Goal: Task Accomplishment & Management: Complete application form

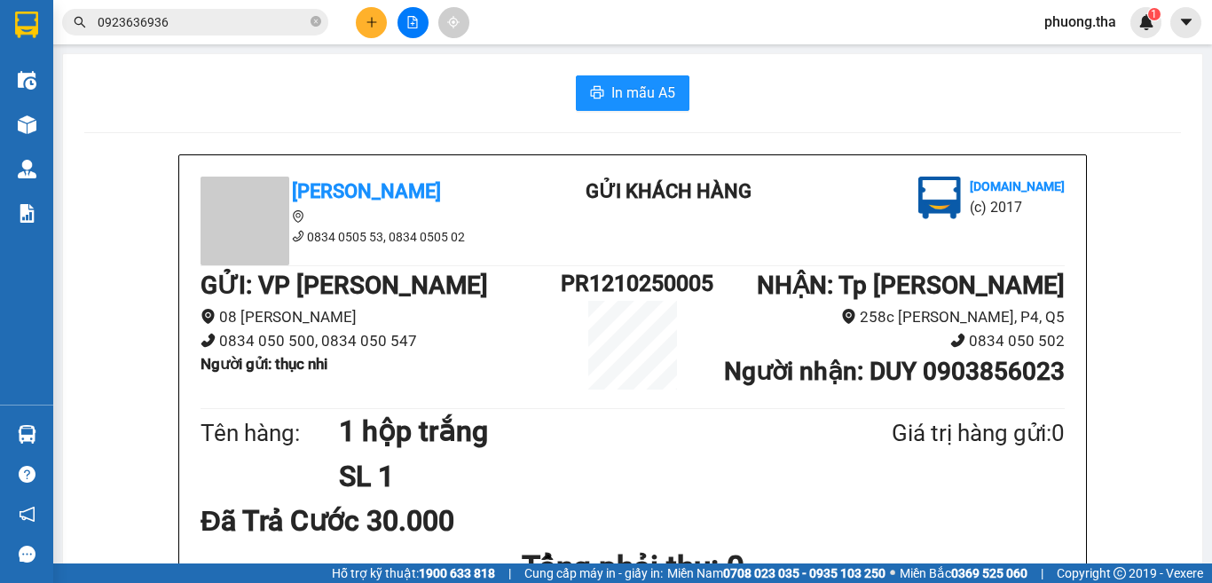
click at [315, 24] on icon "close-circle" at bounding box center [316, 21] width 11 height 11
click at [289, 24] on input "0923636936" at bounding box center [202, 22] width 209 height 20
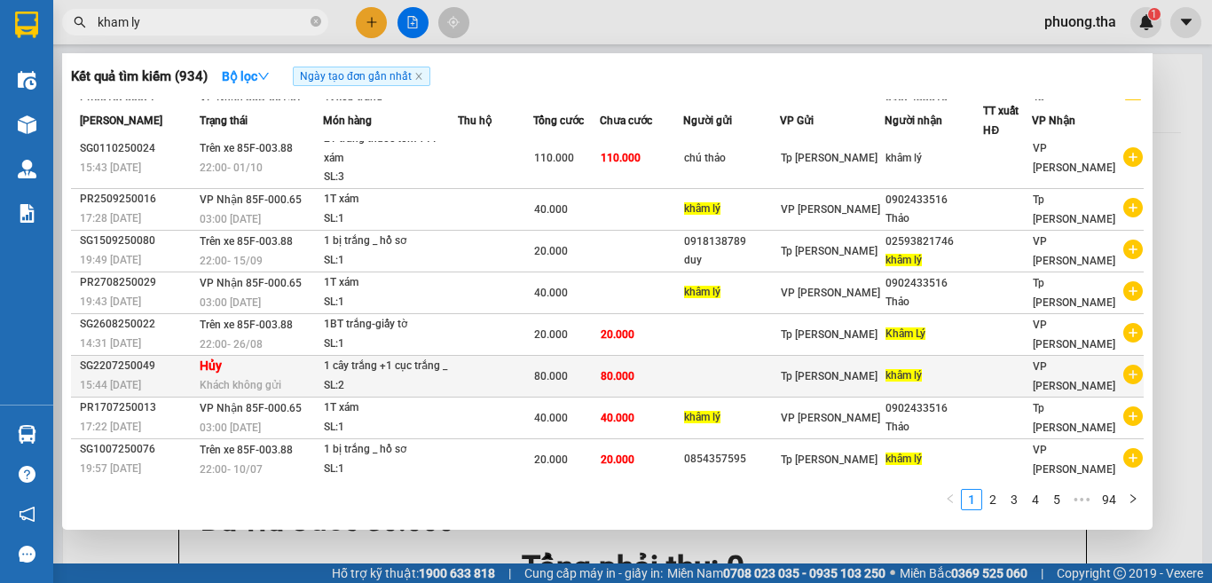
scroll to position [98, 0]
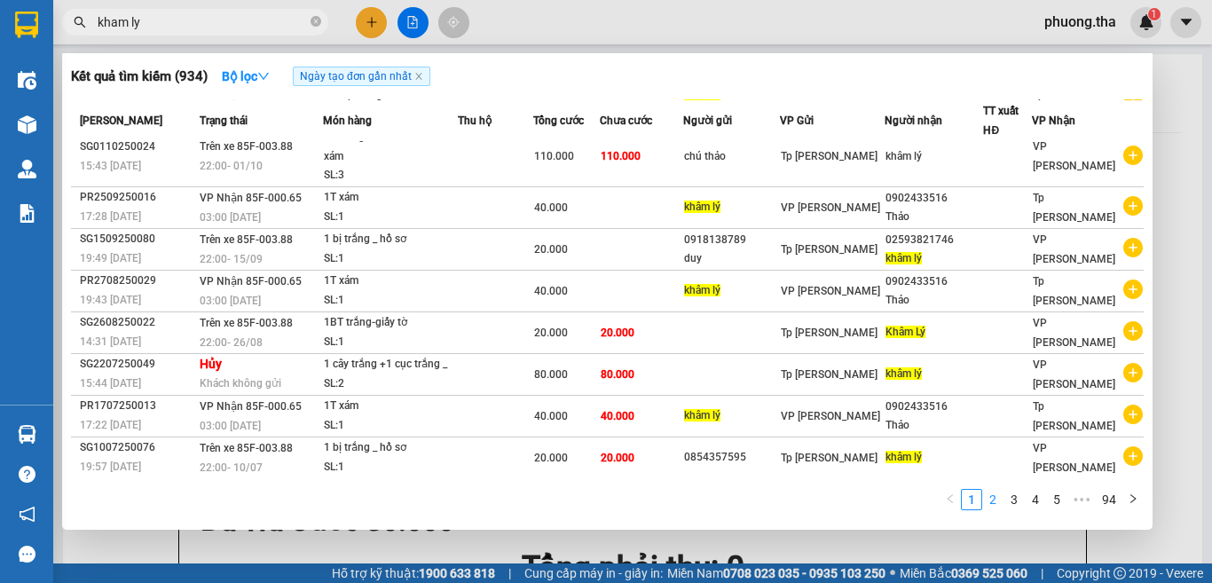
click at [985, 498] on link "2" at bounding box center [993, 500] width 20 height 20
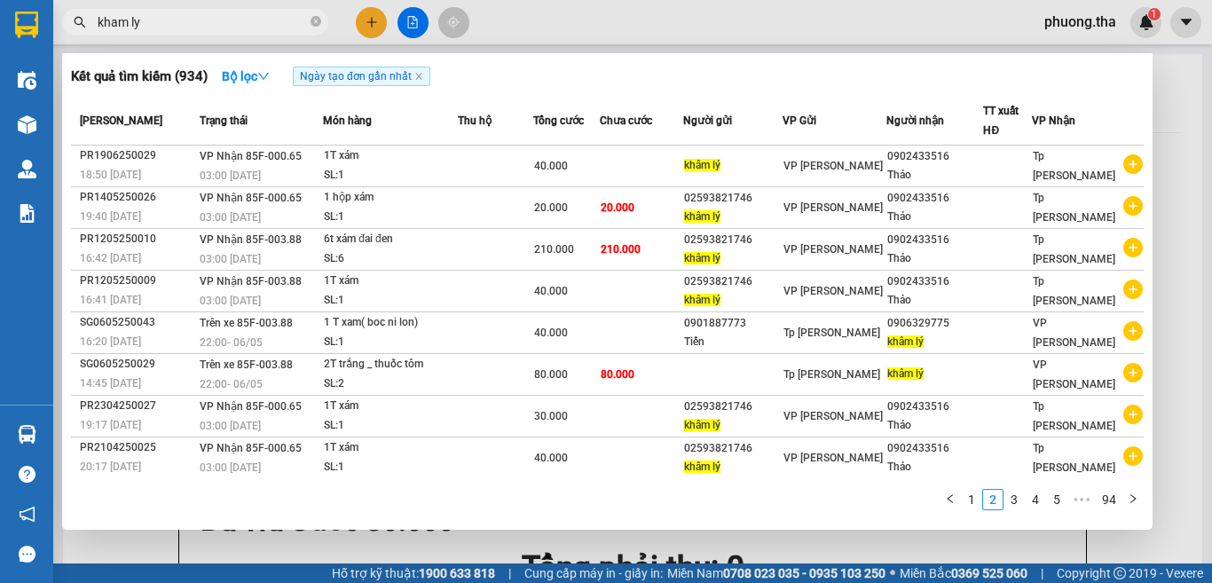
click at [220, 20] on input "kham ly" at bounding box center [202, 22] width 209 height 20
click at [218, 20] on input "kham ly" at bounding box center [202, 22] width 209 height 20
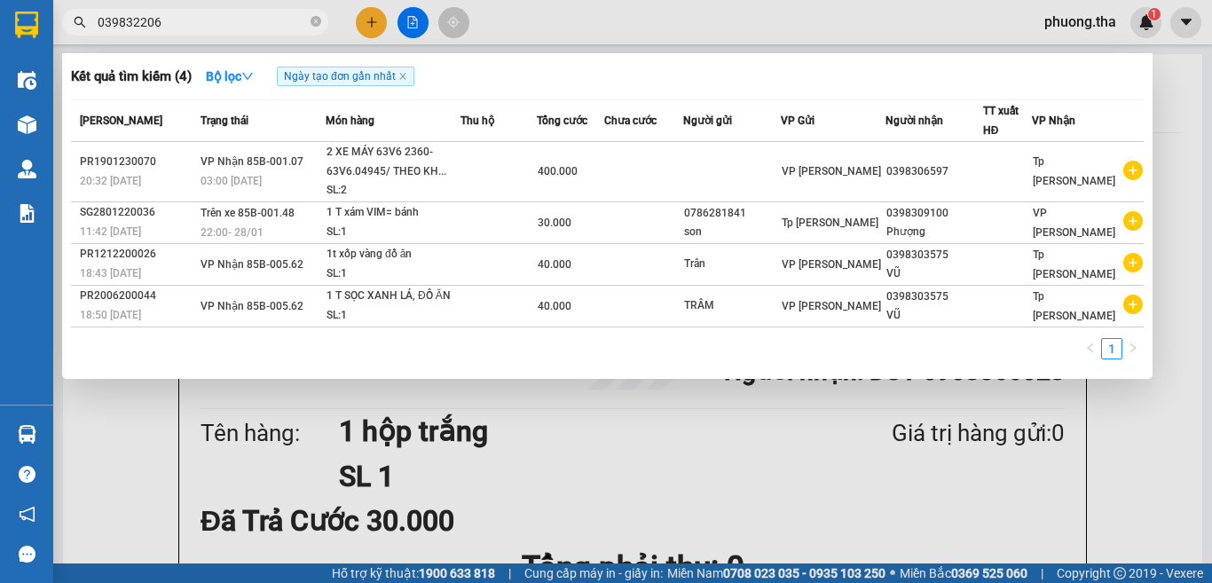
type input "0398322060"
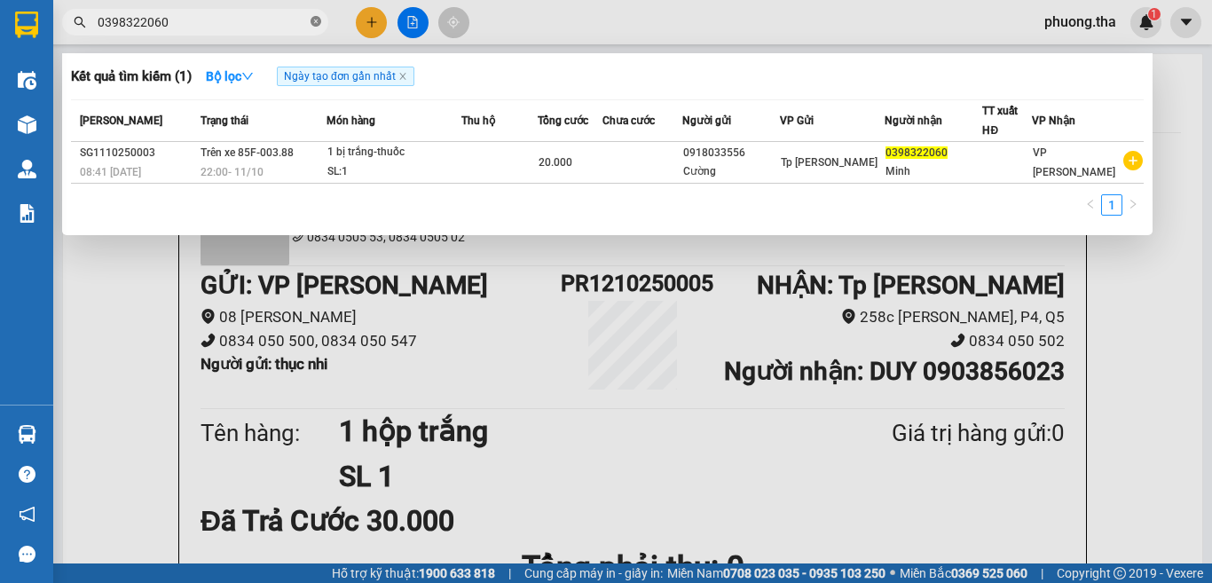
click at [319, 24] on icon "close-circle" at bounding box center [316, 21] width 11 height 11
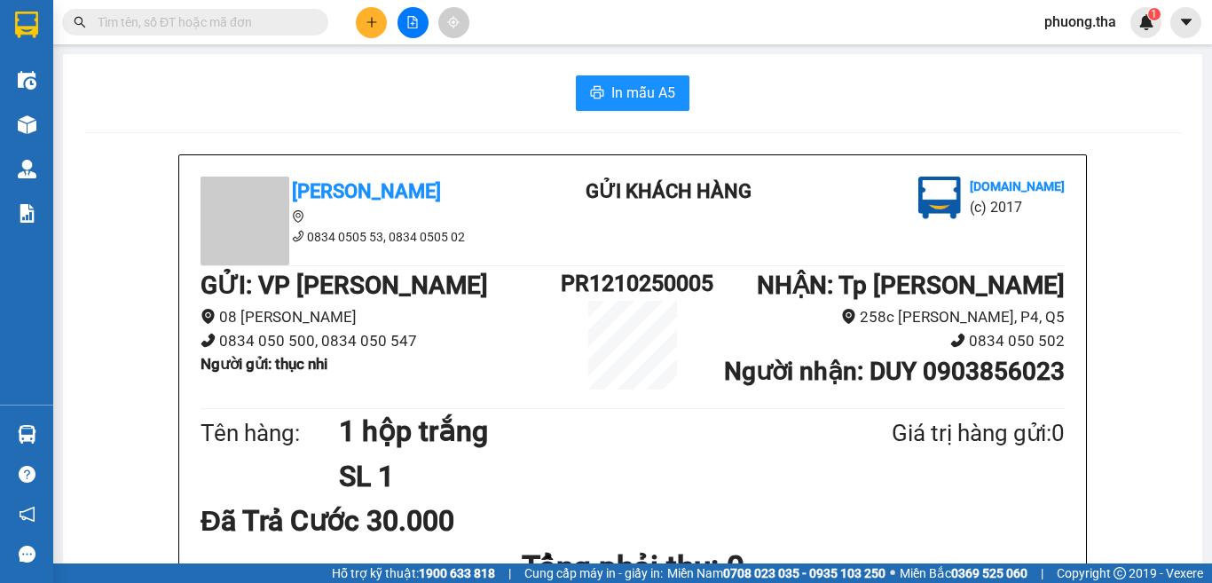
click at [193, 28] on input "text" at bounding box center [202, 22] width 209 height 20
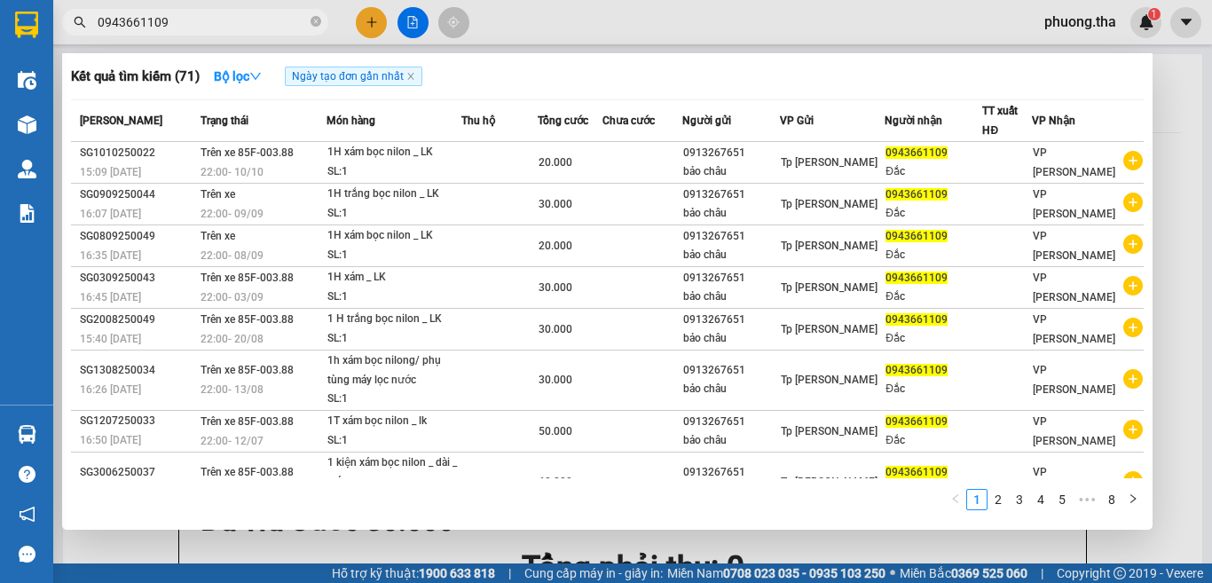
type input "0943661109"
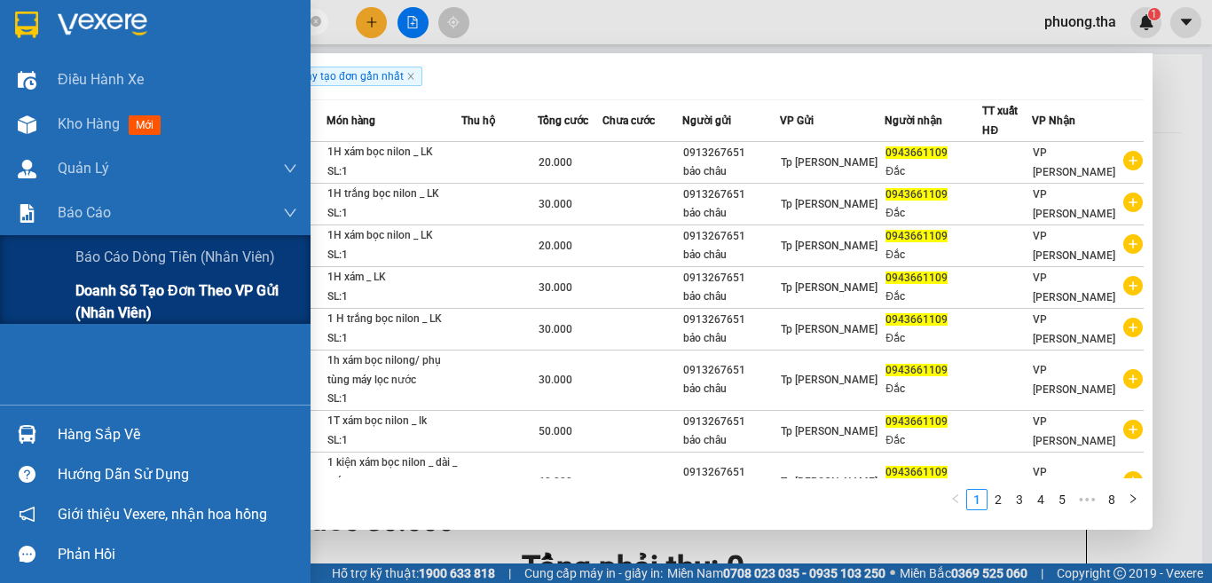
click at [70, 292] on div "Doanh số tạo đơn theo VP gửi (nhân viên)" at bounding box center [155, 301] width 311 height 44
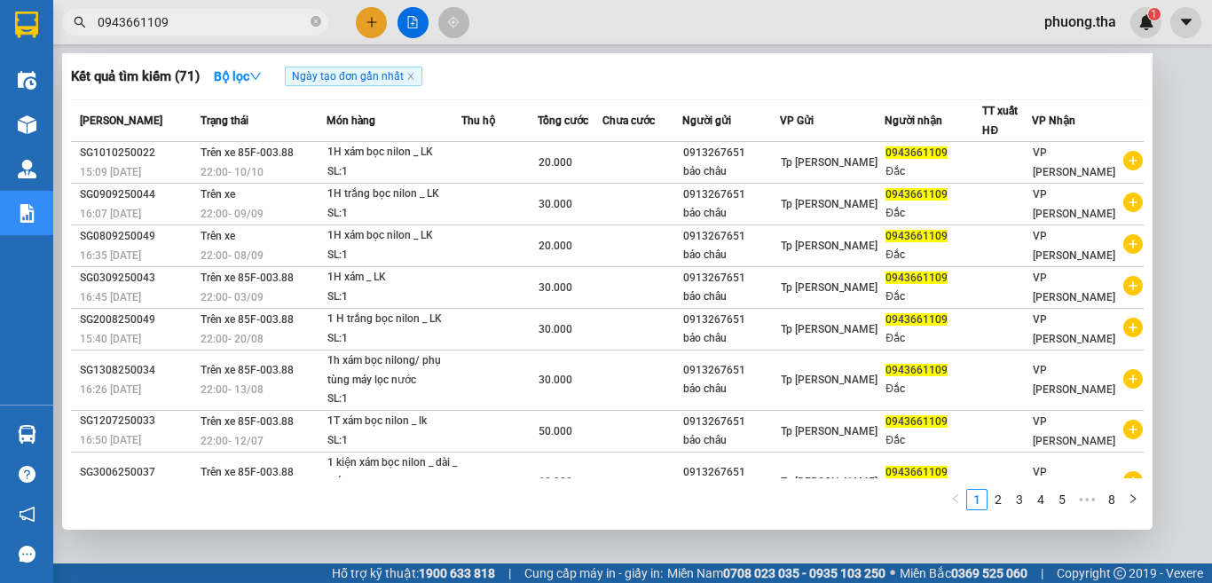
click at [1170, 276] on div at bounding box center [606, 291] width 1212 height 583
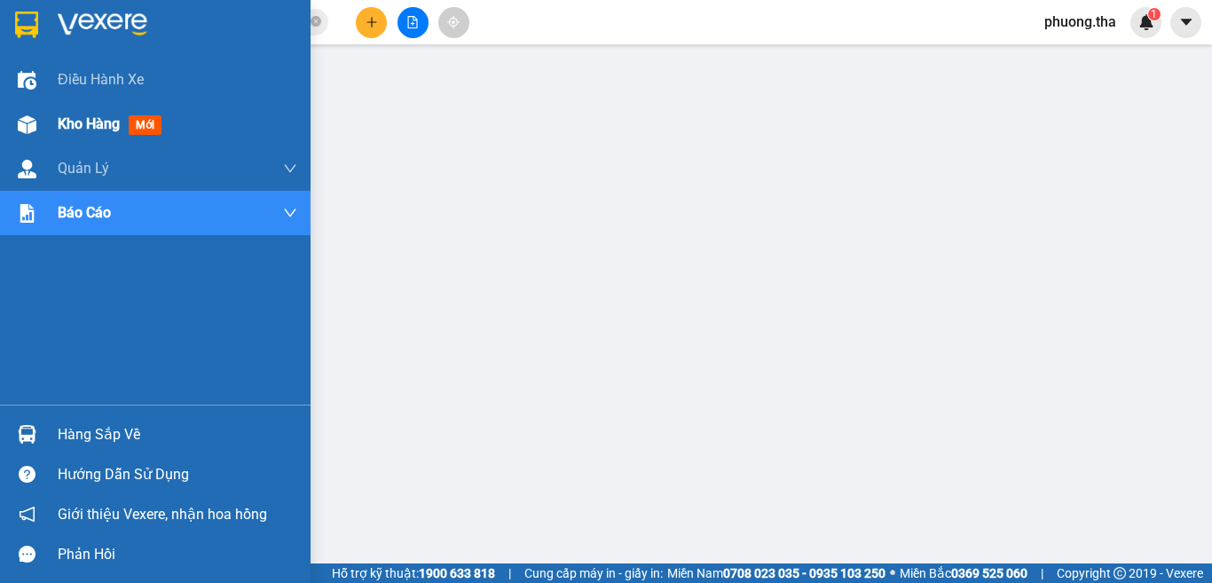
click at [39, 115] on div at bounding box center [27, 124] width 31 height 31
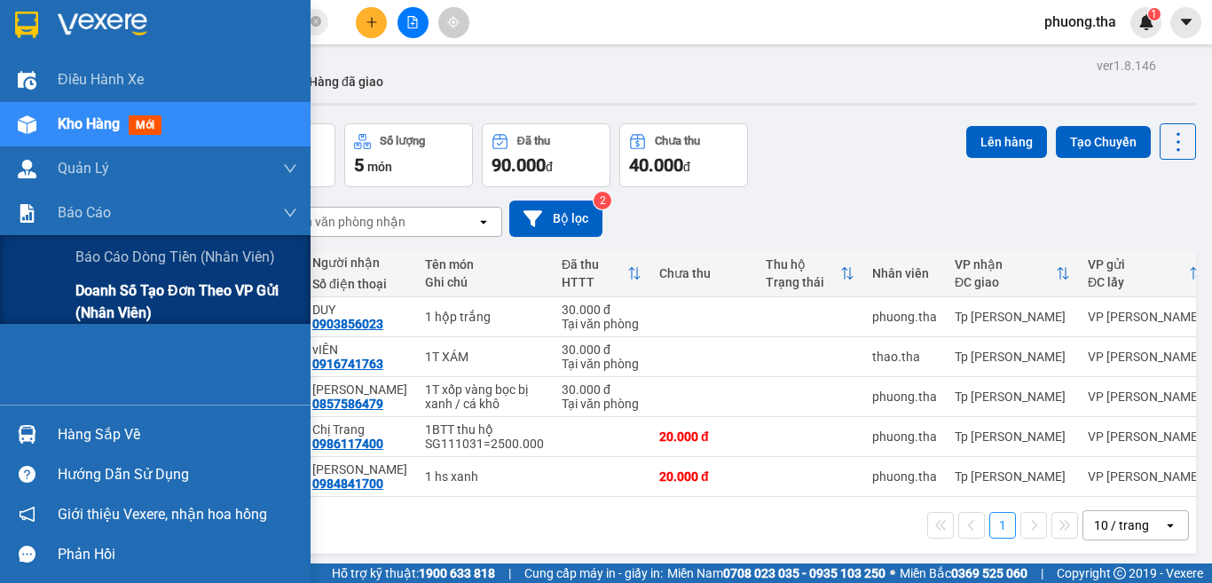
click at [120, 300] on span "Doanh số tạo đơn theo VP gửi (nhân viên)" at bounding box center [186, 301] width 222 height 44
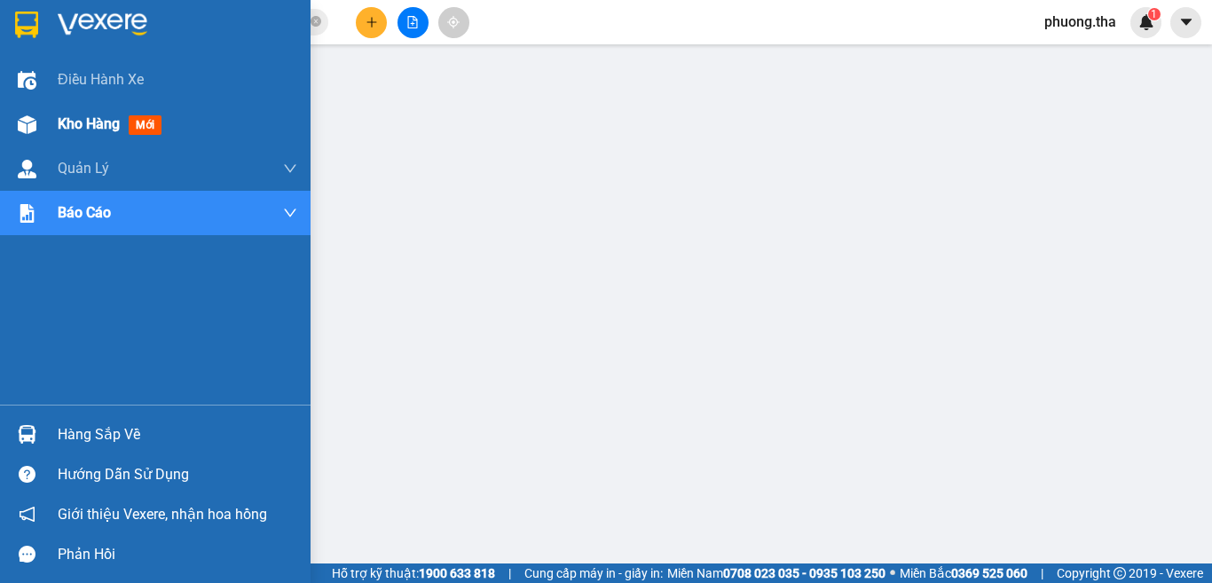
click at [30, 121] on img at bounding box center [27, 124] width 19 height 19
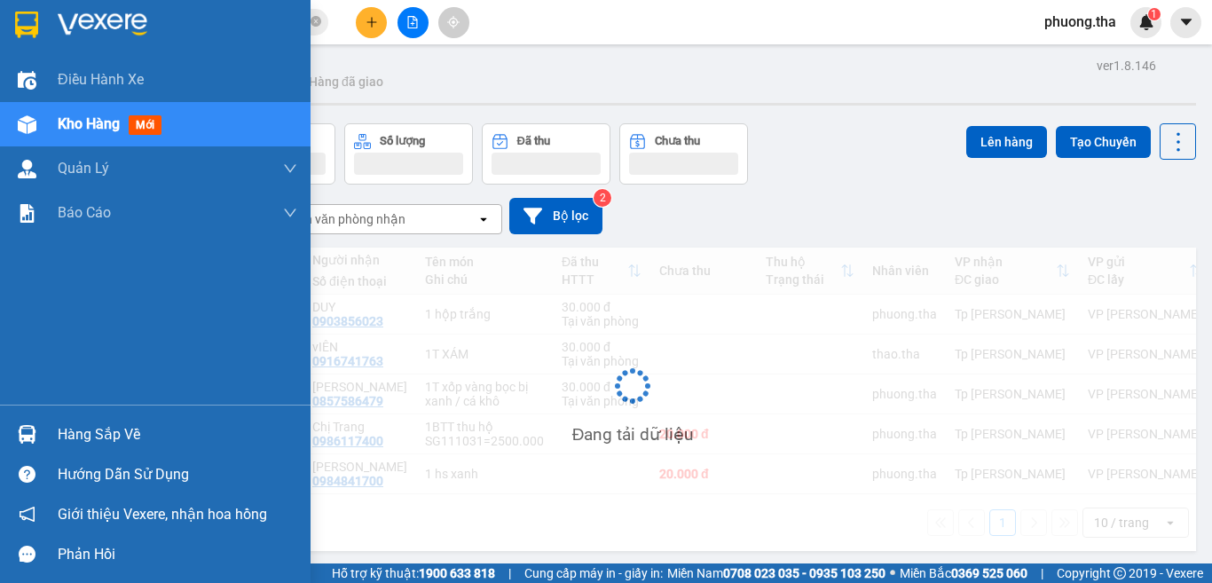
click at [88, 118] on span "Kho hàng" at bounding box center [89, 123] width 62 height 17
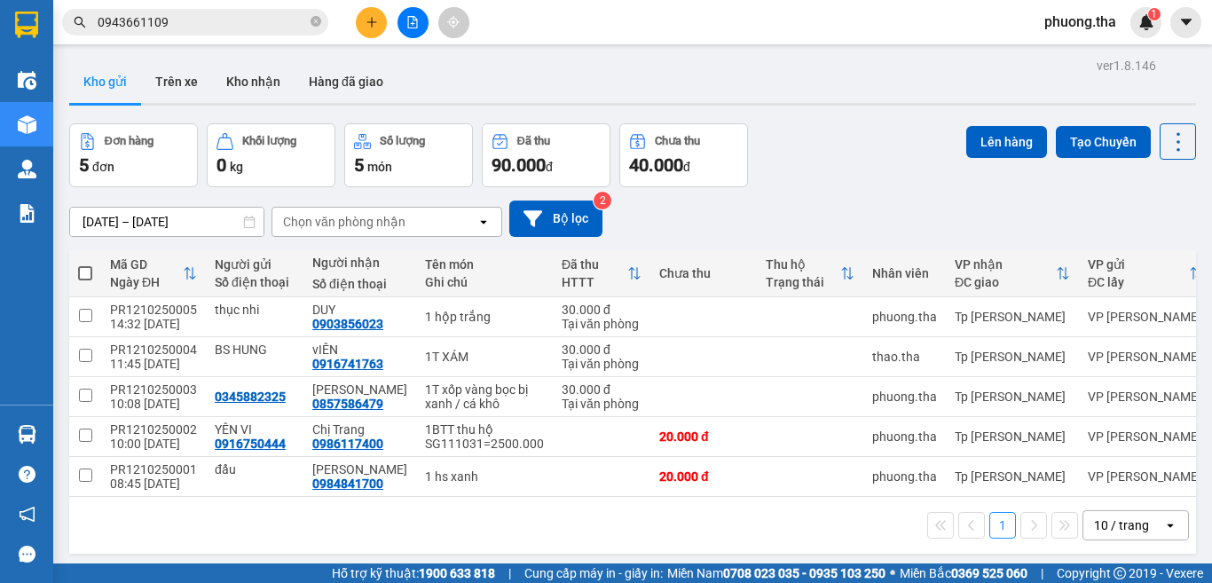
click at [310, 25] on span "0943661109" at bounding box center [195, 22] width 266 height 27
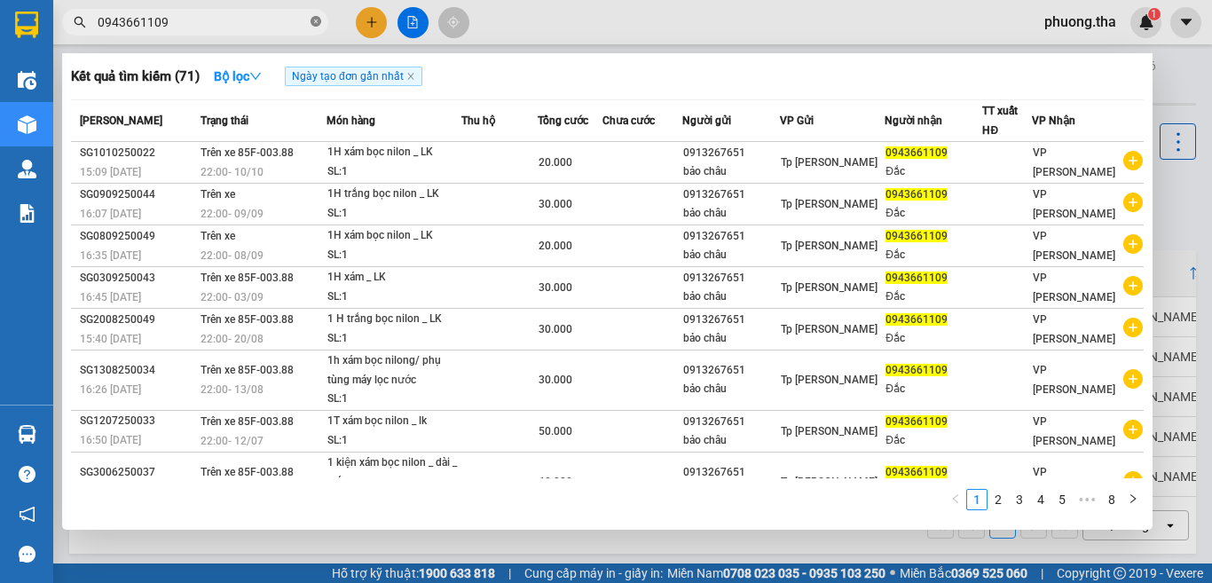
click at [314, 25] on icon "close-circle" at bounding box center [316, 21] width 11 height 11
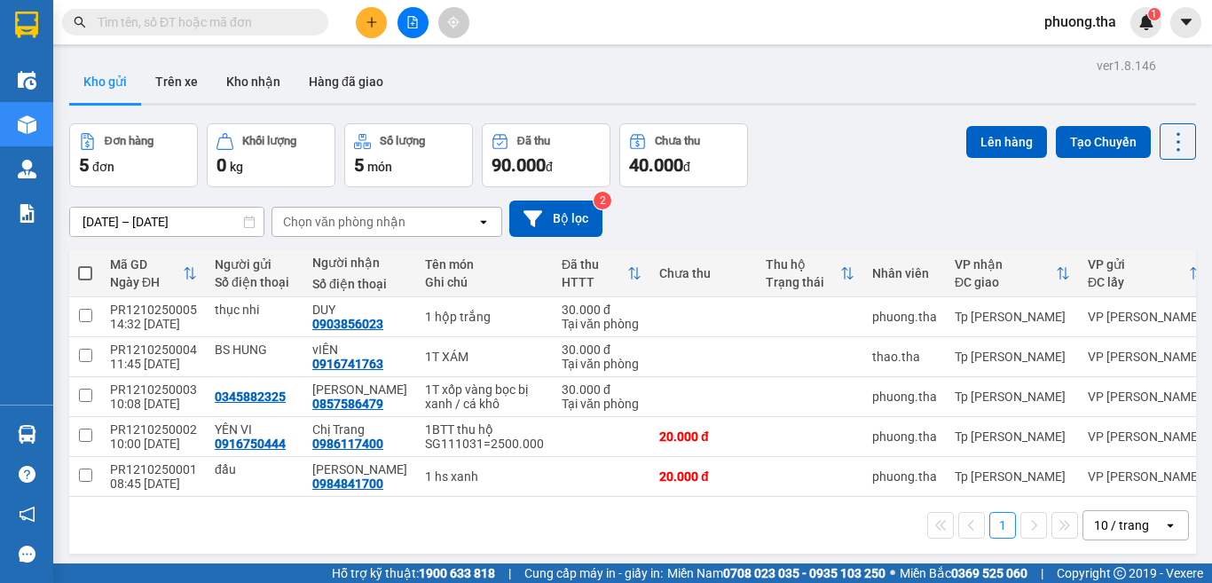
click at [287, 22] on input "text" at bounding box center [202, 22] width 209 height 20
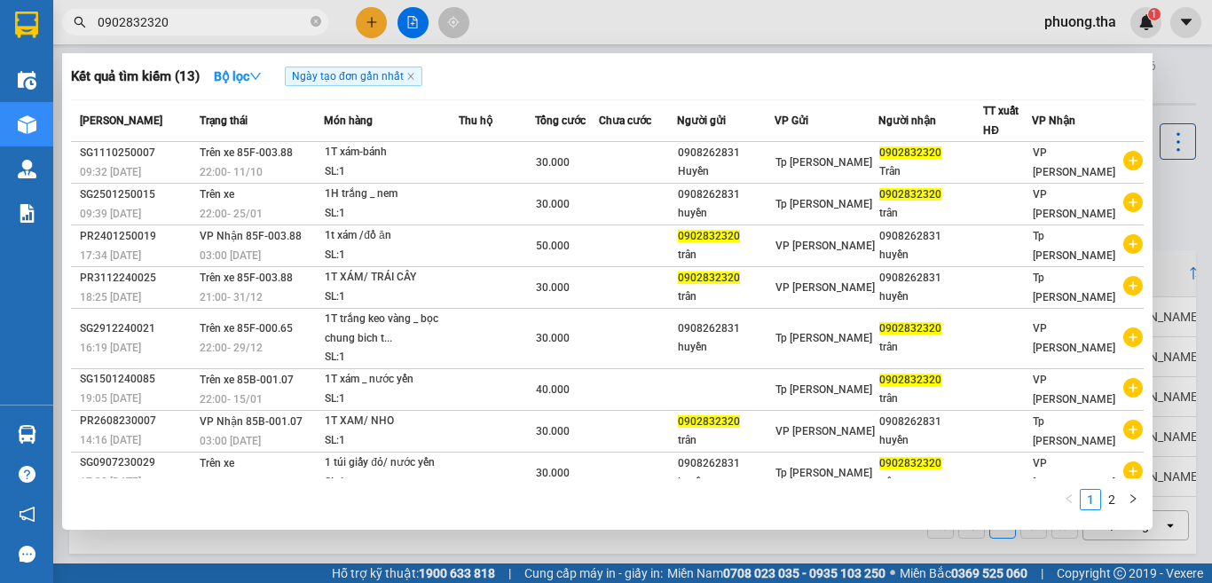
type input "0902832320"
click at [379, 16] on div at bounding box center [606, 291] width 1212 height 583
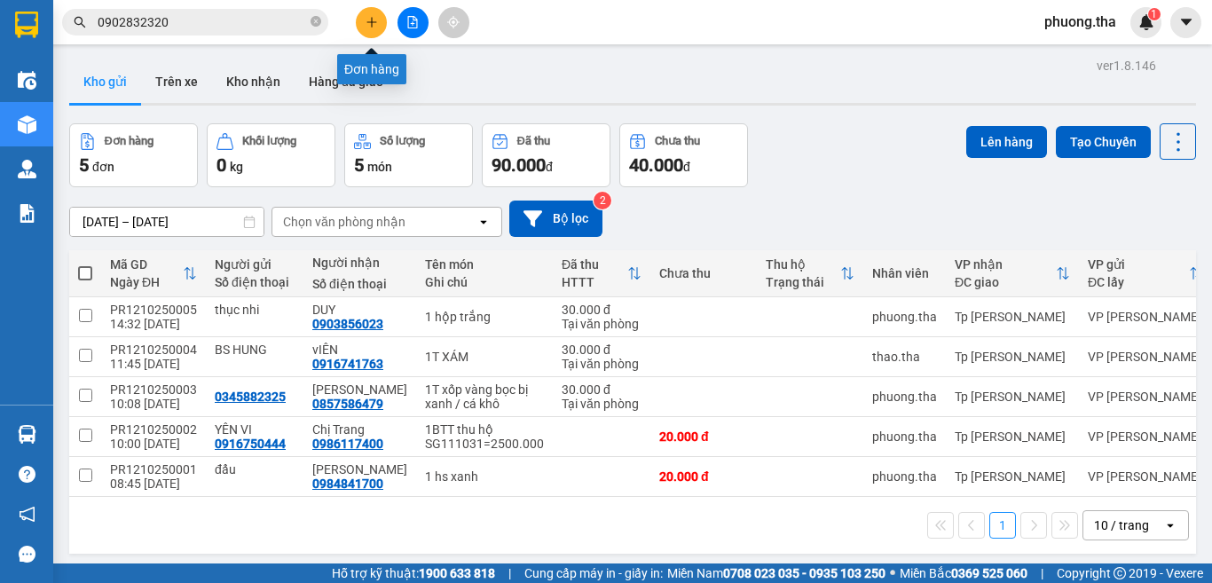
click at [379, 16] on button at bounding box center [371, 22] width 31 height 31
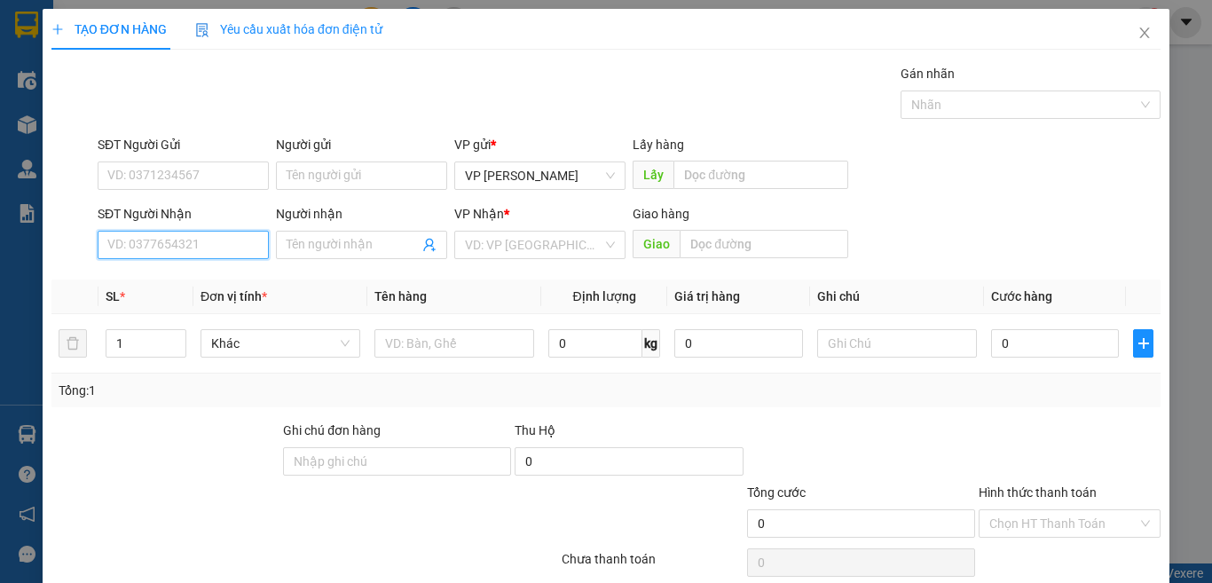
click at [198, 245] on input "SĐT Người Nhận" at bounding box center [183, 245] width 171 height 28
click at [198, 245] on input "804" at bounding box center [183, 245] width 171 height 28
click at [191, 273] on div "0942083804 - HIỀN út" at bounding box center [180, 281] width 147 height 20
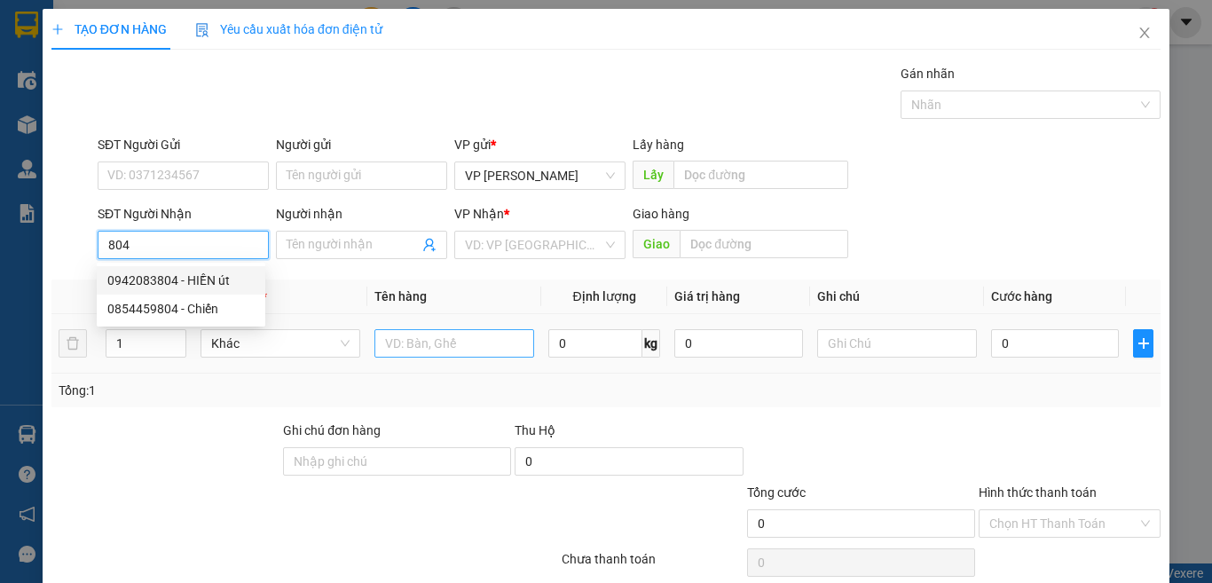
type input "0942083804"
type input "HIỀN út"
type input "0942083804"
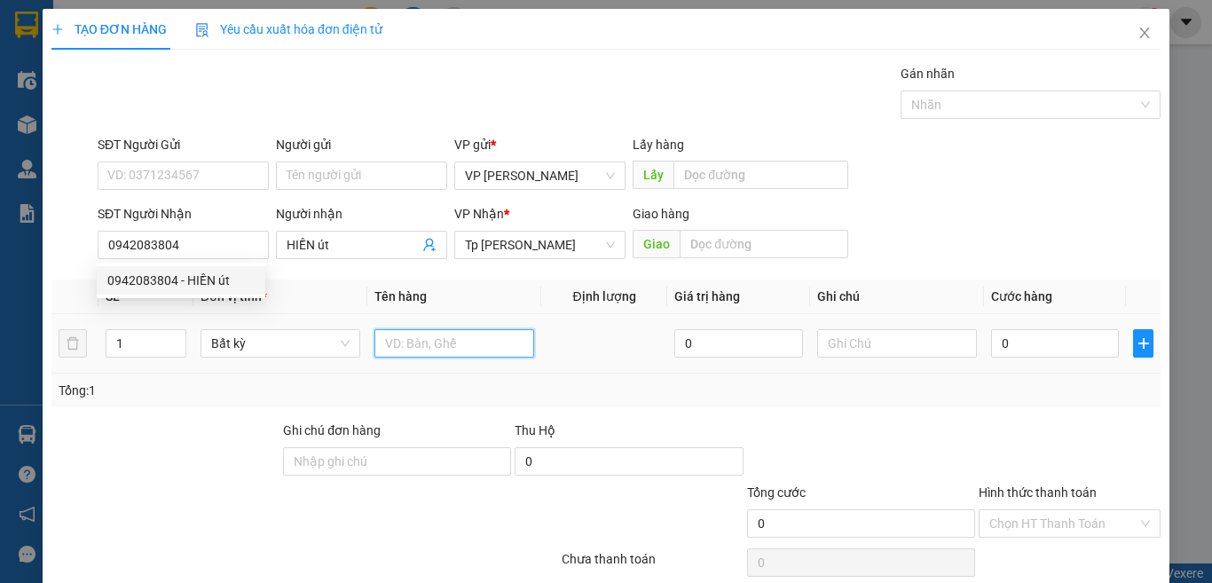
click at [441, 354] on input "text" at bounding box center [454, 343] width 160 height 28
paste input "ám"
type input "1t xám"
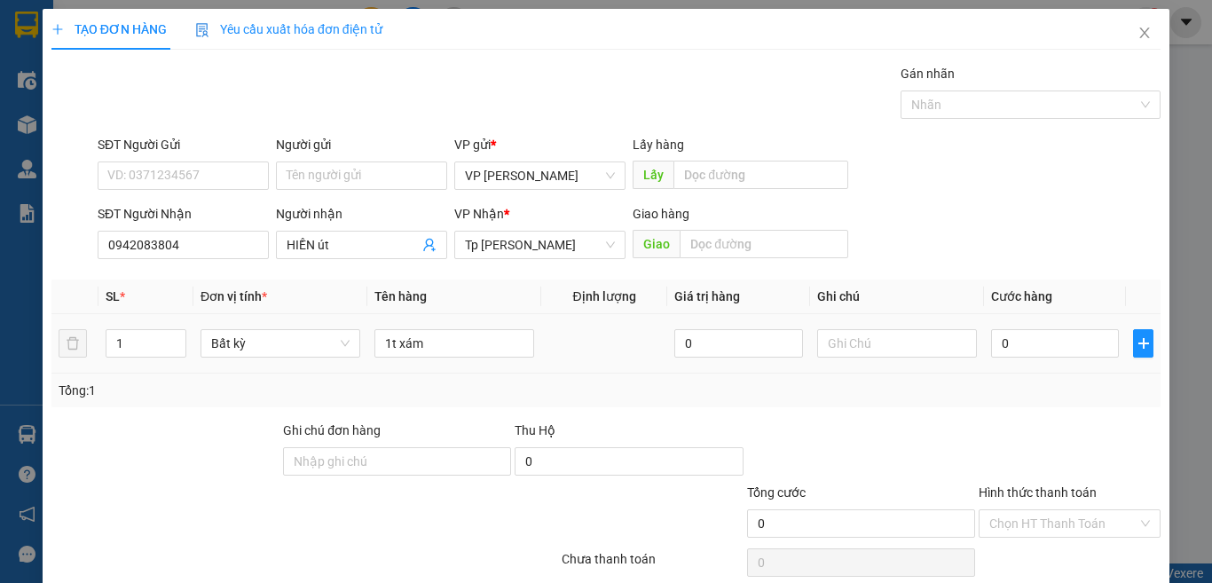
click at [1026, 319] on td "0" at bounding box center [1055, 343] width 142 height 59
click at [1016, 333] on input "0" at bounding box center [1055, 343] width 128 height 28
type input "3"
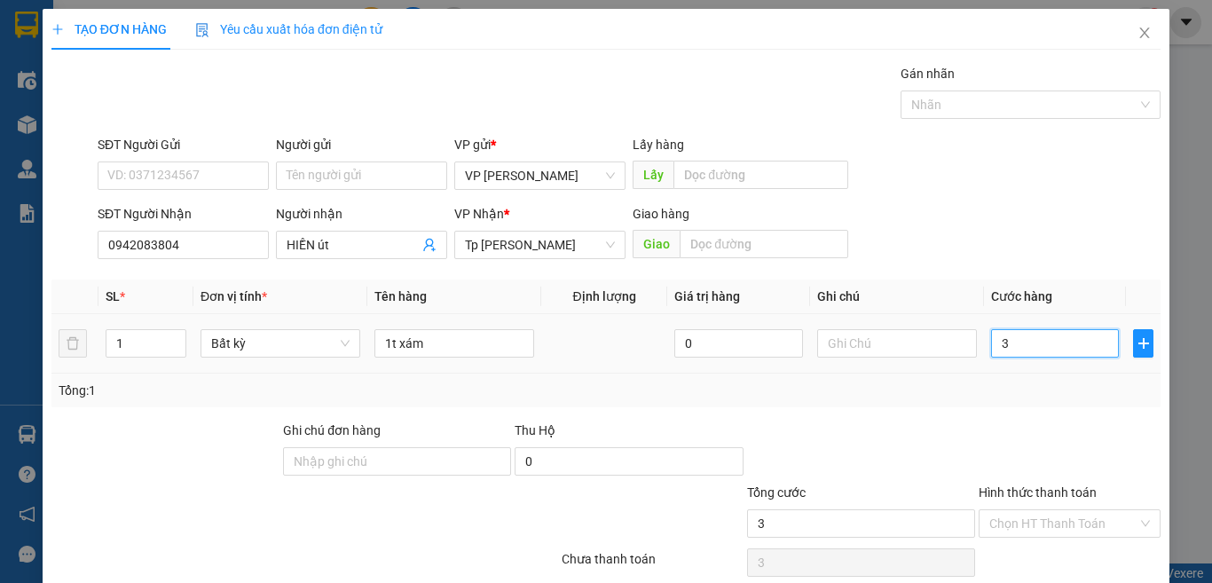
type input "30"
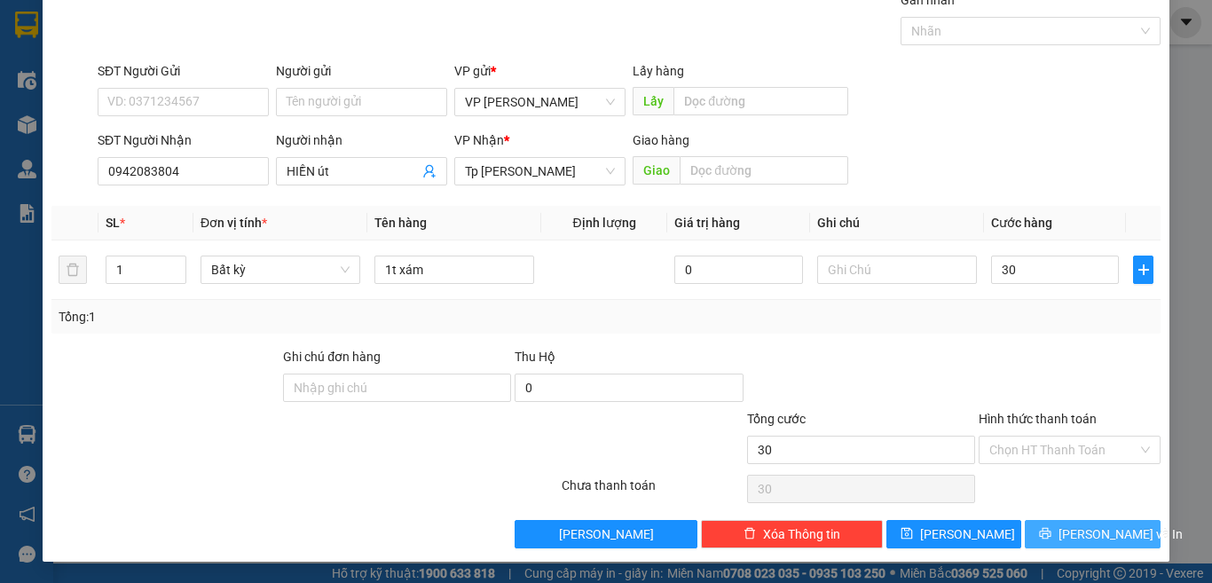
type input "30.000"
click at [1072, 531] on span "[PERSON_NAME] và In" at bounding box center [1120, 534] width 124 height 20
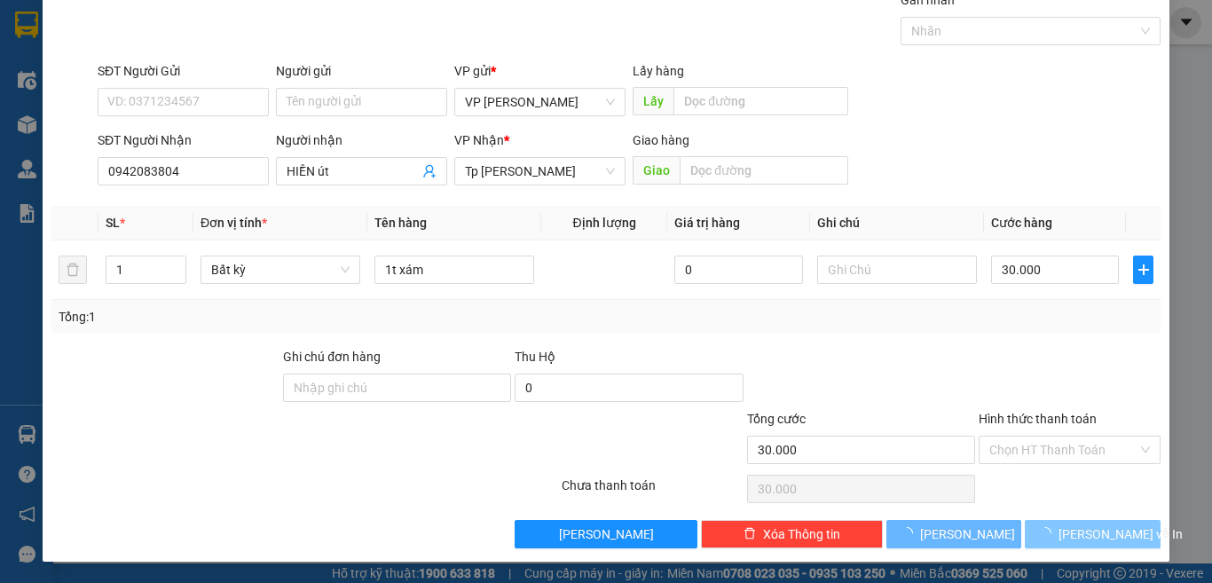
scroll to position [26, 0]
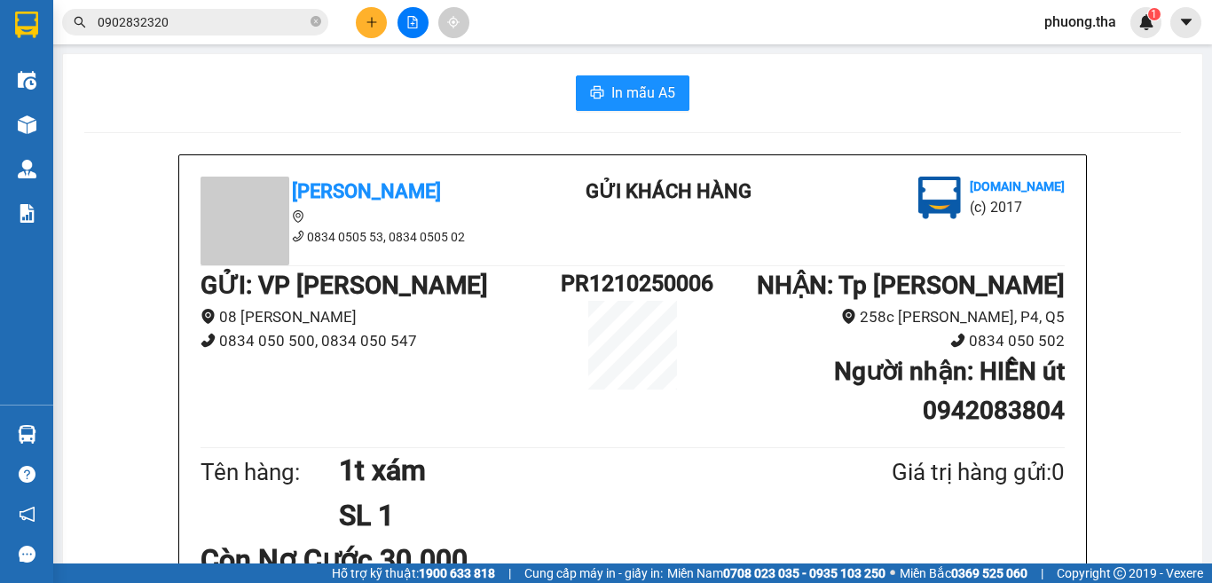
click at [374, 16] on icon "plus" at bounding box center [372, 22] width 12 height 12
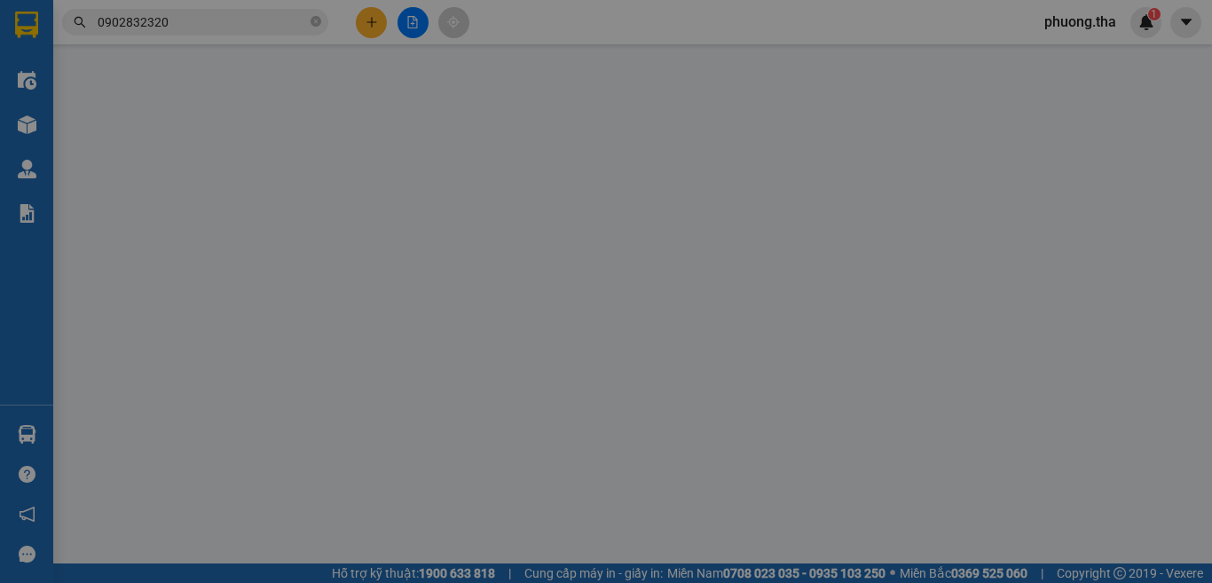
click at [374, 16] on div "Yêu cầu xuất hóa đơn điện tử" at bounding box center [288, 29] width 187 height 41
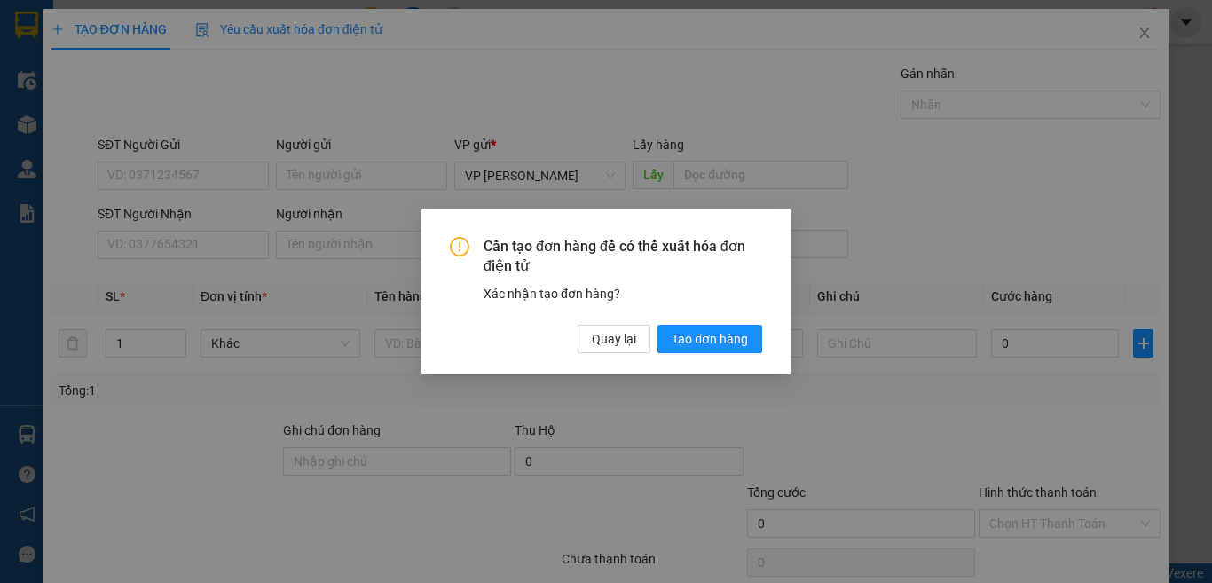
click at [241, 240] on div "Cần tạo đơn hàng để có thể xuất hóa đơn điện tử Xác nhận tạo đơn hàng? Quay lại…" at bounding box center [606, 291] width 1212 height 583
click at [610, 342] on span "Quay lại" at bounding box center [614, 339] width 44 height 20
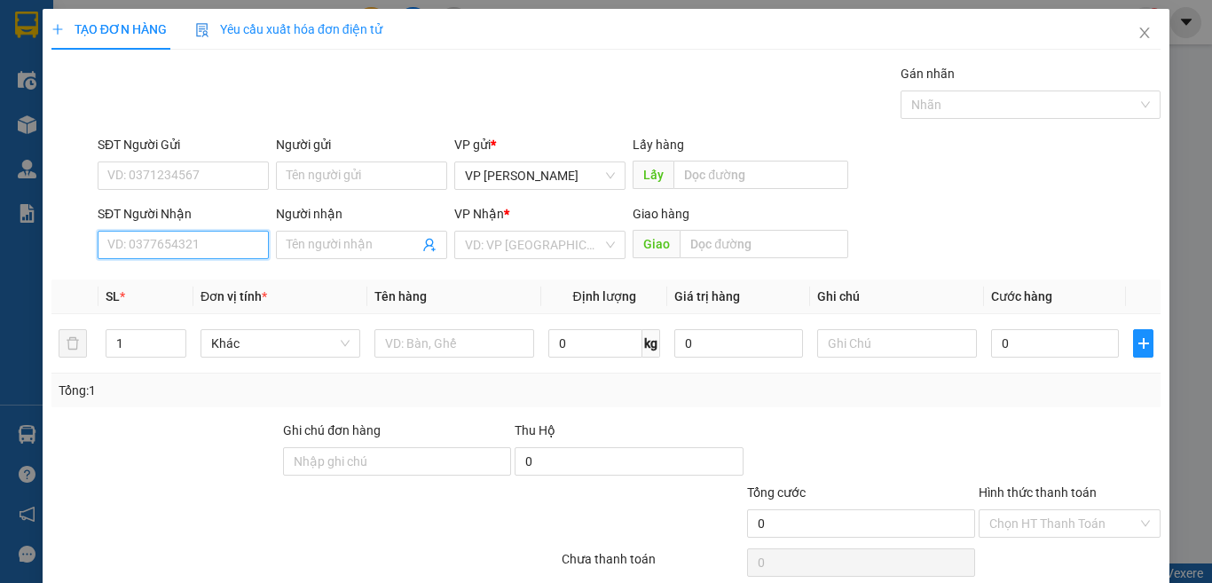
click at [193, 238] on input "SĐT Người Nhận" at bounding box center [183, 245] width 171 height 28
type input "0939464638"
click at [200, 272] on div "0939464638 - bảy" at bounding box center [180, 281] width 147 height 20
type input "bảy"
type input "0939464638"
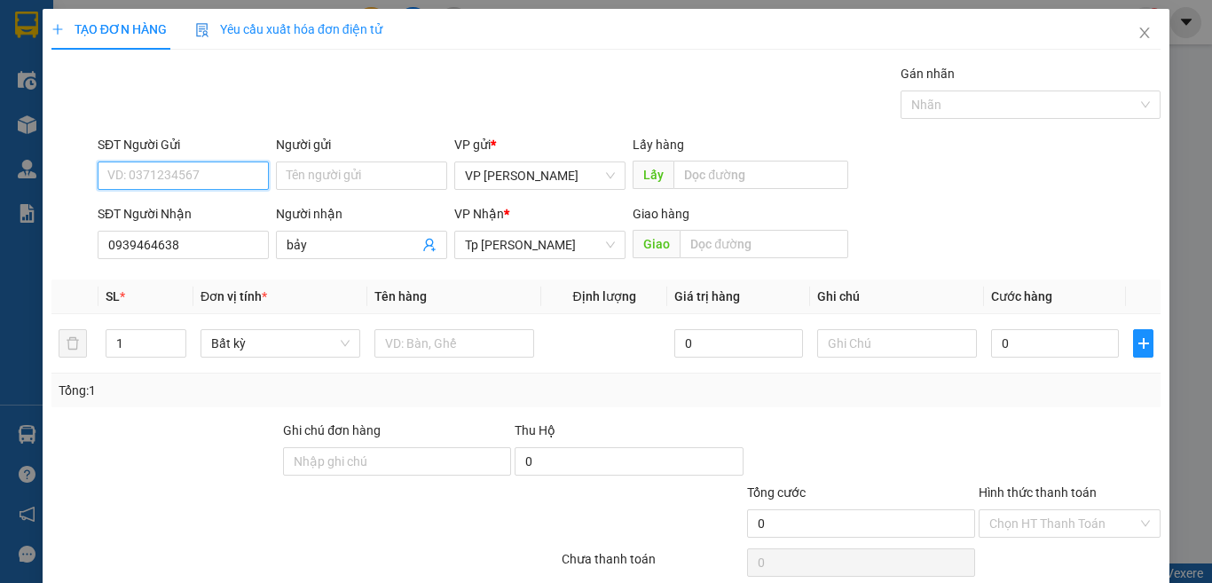
click at [143, 172] on input "SĐT Người Gửi" at bounding box center [183, 175] width 171 height 28
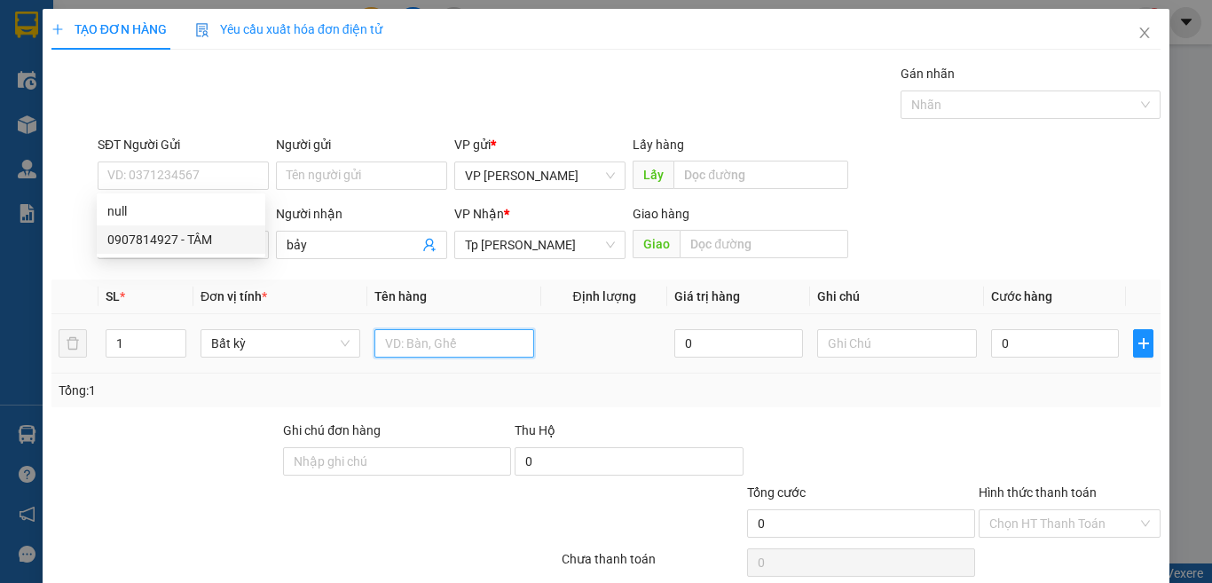
click at [446, 357] on input "text" at bounding box center [454, 343] width 160 height 28
paste input "óp"
paste input "ốp"
paste input "àn"
click at [397, 349] on input "1T cốp vàng" at bounding box center [454, 343] width 160 height 28
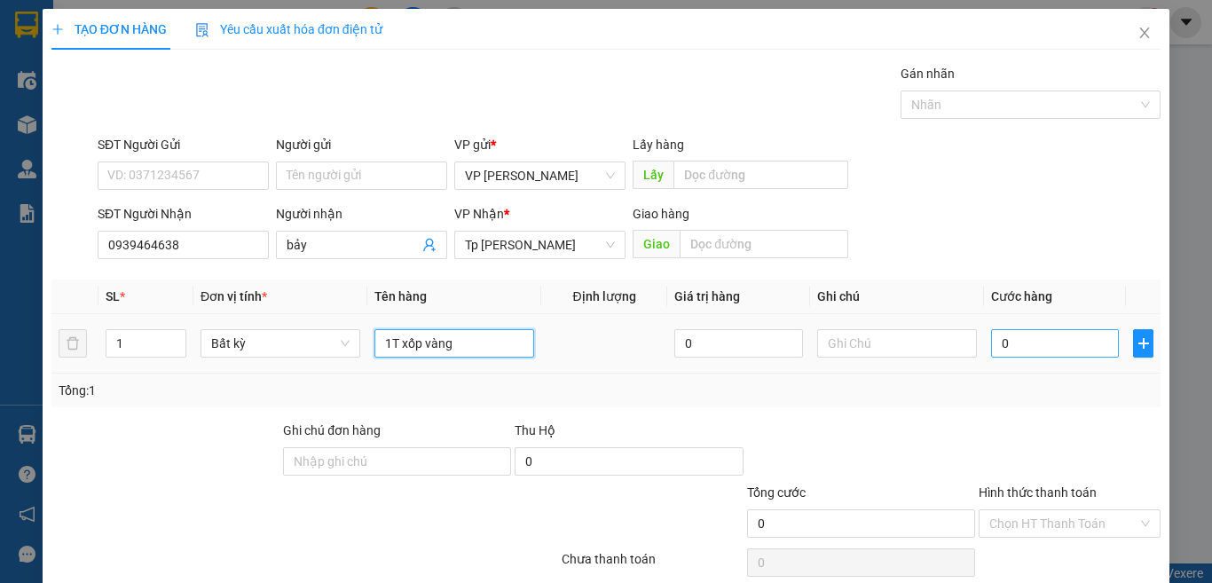
type input "1T xốp vàng"
click at [1028, 351] on input "0" at bounding box center [1055, 343] width 128 height 28
type input "3"
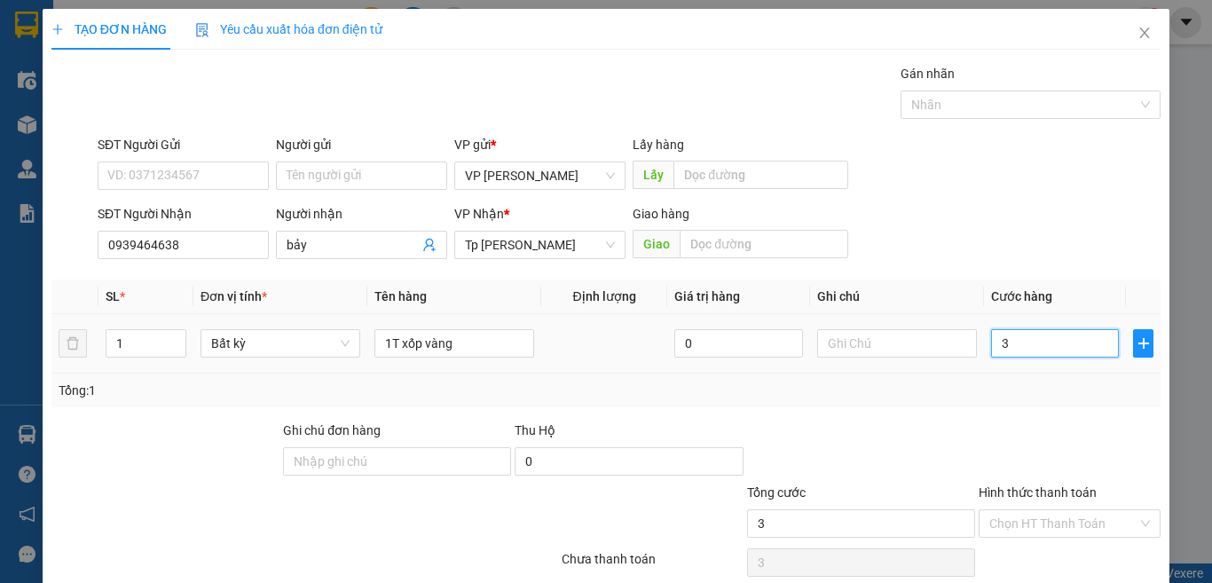
type input "30"
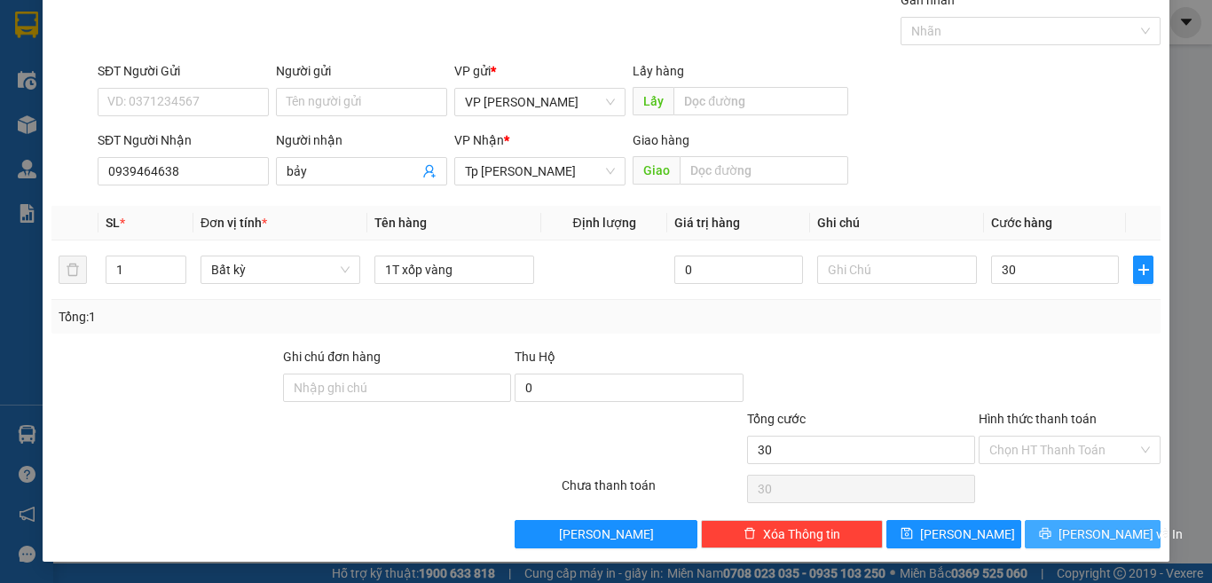
type input "30.000"
click at [1068, 524] on span "[PERSON_NAME] và In" at bounding box center [1120, 534] width 124 height 20
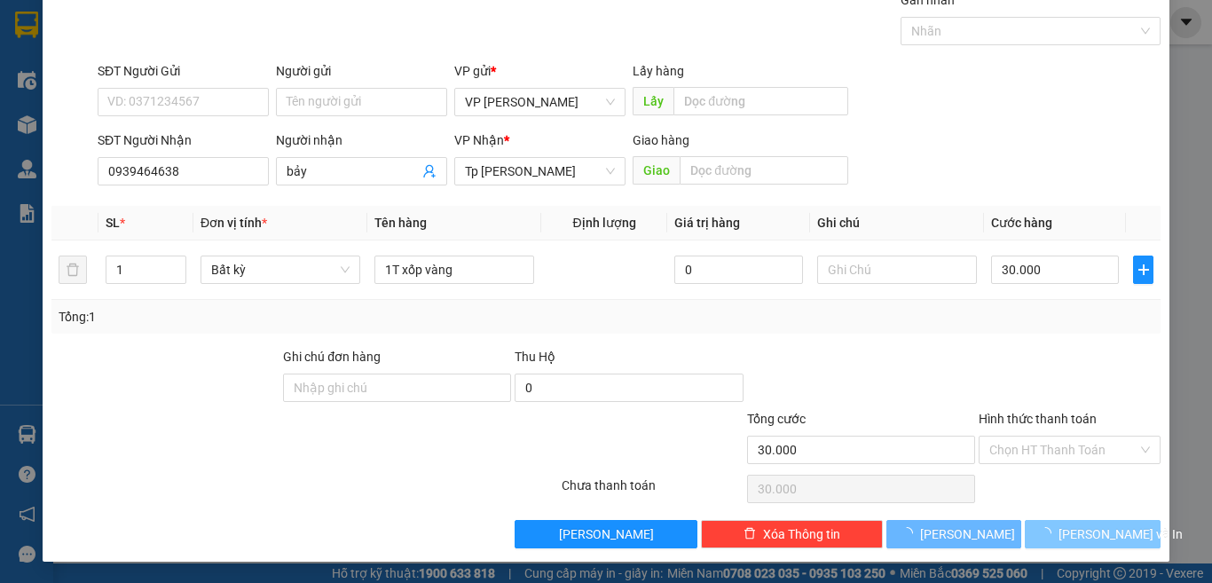
scroll to position [25, 0]
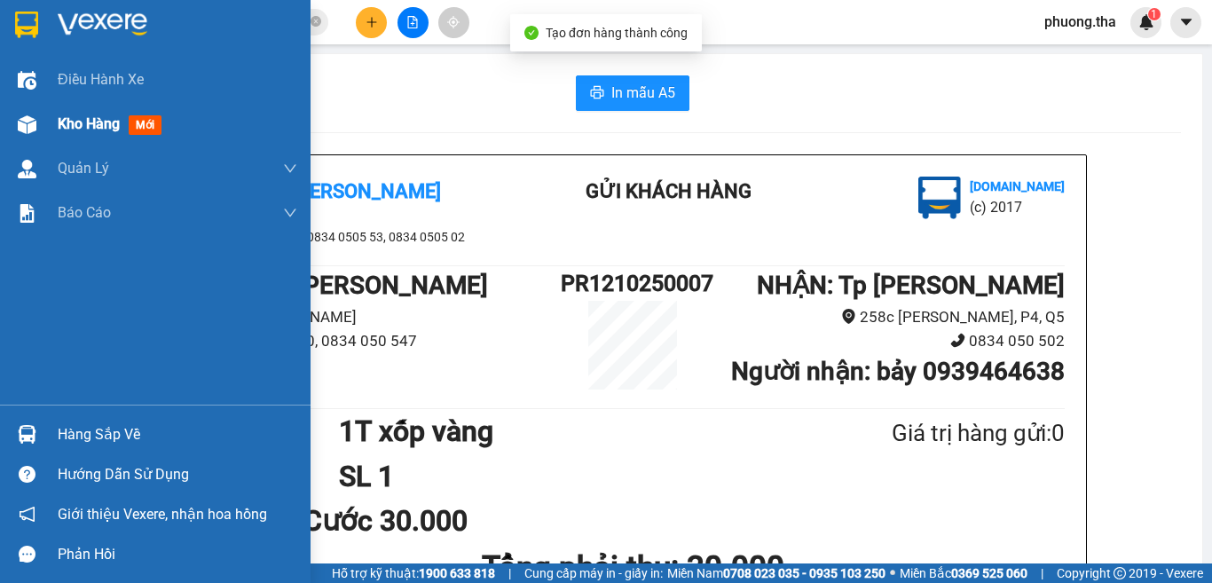
click at [45, 127] on div "Kho hàng mới" at bounding box center [155, 124] width 311 height 44
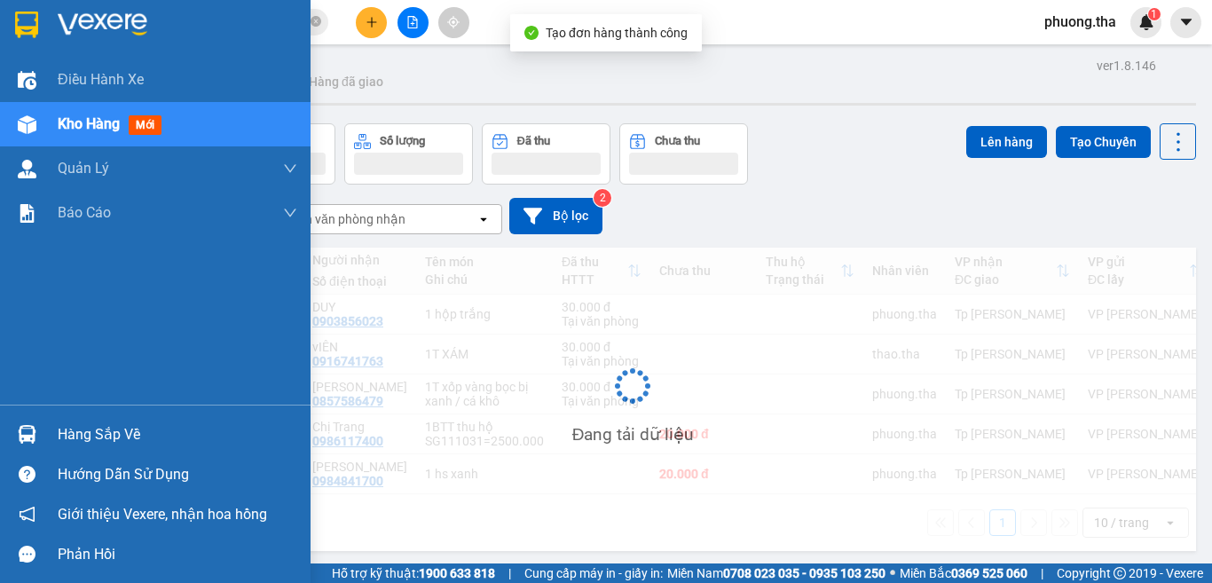
click at [73, 121] on span "Kho hàng" at bounding box center [89, 123] width 62 height 17
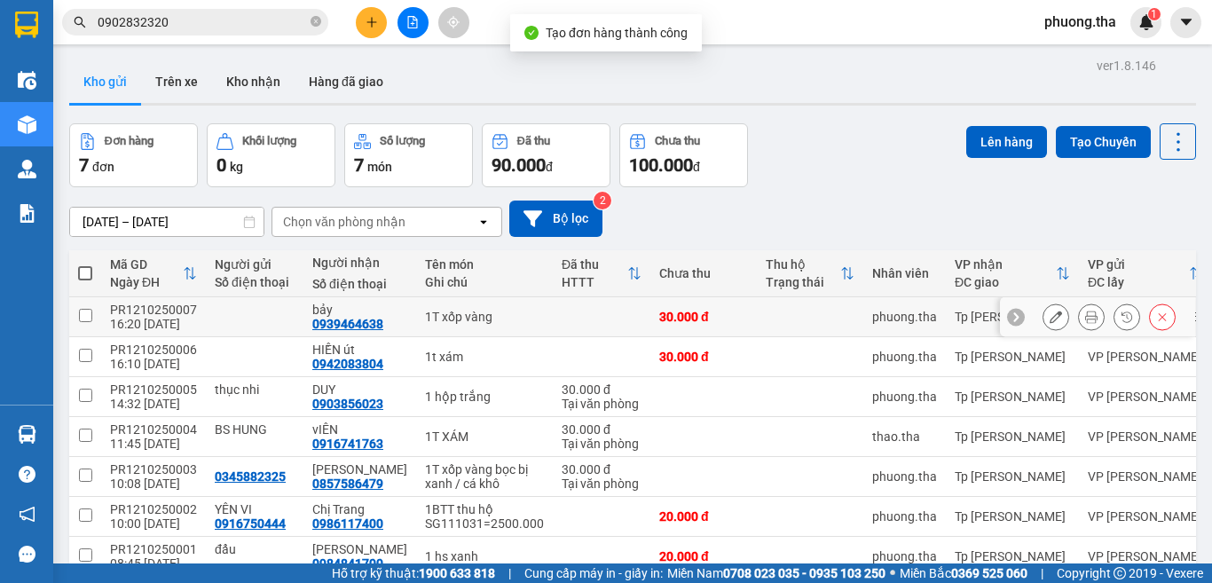
click at [1050, 313] on icon at bounding box center [1056, 317] width 12 height 12
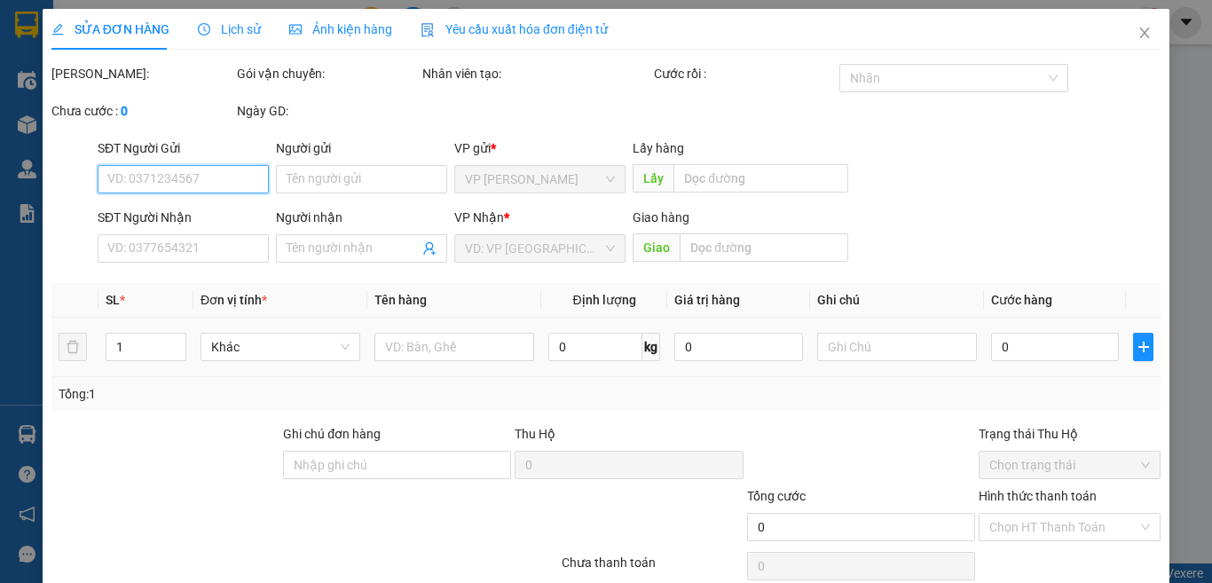
type input "0939464638"
type input "bảy"
type input "30.000"
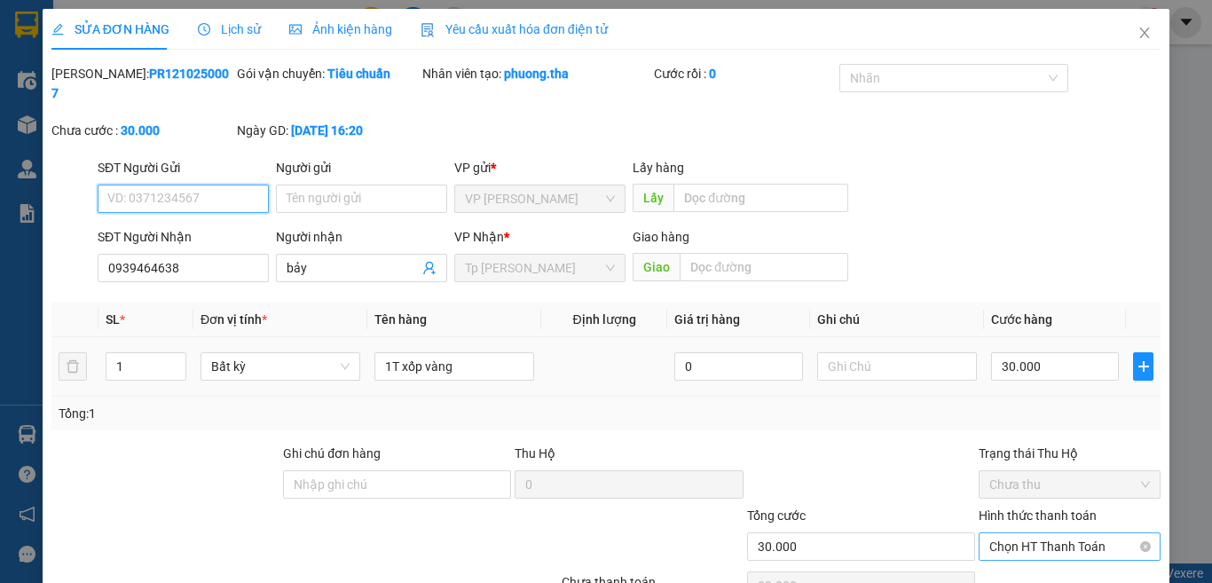
scroll to position [53, 0]
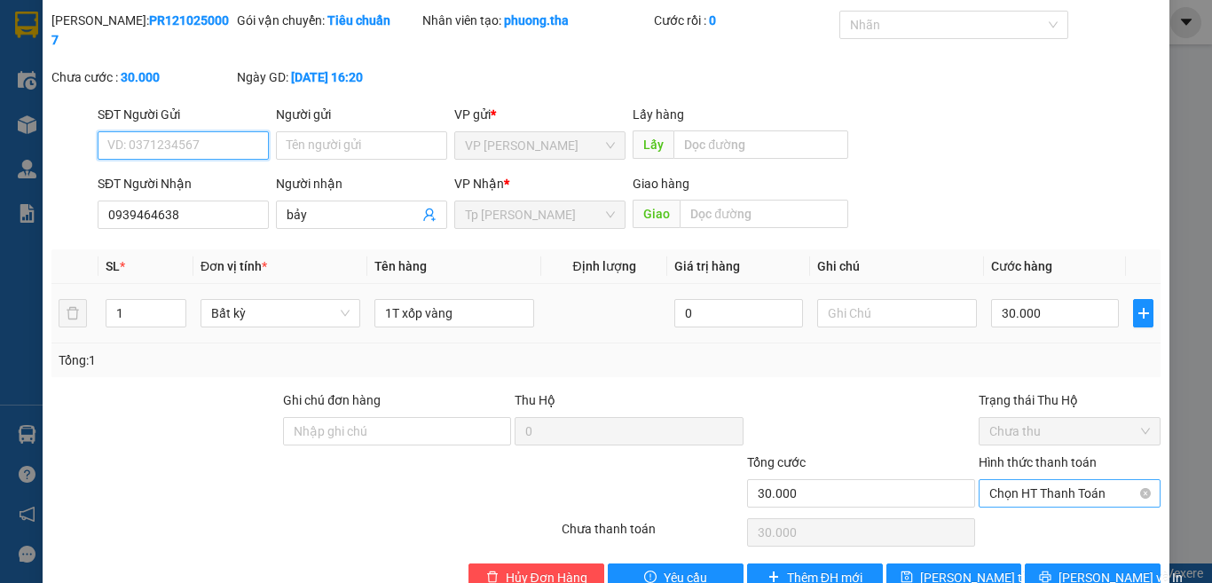
click at [1017, 480] on span "Chọn HT Thanh Toán" at bounding box center [1069, 493] width 161 height 27
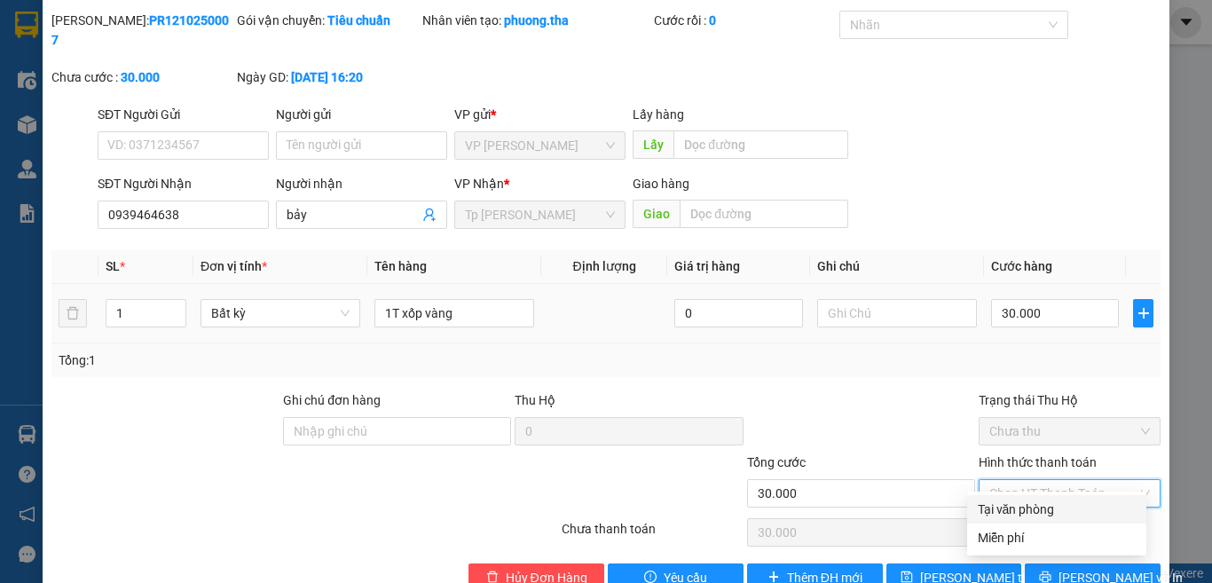
click at [1008, 507] on div "Tại văn phòng" at bounding box center [1057, 510] width 158 height 20
type input "0"
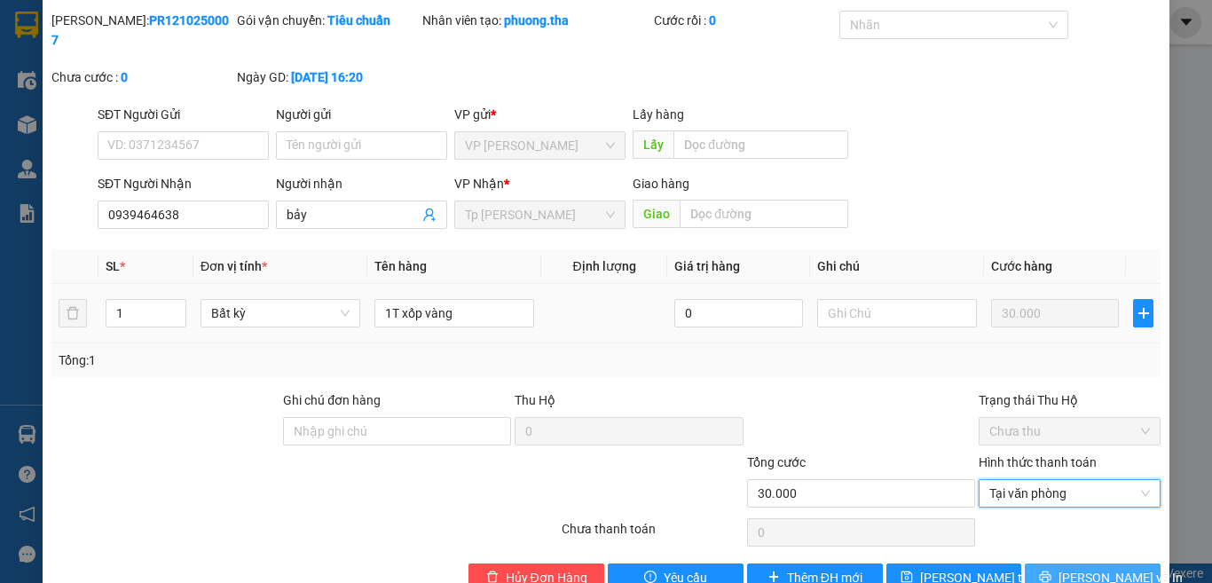
click at [1051, 570] on icon "printer" at bounding box center [1045, 576] width 12 height 12
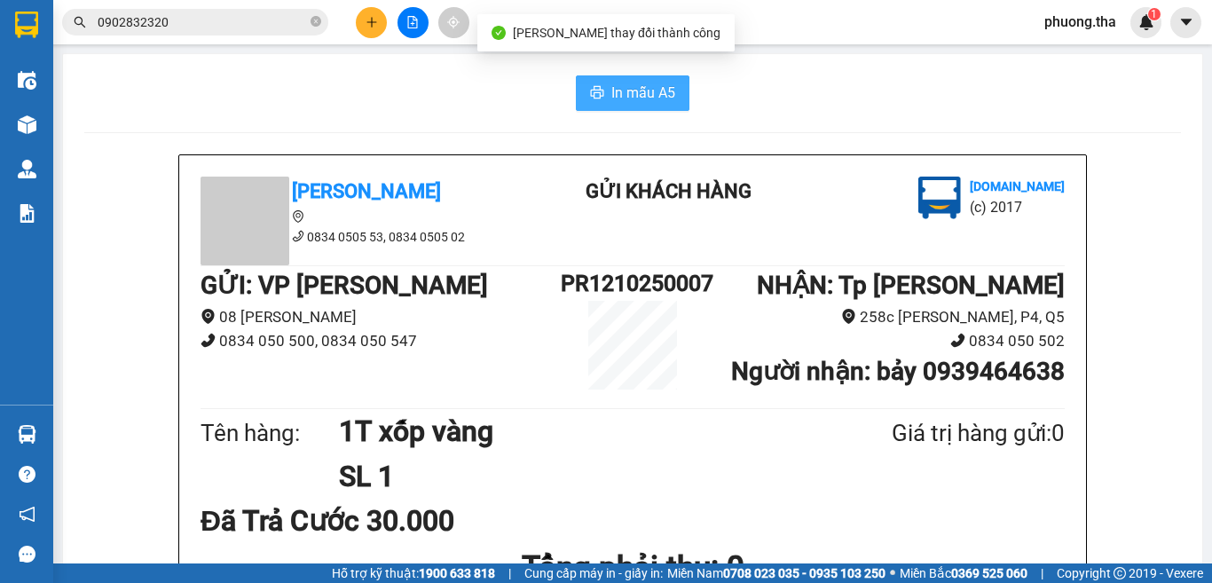
click at [632, 87] on span "In mẫu A5" at bounding box center [643, 93] width 64 height 22
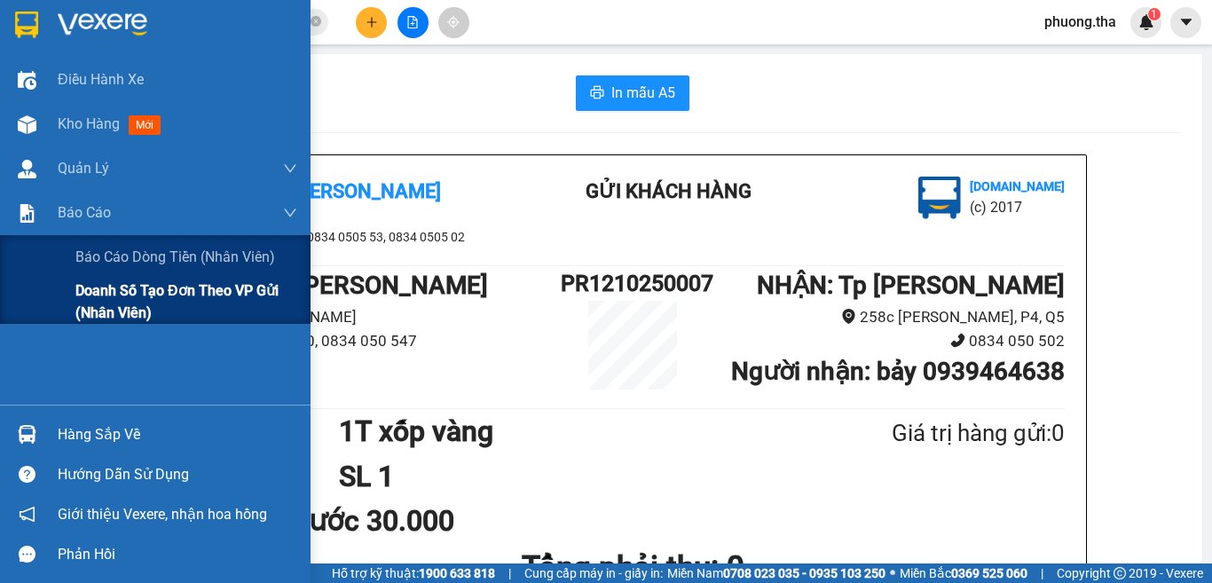
click at [66, 310] on div "Doanh số tạo đơn theo VP gửi (nhân viên)" at bounding box center [155, 301] width 311 height 44
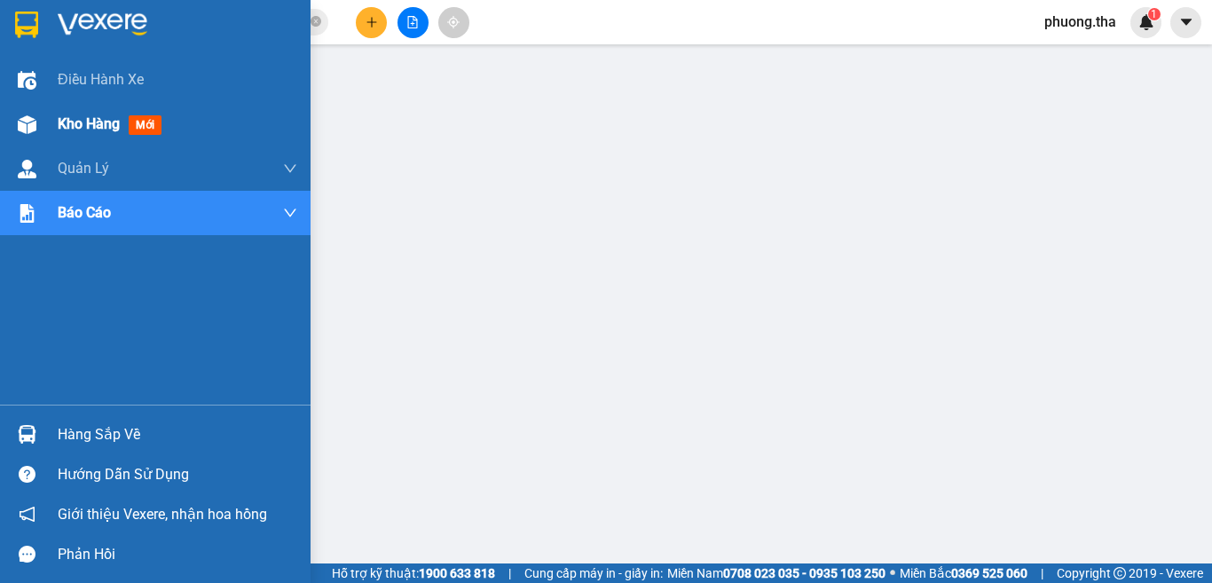
click at [24, 117] on img at bounding box center [27, 124] width 19 height 19
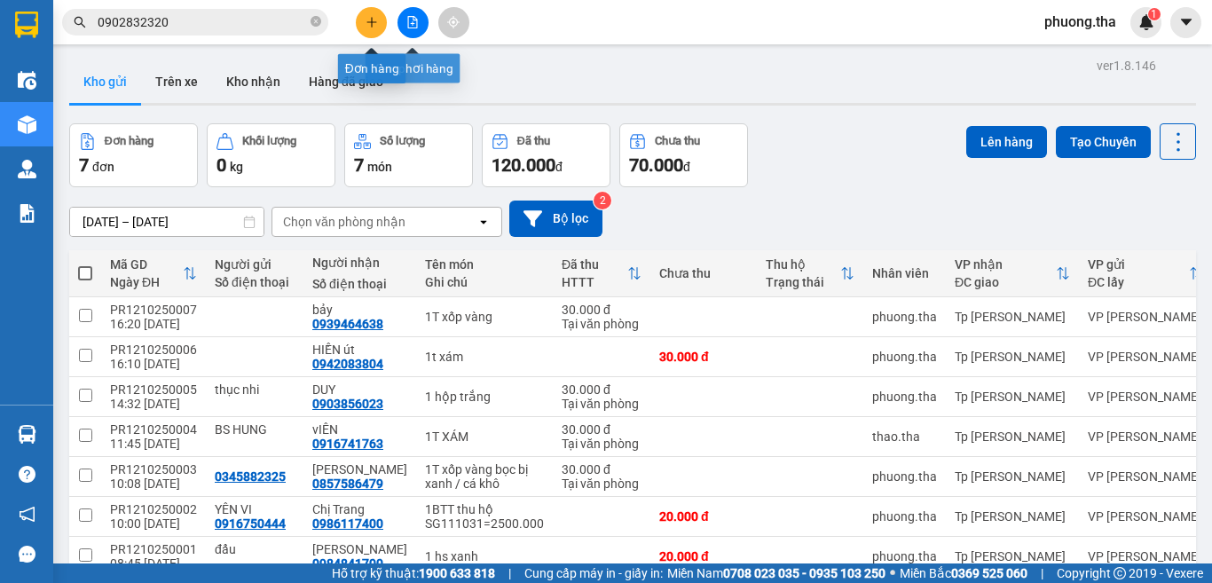
click at [366, 19] on icon "plus" at bounding box center [372, 22] width 12 height 12
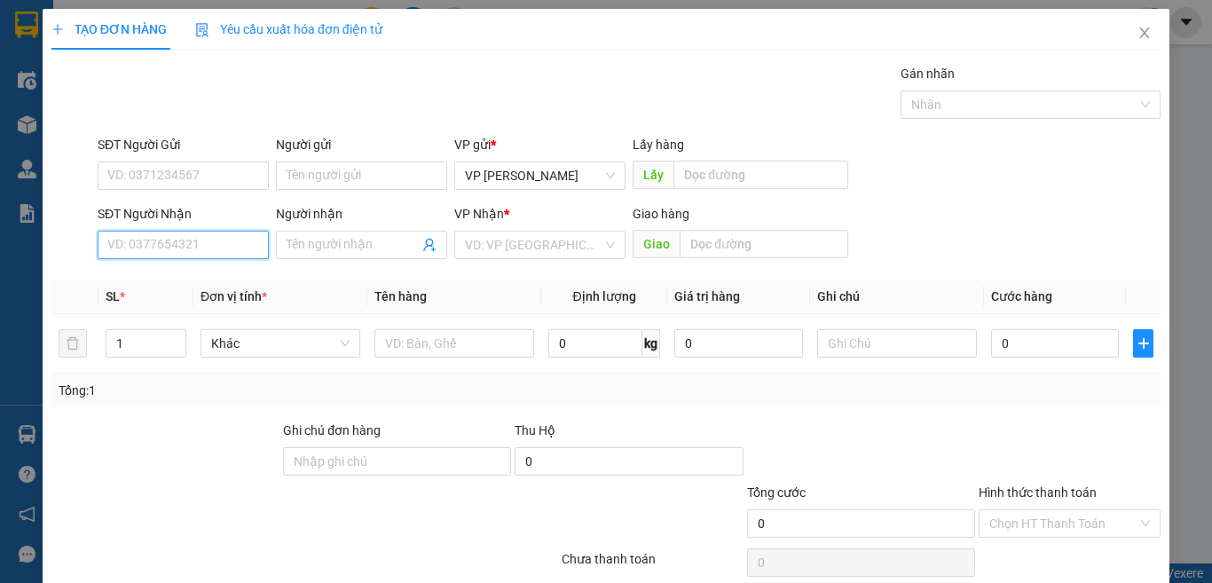
click at [235, 246] on input "SĐT Người Nhận" at bounding box center [183, 245] width 171 height 28
click at [229, 242] on input "693" at bounding box center [183, 245] width 171 height 28
drag, startPoint x: 234, startPoint y: 287, endPoint x: 418, endPoint y: 358, distance: 197.2
click at [240, 287] on div "0933455693 - Hằng" at bounding box center [180, 281] width 147 height 20
type input "0933455693"
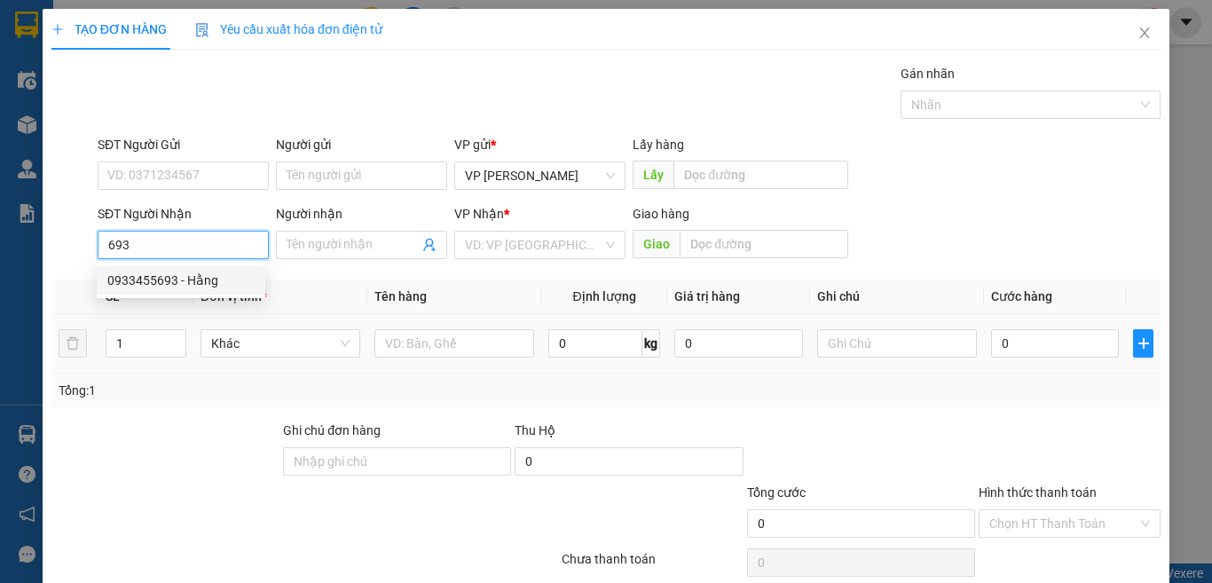
type input "Hằng"
type input "0933455693"
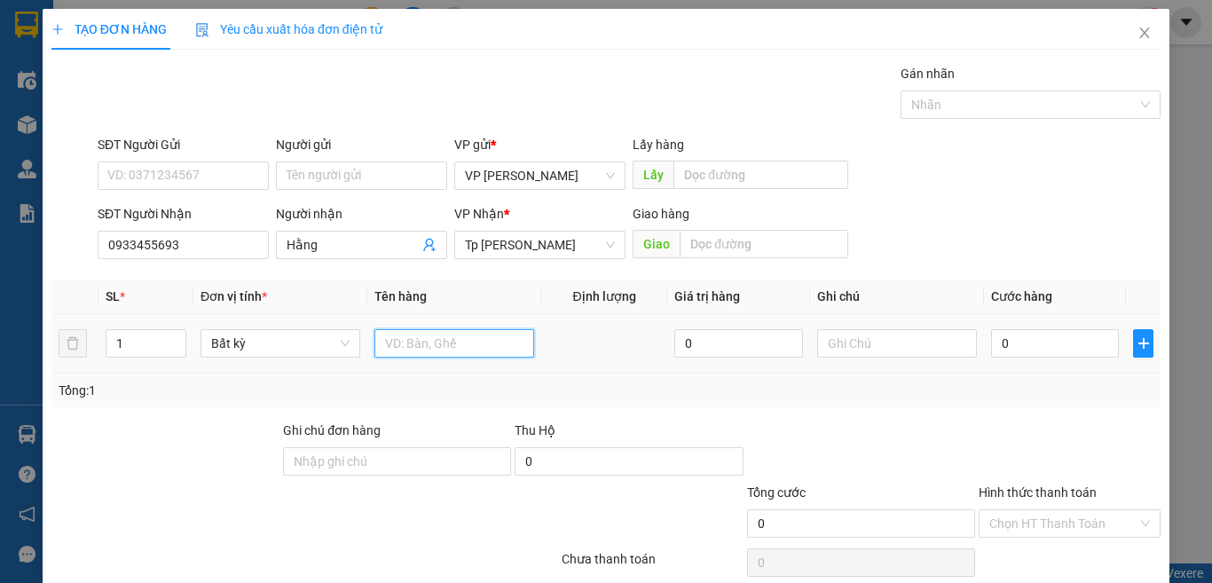
click at [426, 346] on input "text" at bounding box center [454, 343] width 160 height 28
paste input "án"
paste input "ú"
type input "1 t dán bi bún"
click at [1026, 364] on td "0" at bounding box center [1055, 343] width 142 height 59
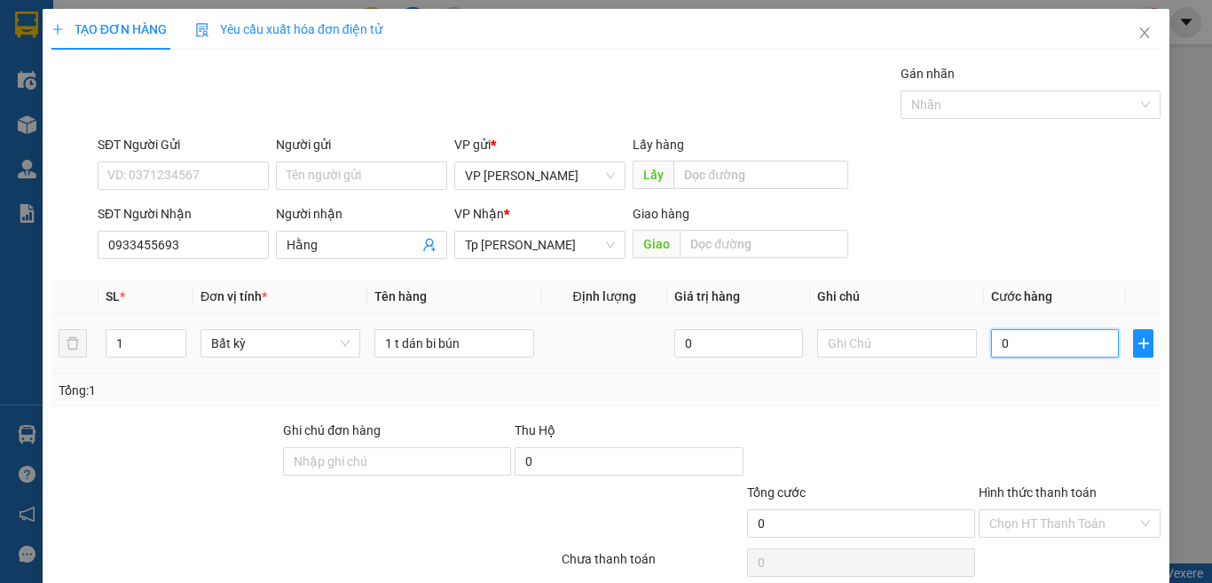
click at [1044, 337] on input "0" at bounding box center [1055, 343] width 128 height 28
type input "4"
type input "40"
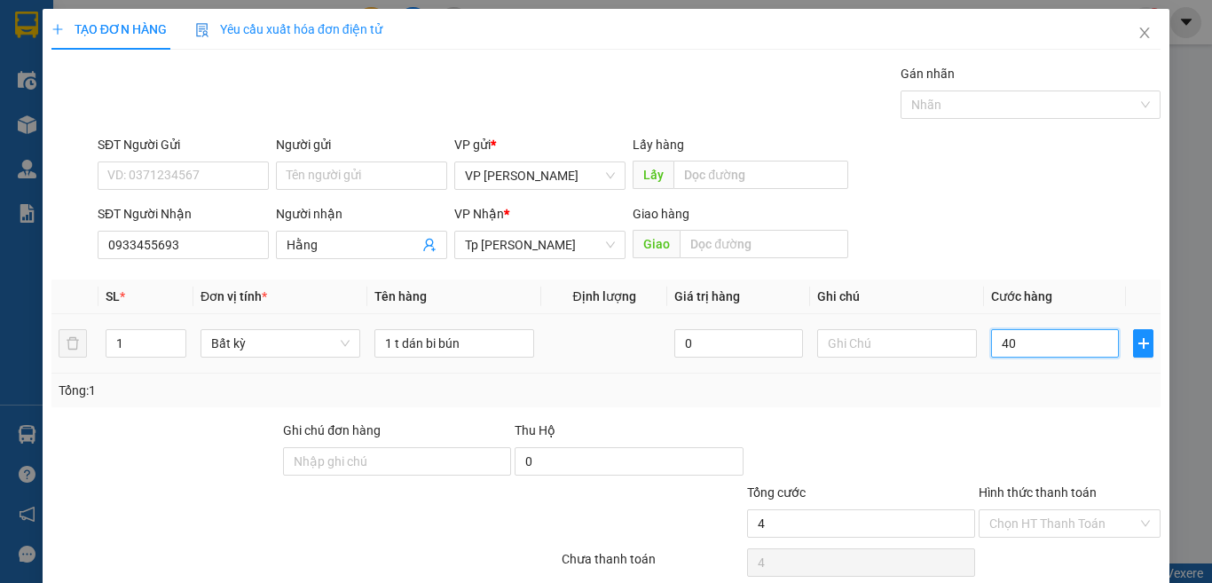
type input "40"
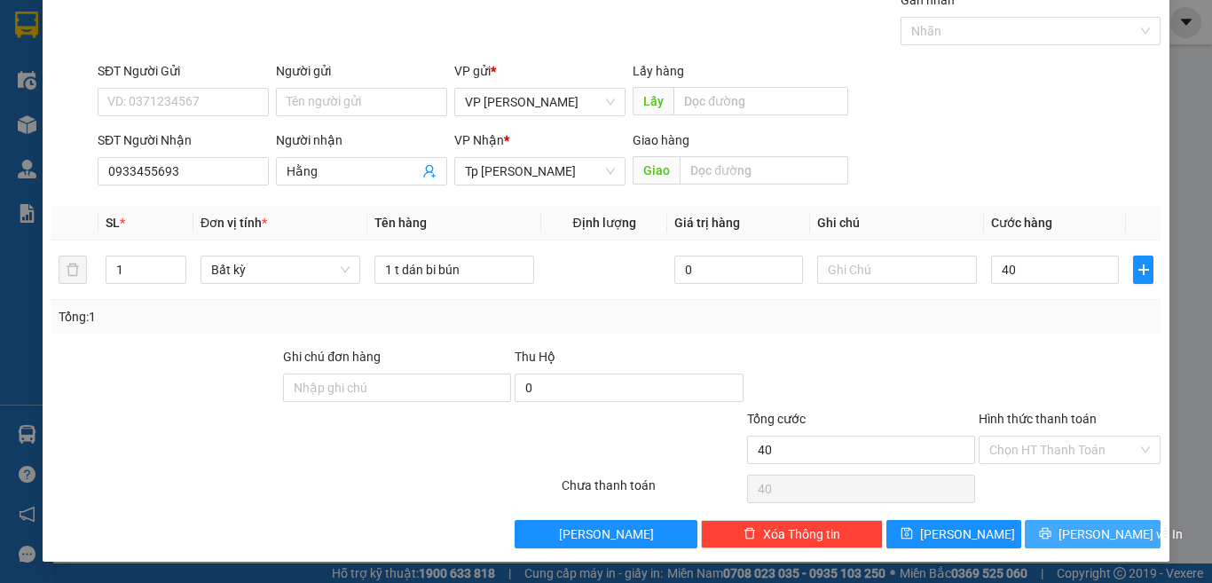
type input "40.000"
drag, startPoint x: 1061, startPoint y: 532, endPoint x: 580, endPoint y: 328, distance: 522.4
click at [1060, 531] on button "[PERSON_NAME] và In" at bounding box center [1093, 534] width 136 height 28
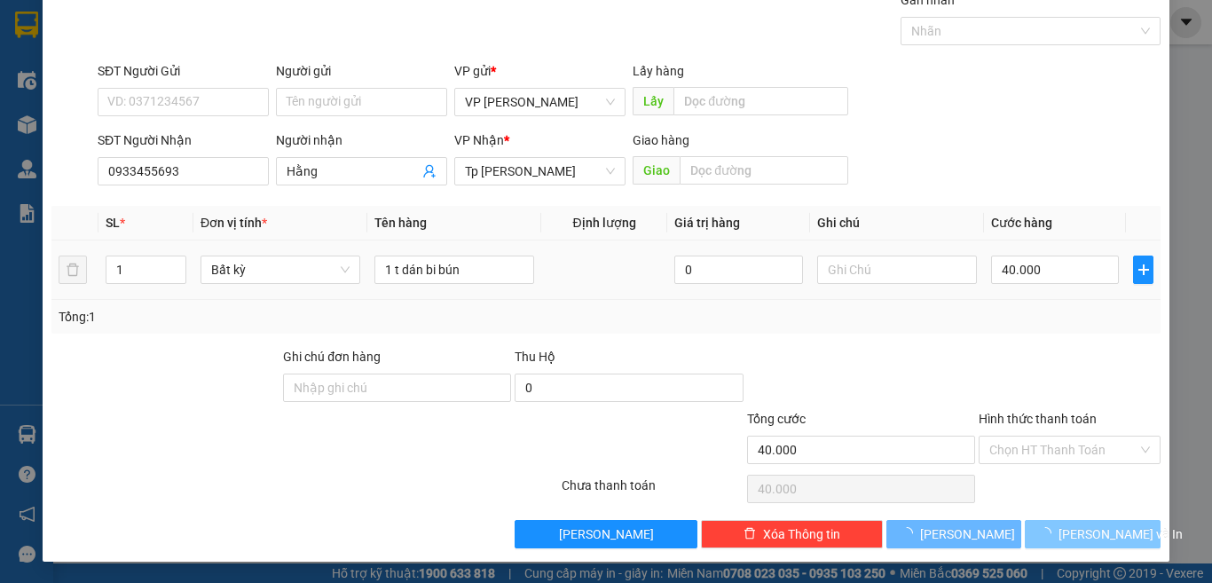
scroll to position [16, 0]
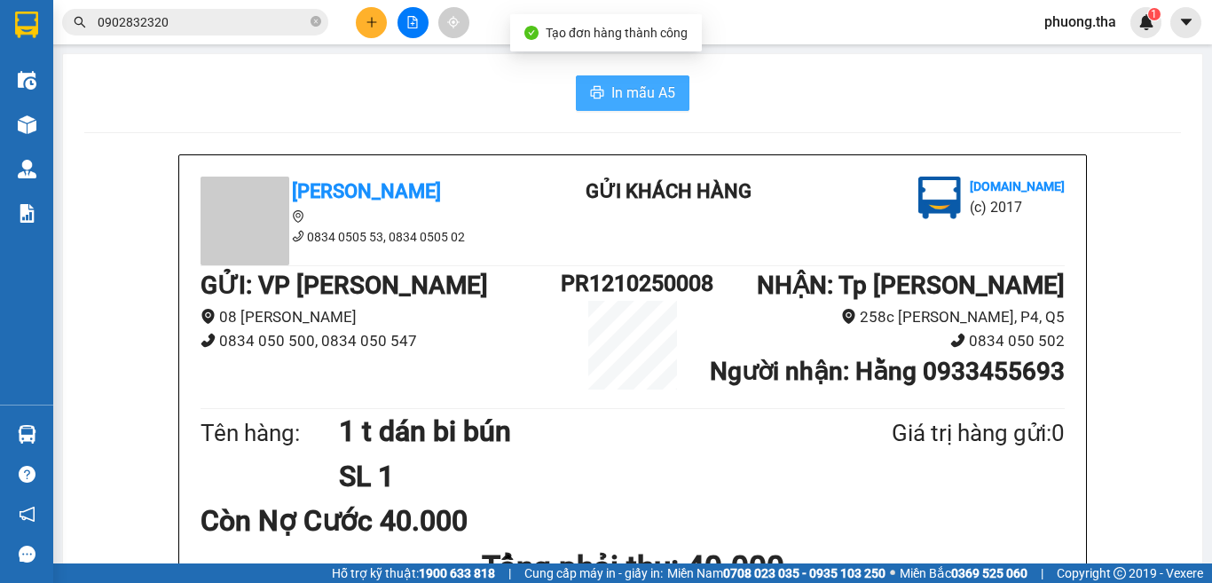
click at [633, 109] on button "In mẫu A5" at bounding box center [633, 92] width 114 height 35
click at [1119, 29] on span "phuong.tha" at bounding box center [1080, 22] width 100 height 22
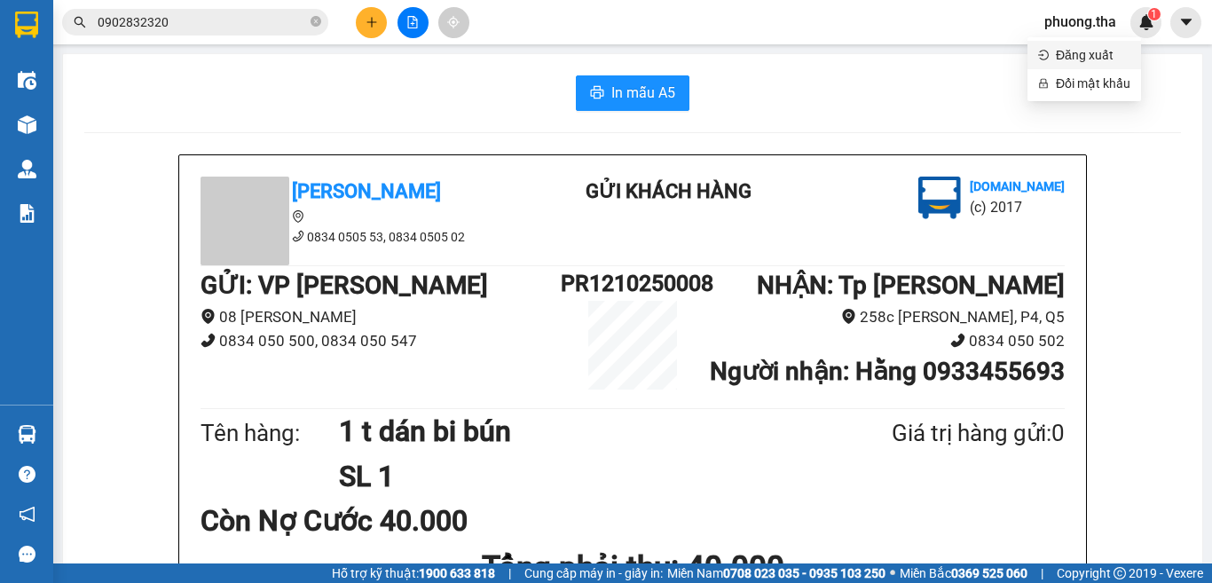
click at [1089, 60] on span "Đăng xuất" at bounding box center [1093, 55] width 75 height 20
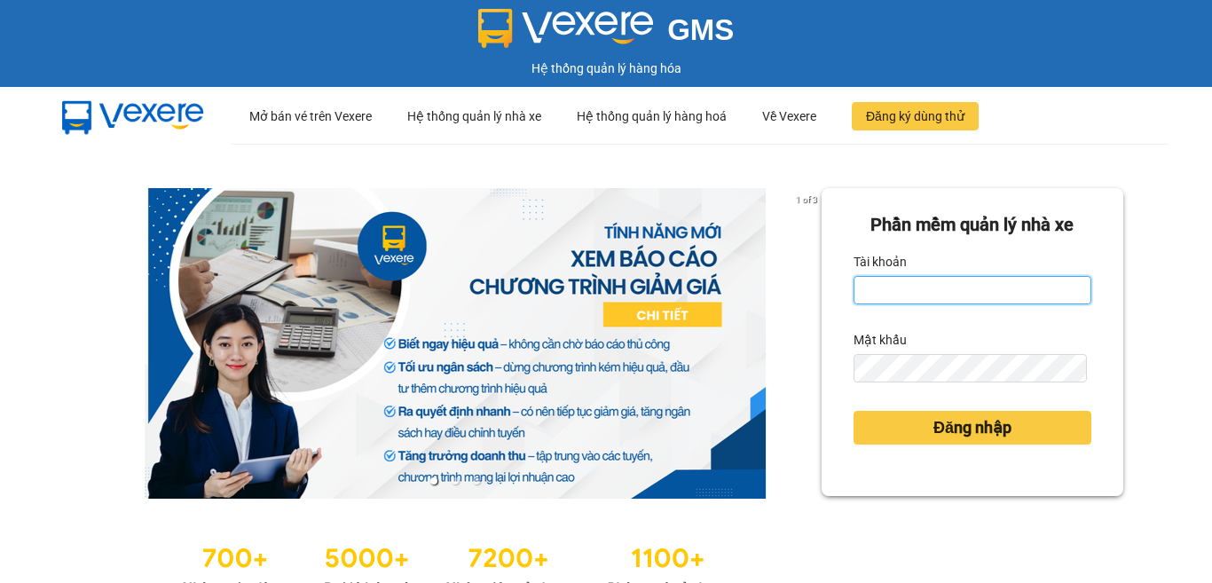
click at [932, 292] on input "Tài khoản" at bounding box center [973, 290] width 238 height 28
type input "cong.tha"
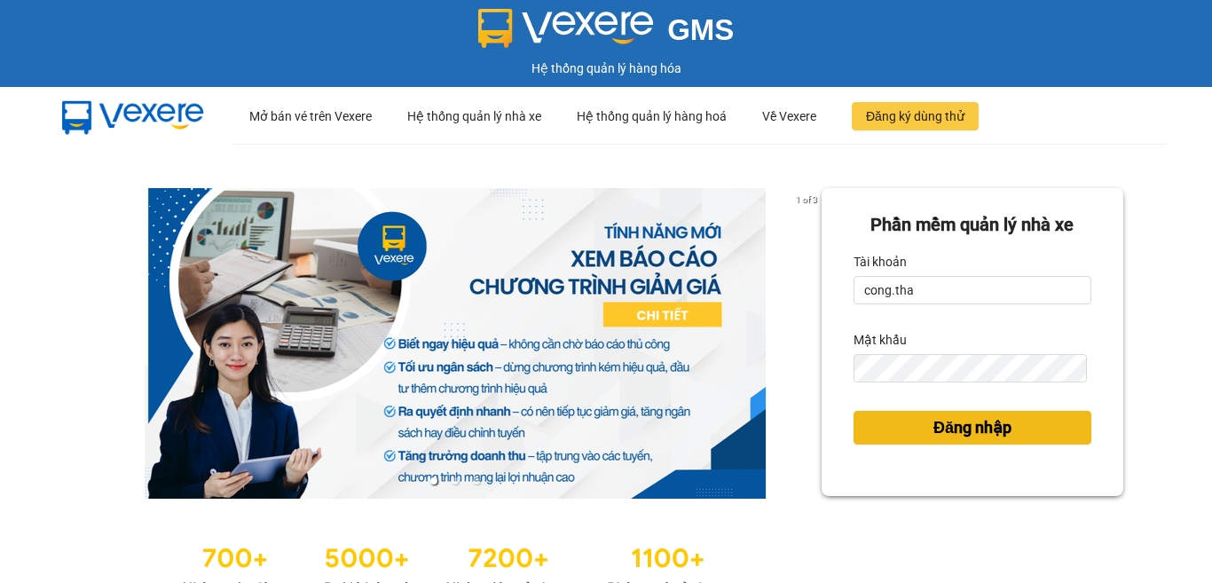
click at [957, 429] on span "Đăng nhập" at bounding box center [972, 427] width 78 height 25
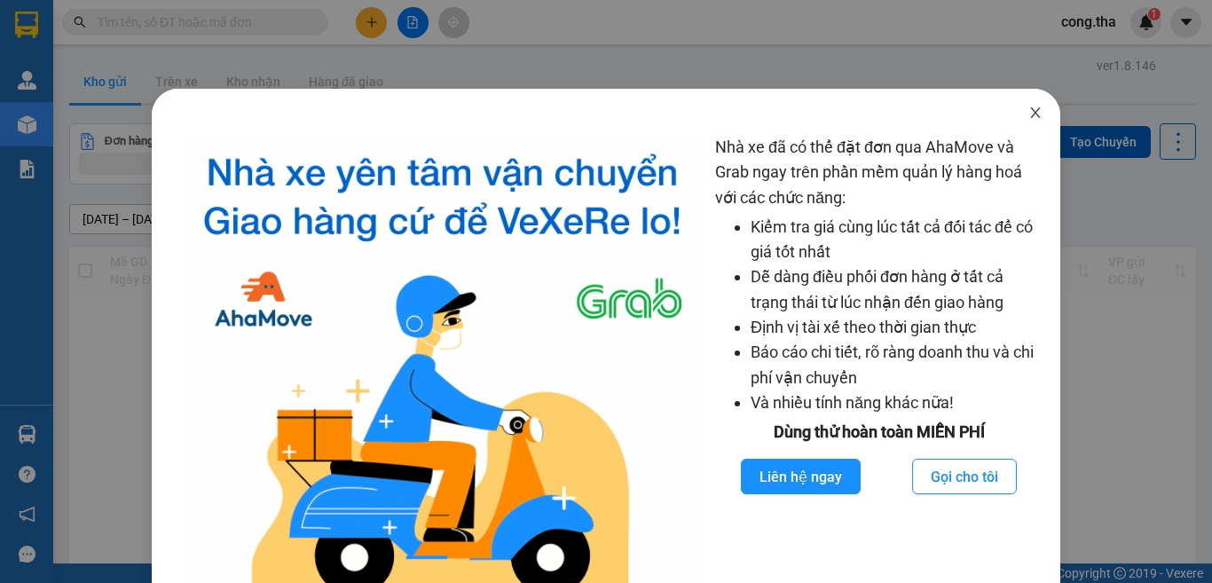
click at [1031, 115] on icon "close" at bounding box center [1036, 112] width 10 height 11
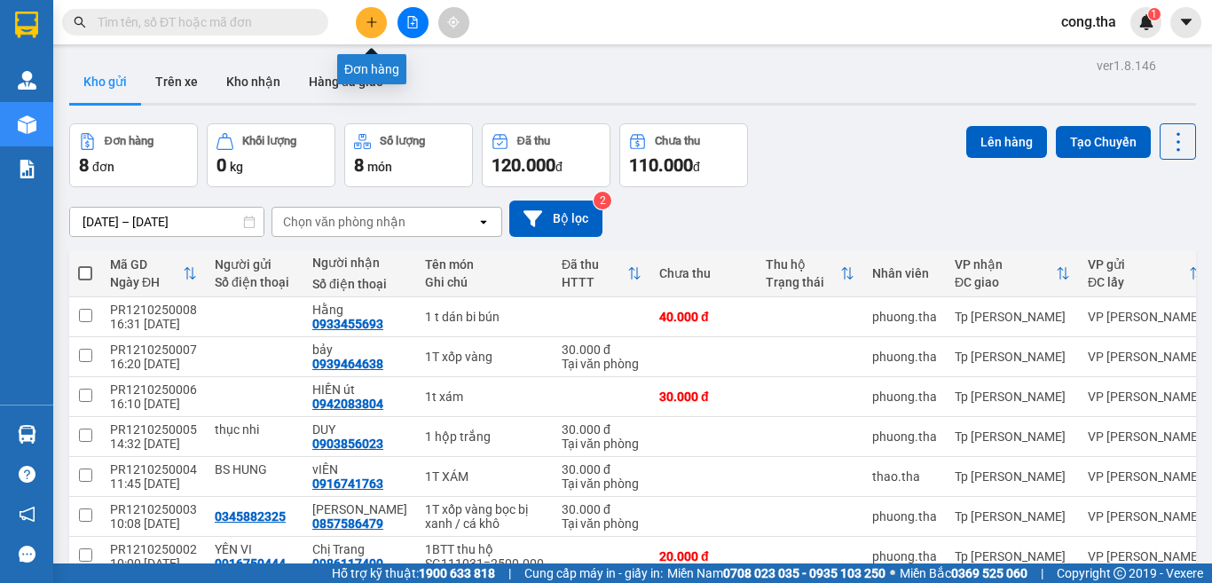
click at [375, 22] on icon "plus" at bounding box center [371, 21] width 10 height 1
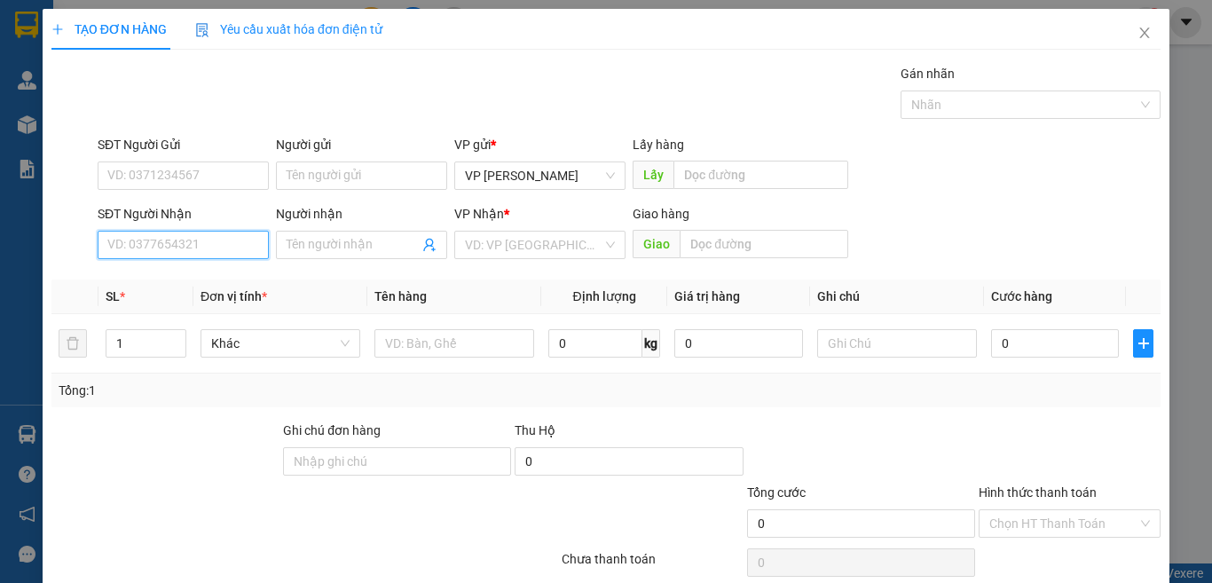
drag, startPoint x: 239, startPoint y: 252, endPoint x: 407, endPoint y: 260, distance: 168.8
click at [319, 253] on div "SĐT Người Nhận VD: 0377654321 Người nhận Tên người nhận VP Nhận * VD: VP Sài Gò…" at bounding box center [629, 235] width 1070 height 62
click at [189, 285] on div "0918031102 - quyên" at bounding box center [180, 281] width 147 height 20
type input "0918031102"
type input "quyên"
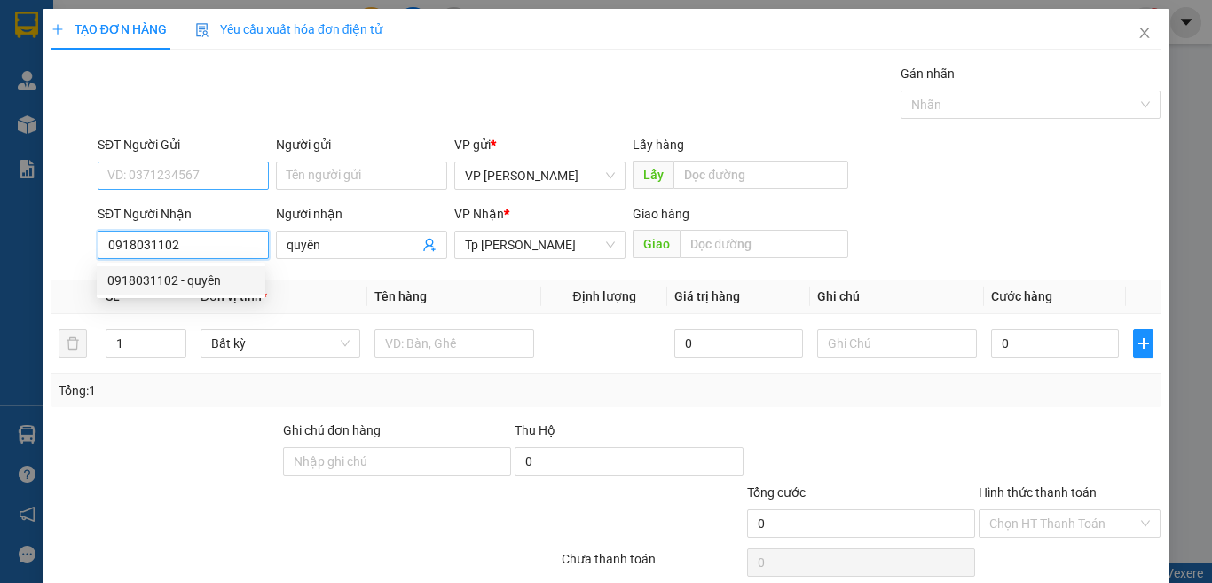
type input "0918031102"
click at [231, 182] on input "SĐT Người Gửi" at bounding box center [183, 175] width 171 height 28
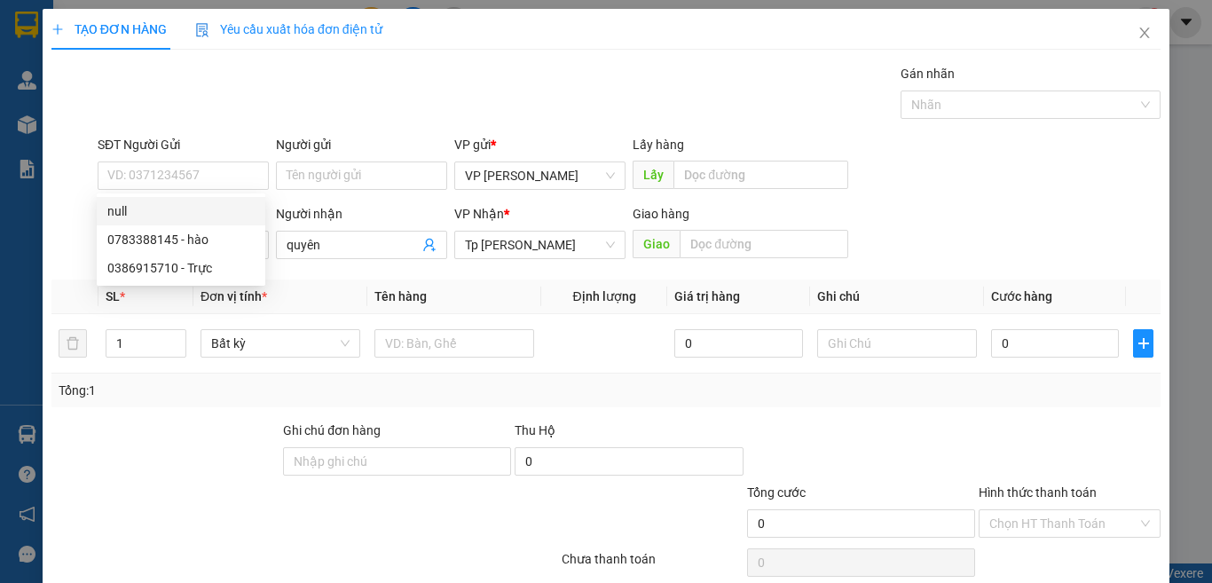
drag, startPoint x: 26, startPoint y: 169, endPoint x: 47, endPoint y: 186, distance: 27.2
click at [28, 169] on div "TẠO ĐƠN HÀNG Yêu cầu xuất hóa đơn điện tử Transit Pickup Surcharge Ids Transit …" at bounding box center [606, 291] width 1212 height 583
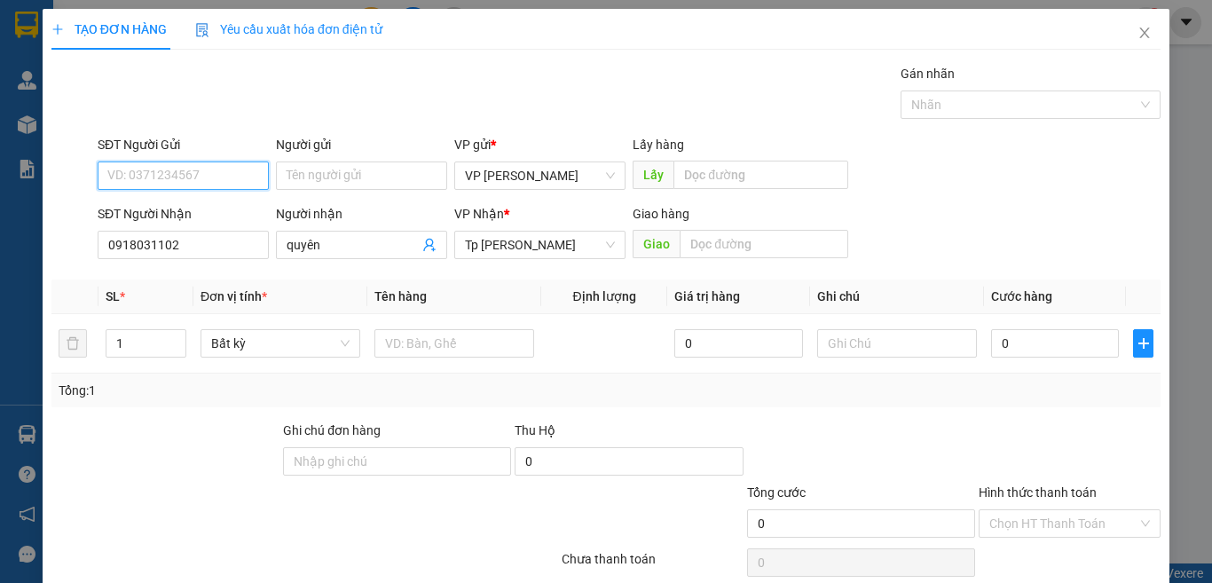
click at [215, 162] on input "SĐT Người Gửi" at bounding box center [183, 175] width 171 height 28
click at [196, 243] on div "0783388145 - hào" at bounding box center [180, 240] width 147 height 20
type input "0783388145"
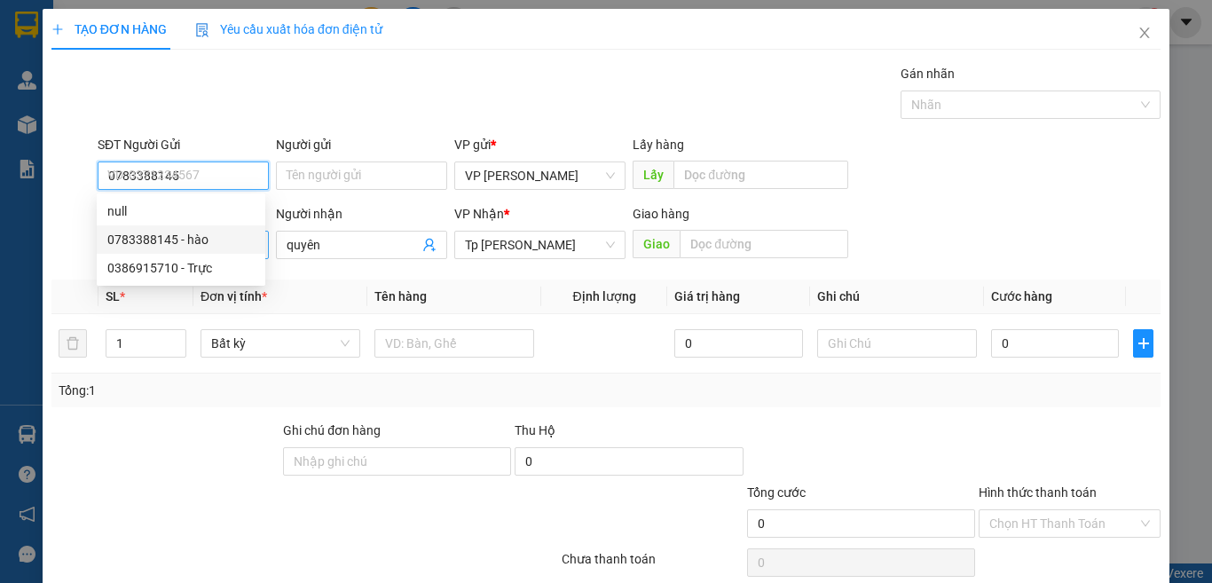
type input "hào"
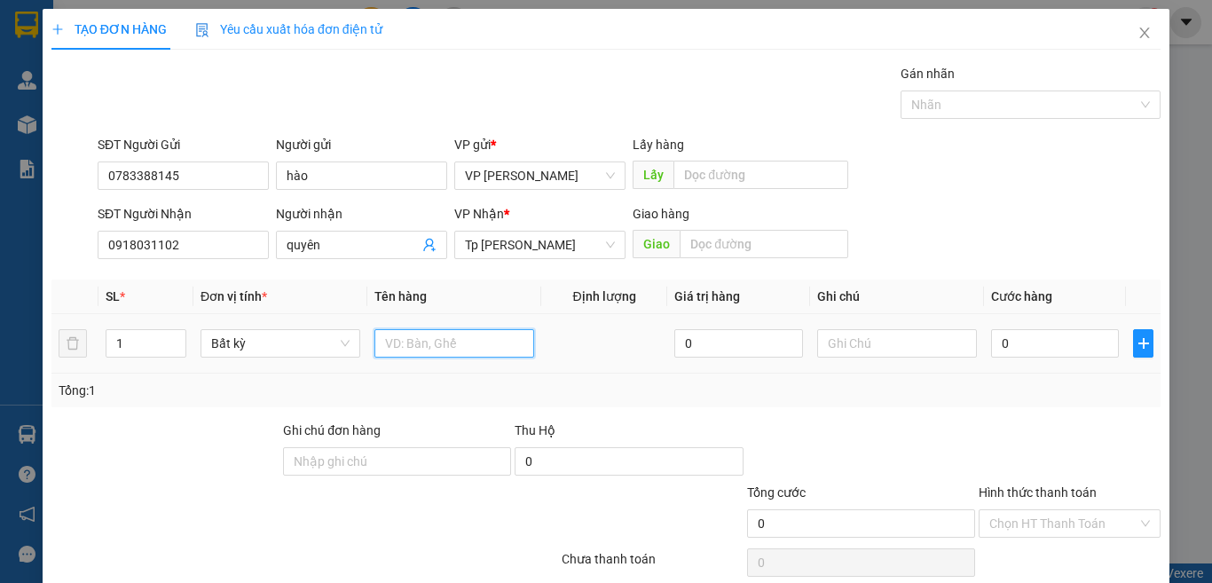
click at [411, 350] on input "text" at bounding box center [454, 343] width 160 height 28
paste input "à"
paste input "é"
paste input "ô"
paste input "ố"
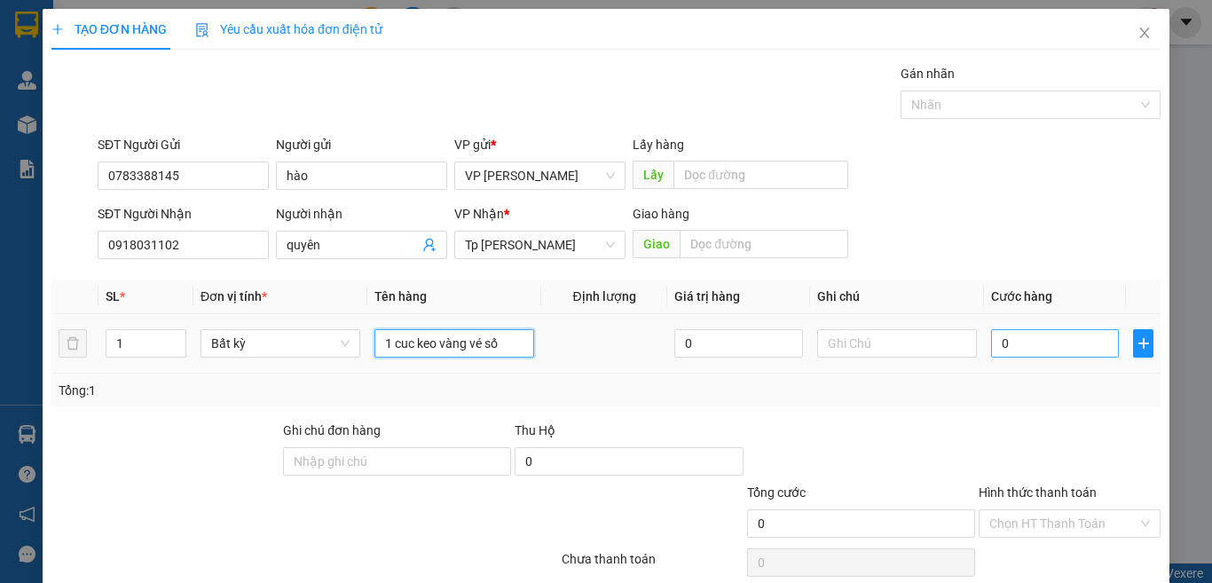
type input "1 cuc keo vàng vé số"
click at [1005, 340] on input "0" at bounding box center [1055, 343] width 128 height 28
type input "4"
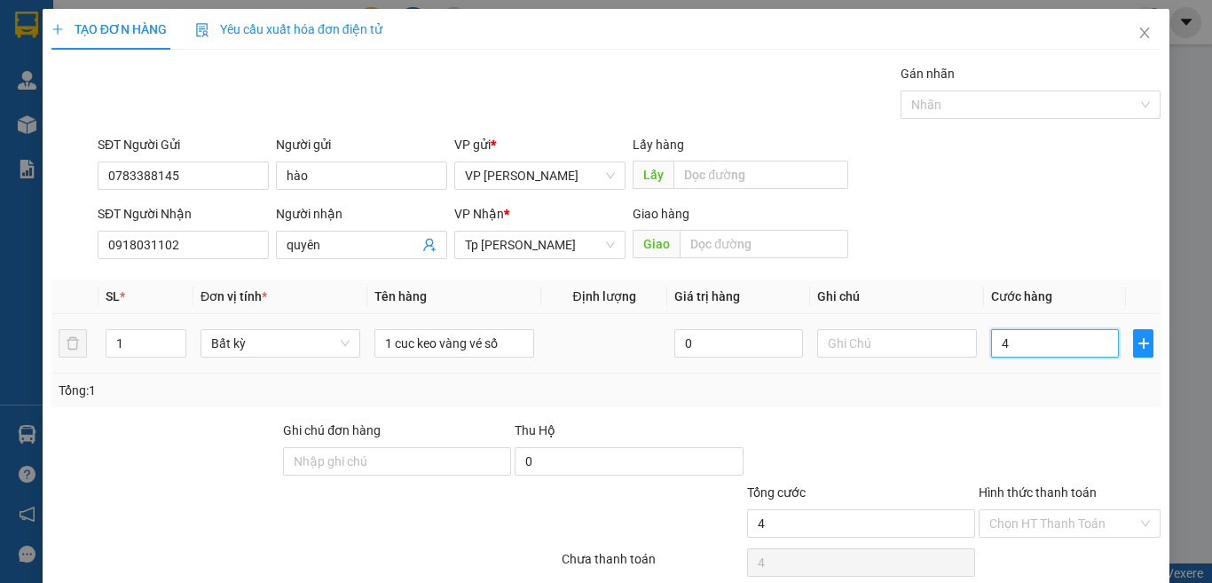
type input "40"
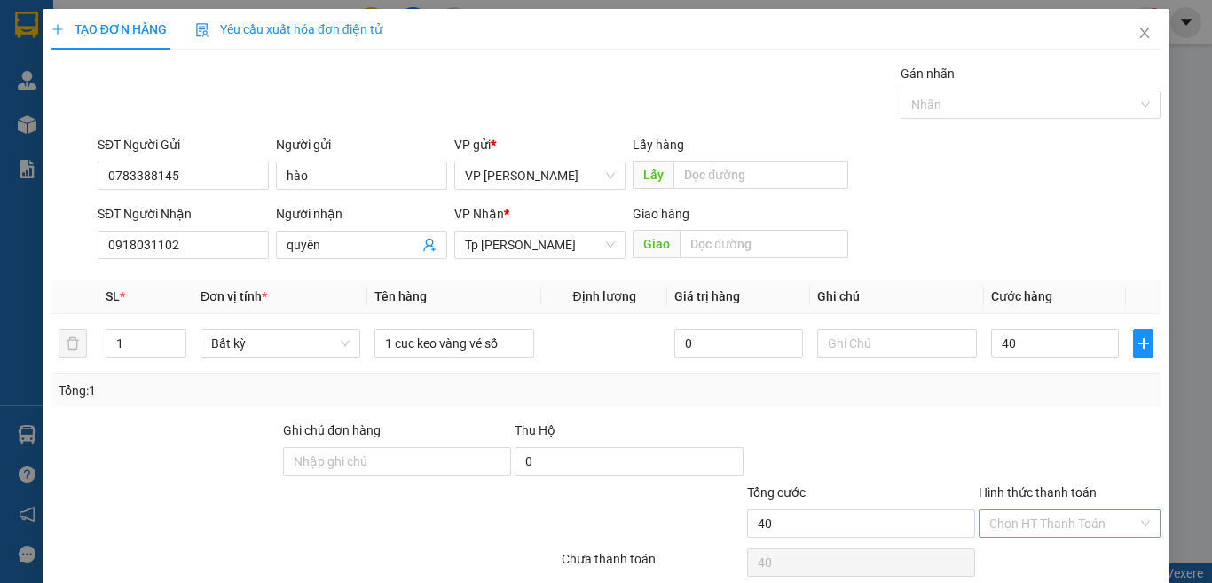
click at [1097, 522] on input "Hình thức thanh toán" at bounding box center [1063, 523] width 148 height 27
type input "40.000"
click at [1079, 456] on div "Tại văn phòng" at bounding box center [1057, 460] width 158 height 20
type input "0"
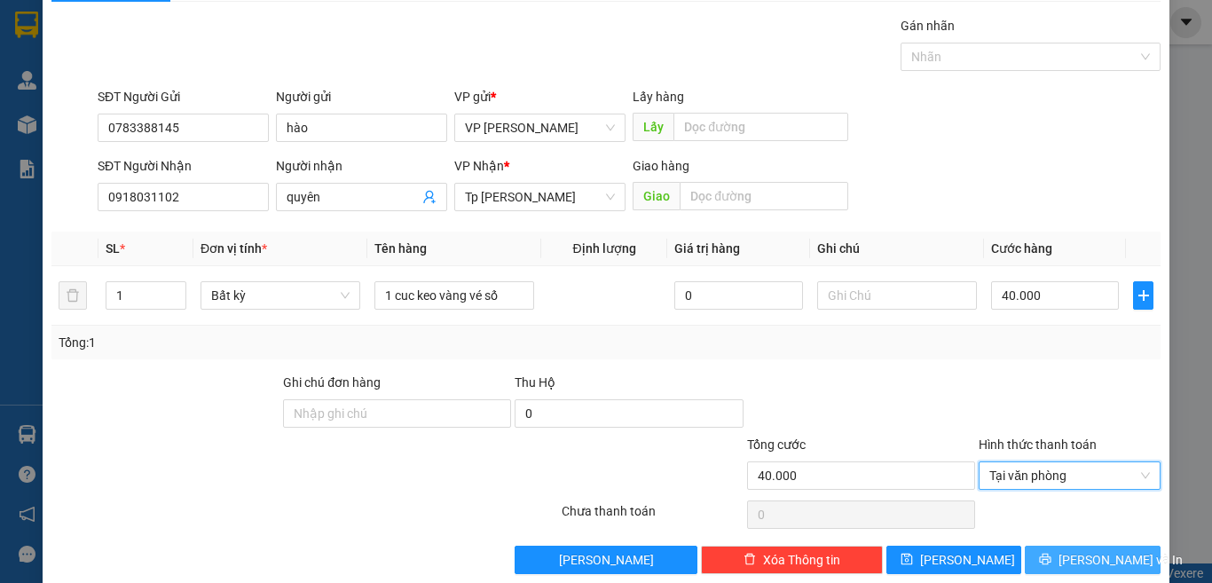
scroll to position [74, 0]
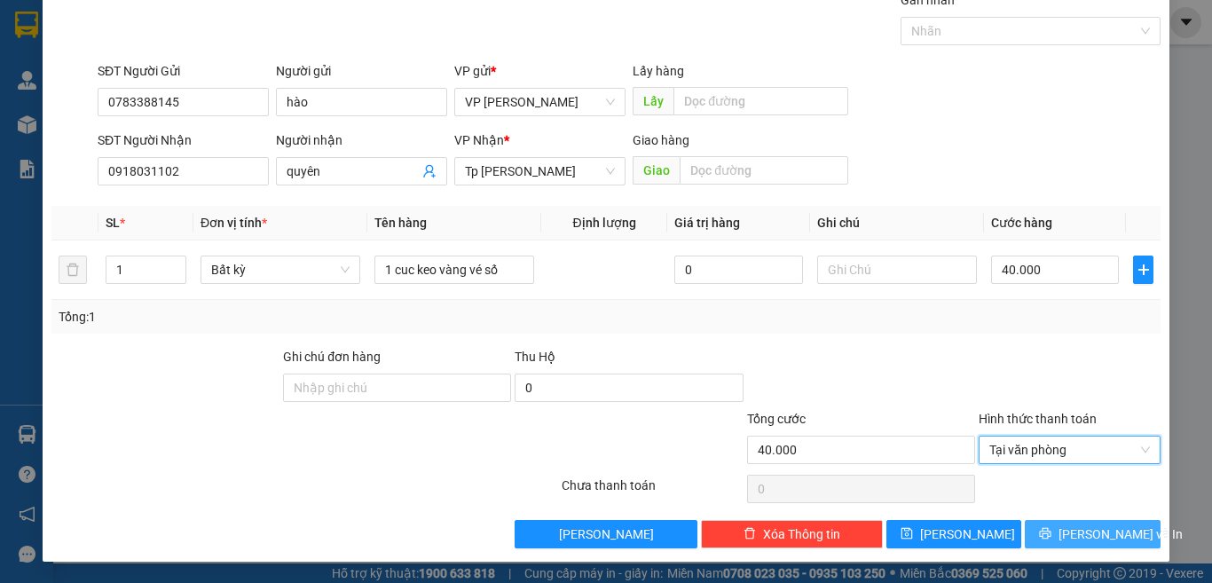
click at [1095, 531] on span "[PERSON_NAME] và In" at bounding box center [1120, 534] width 124 height 20
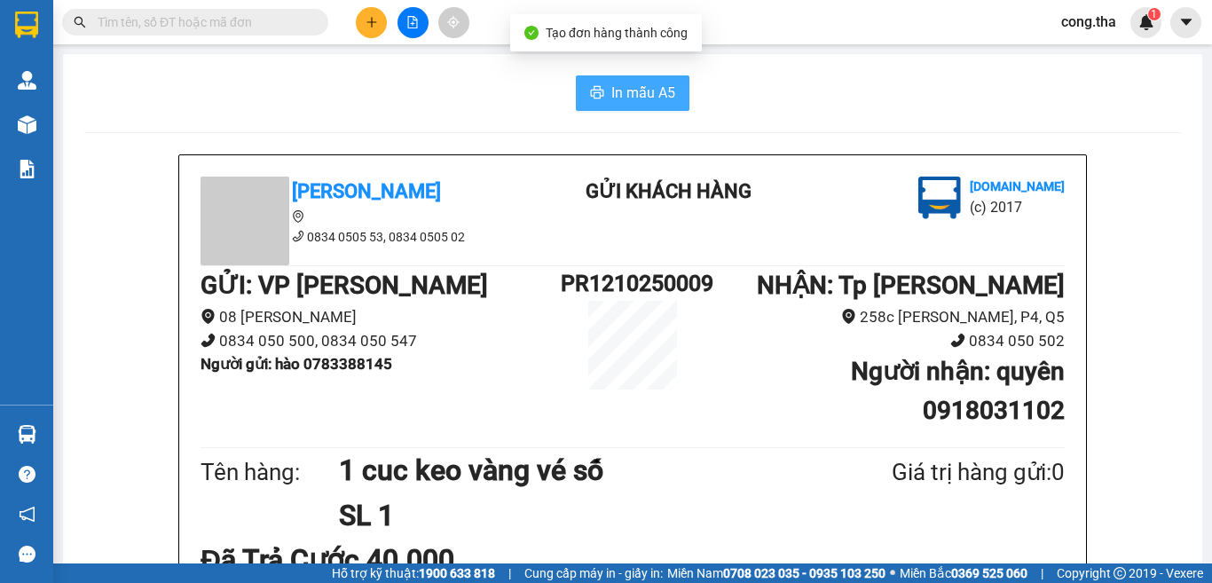
click at [619, 90] on span "In mẫu A5" at bounding box center [643, 93] width 64 height 22
click at [230, 25] on input "text" at bounding box center [202, 22] width 209 height 20
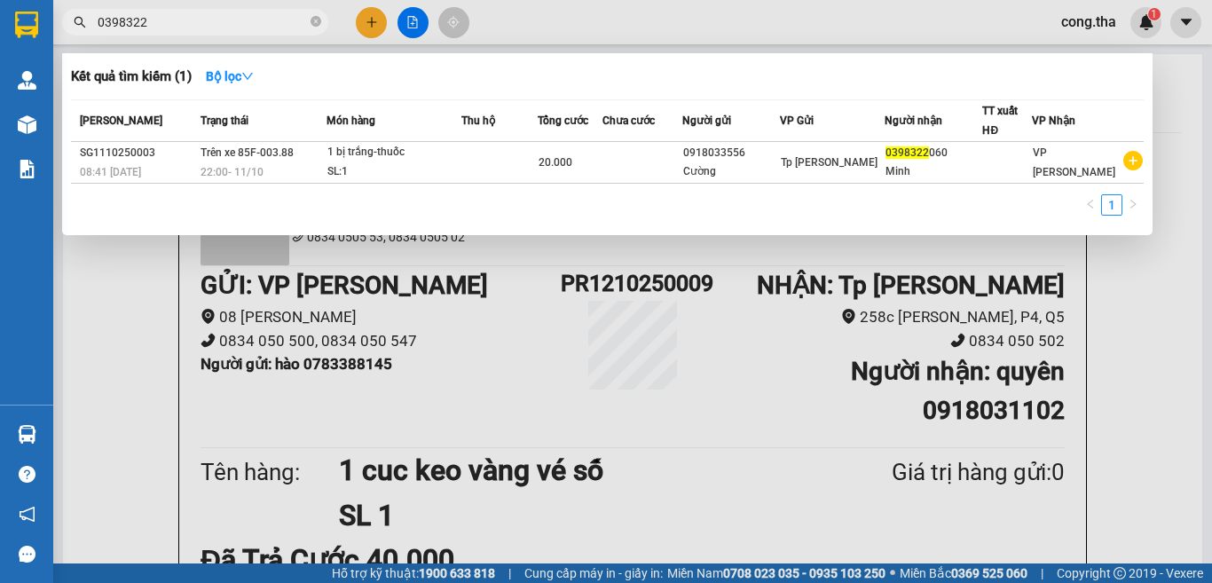
type input "0398322"
click at [368, 24] on div at bounding box center [606, 291] width 1212 height 583
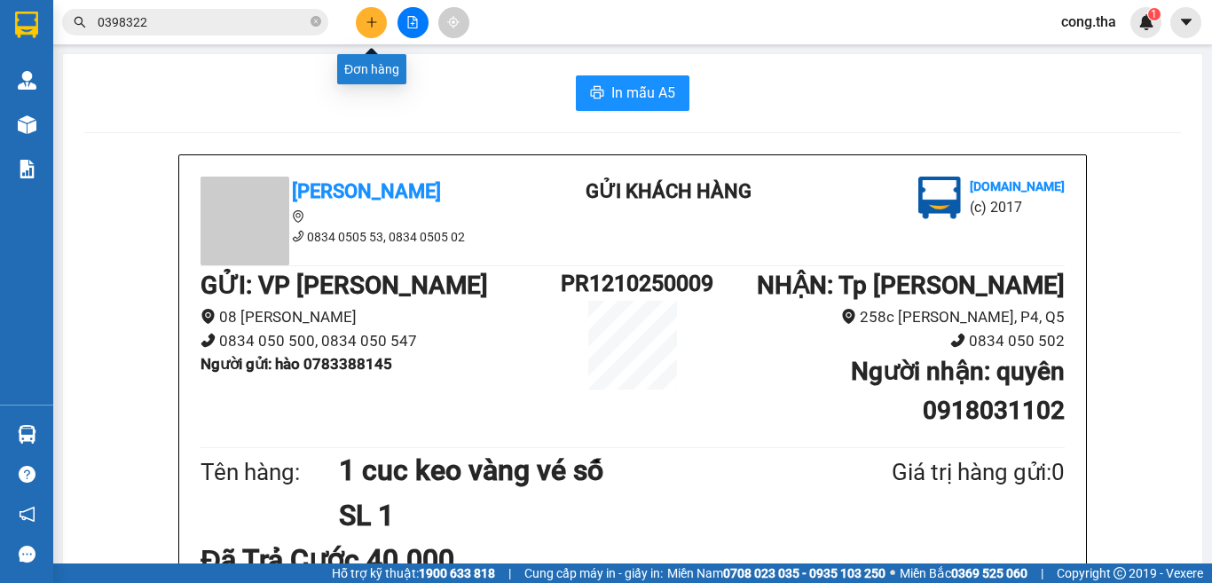
click at [368, 24] on icon "plus" at bounding box center [372, 22] width 12 height 12
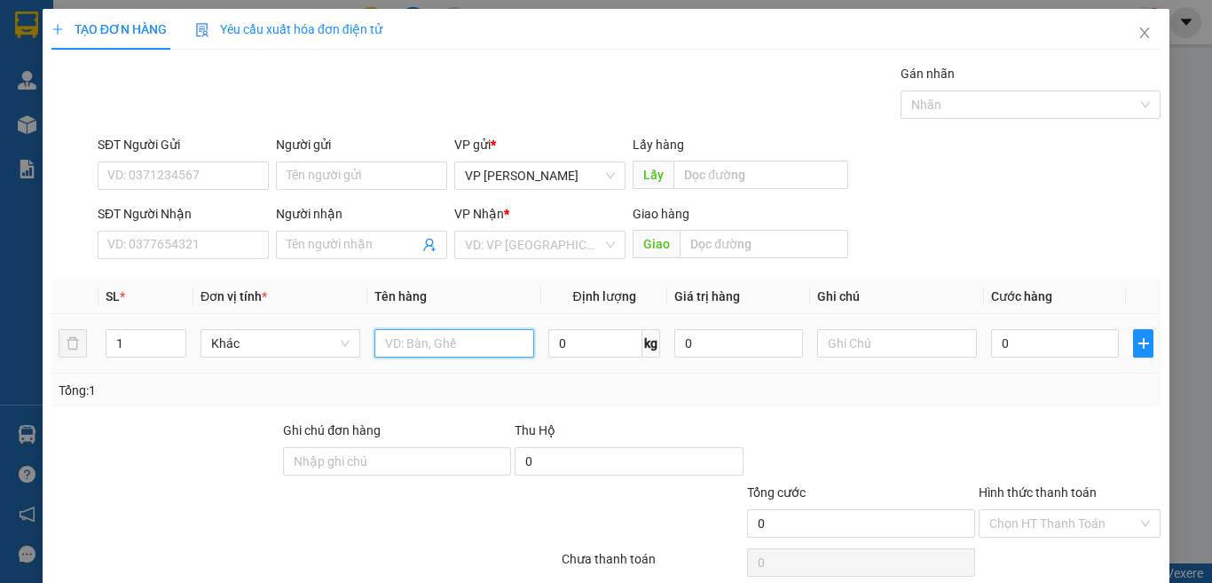
click at [466, 347] on input "text" at bounding box center [454, 343] width 160 height 28
paste input "Á"
paste input "Đ"
paste input "Ô"
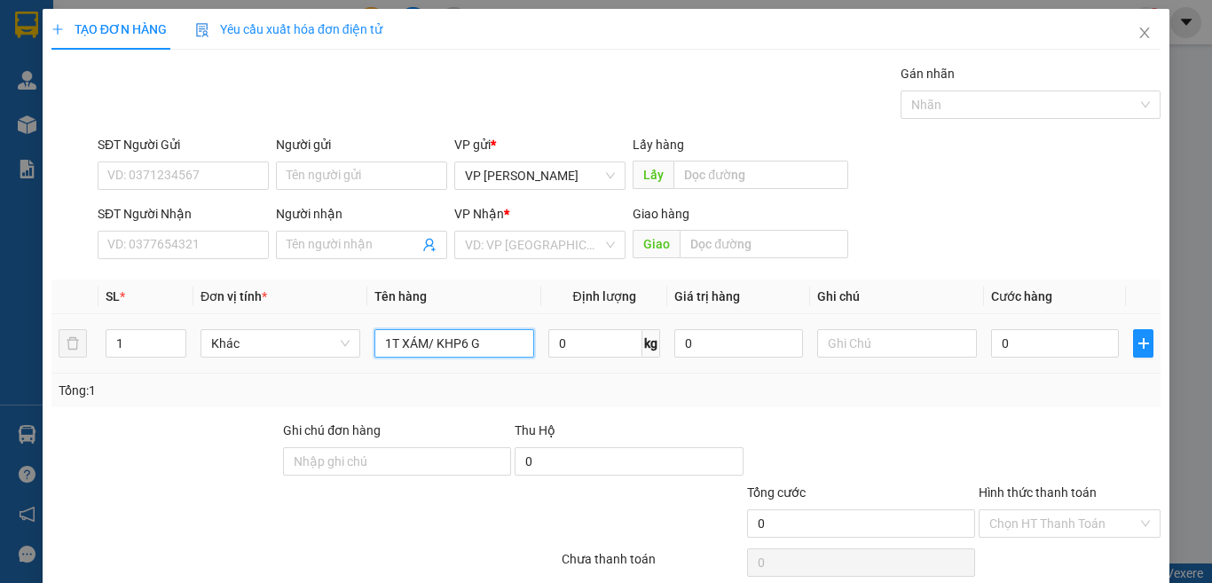
paste input "À"
click at [449, 351] on input "1T XÁM/ KHP6 GÀ" at bounding box center [454, 343] width 160 height 28
paste input "Ô"
type input "1T XÁM/ KHÔ GÀ"
click at [1001, 352] on input "0" at bounding box center [1055, 343] width 128 height 28
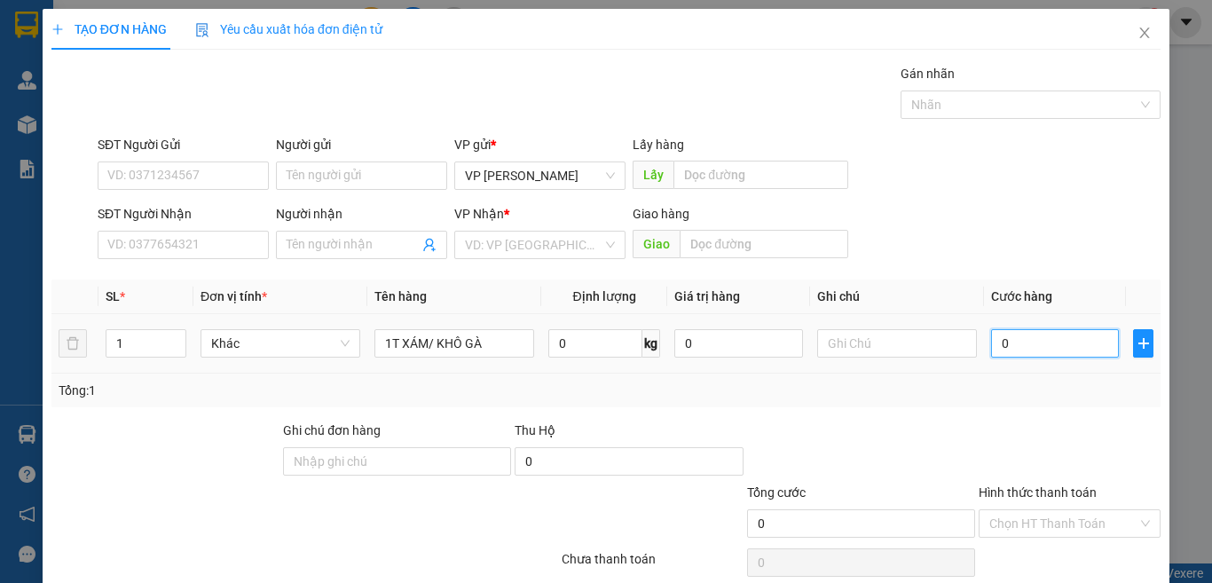
type input "3"
type input "30"
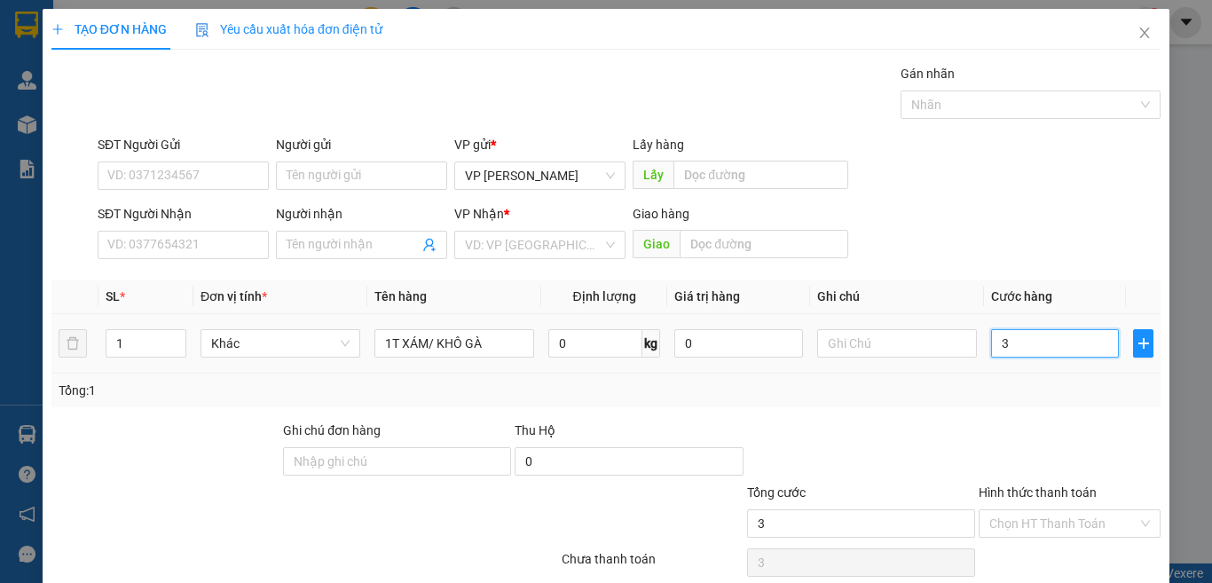
type input "30"
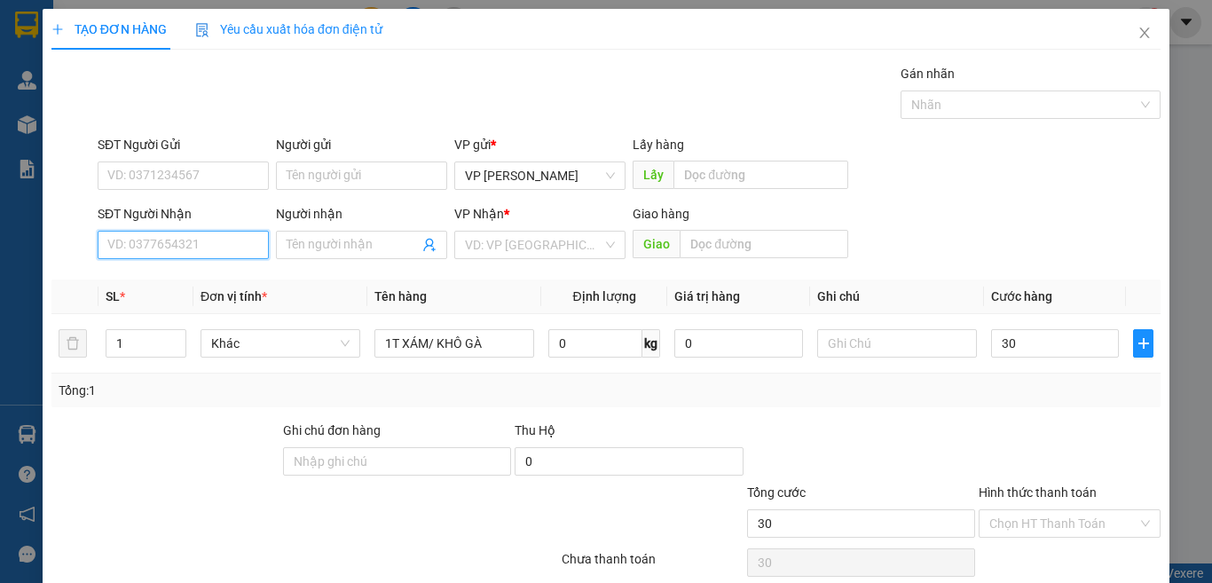
type input "30.000"
click at [201, 249] on input "SĐT Người Nhận" at bounding box center [183, 245] width 171 height 28
click at [181, 277] on div "0936959079 - hải" at bounding box center [180, 281] width 147 height 20
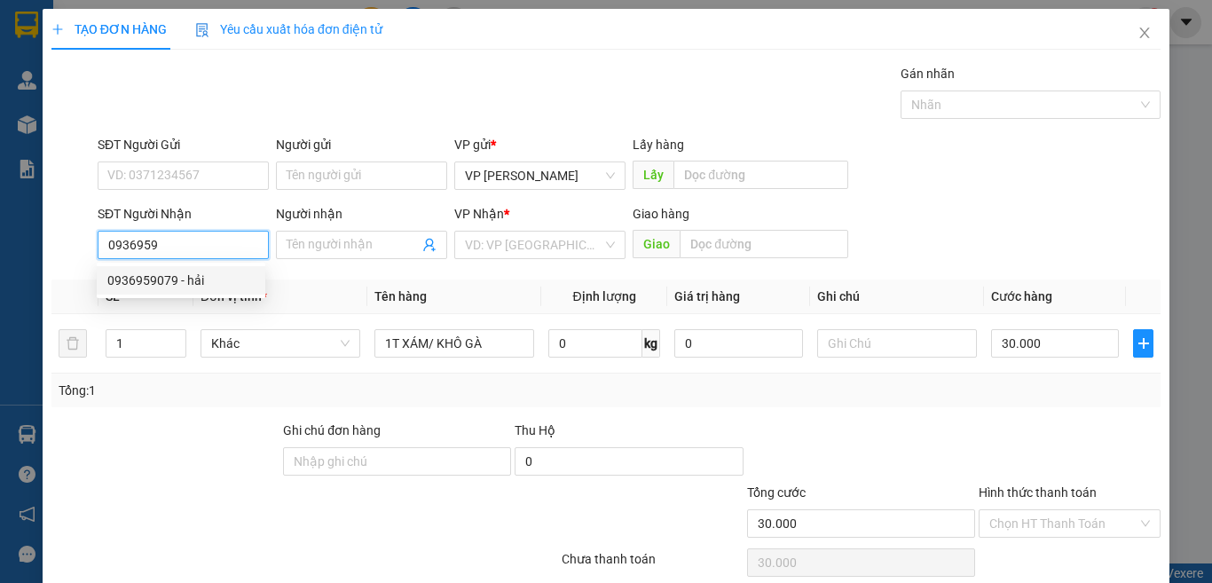
type input "0936959079"
type input "hải"
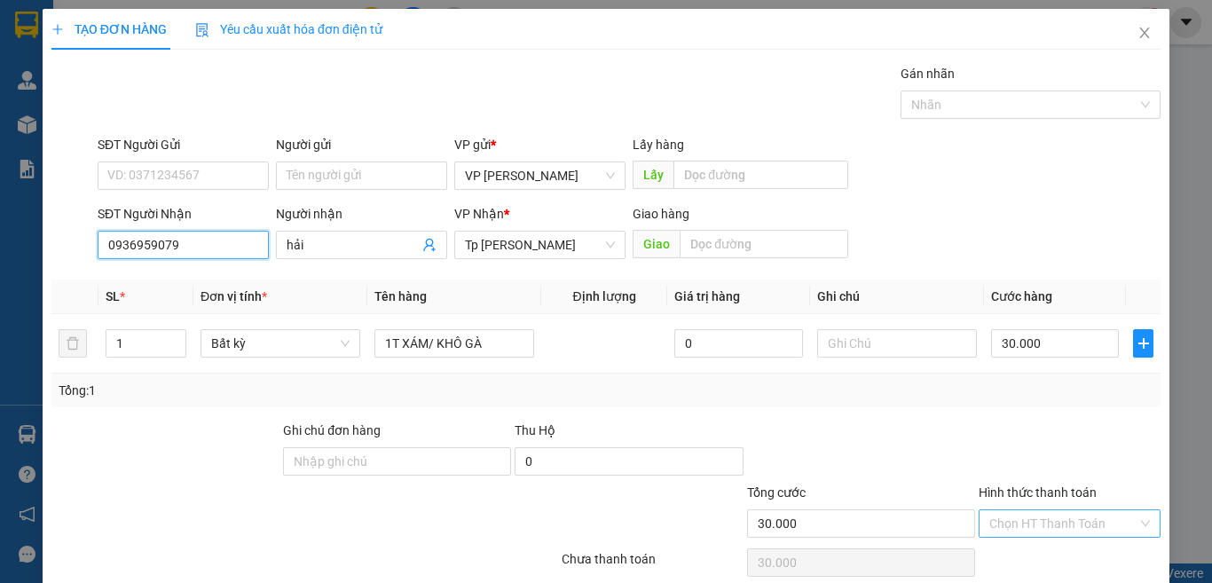
type input "0936959079"
click at [1105, 531] on input "Hình thức thanh toán" at bounding box center [1063, 523] width 148 height 27
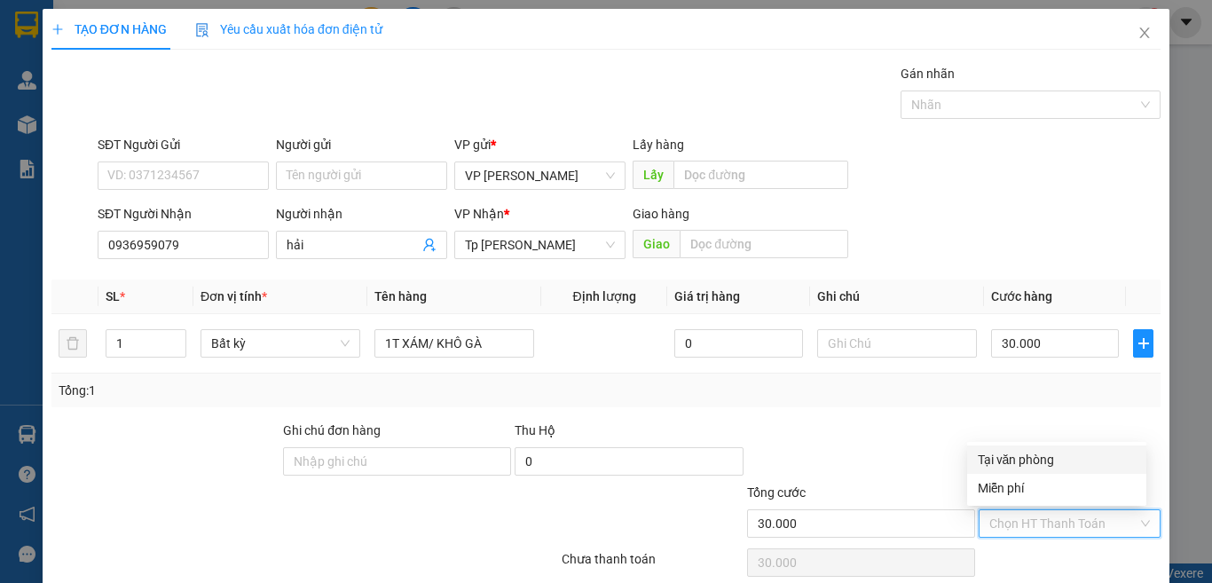
click at [1031, 453] on div "Tại văn phòng" at bounding box center [1057, 460] width 158 height 20
type input "0"
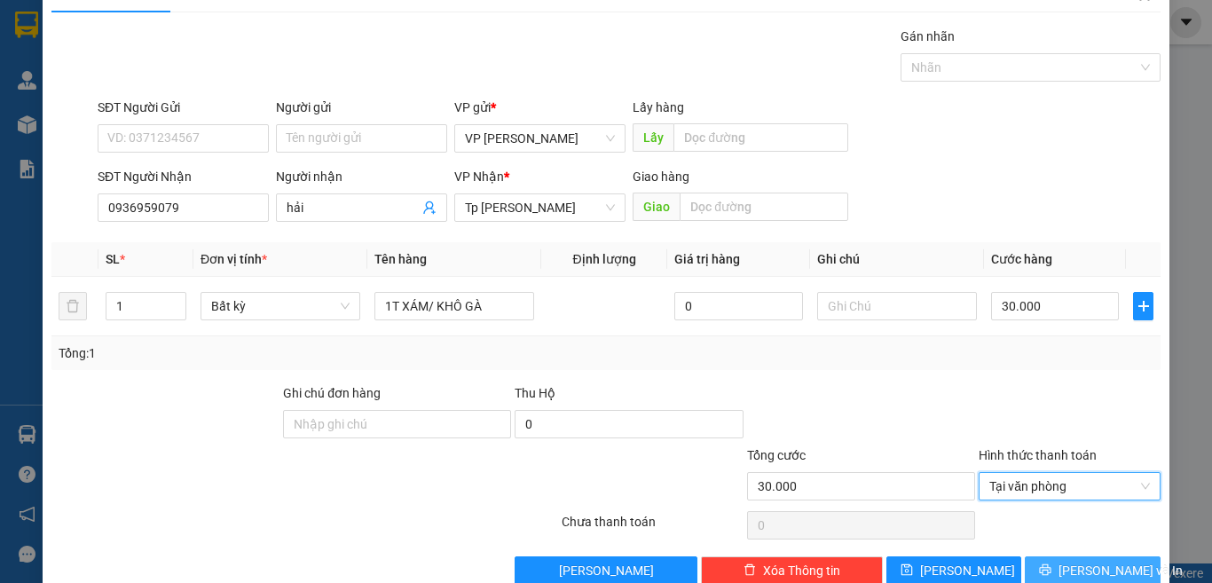
scroll to position [74, 0]
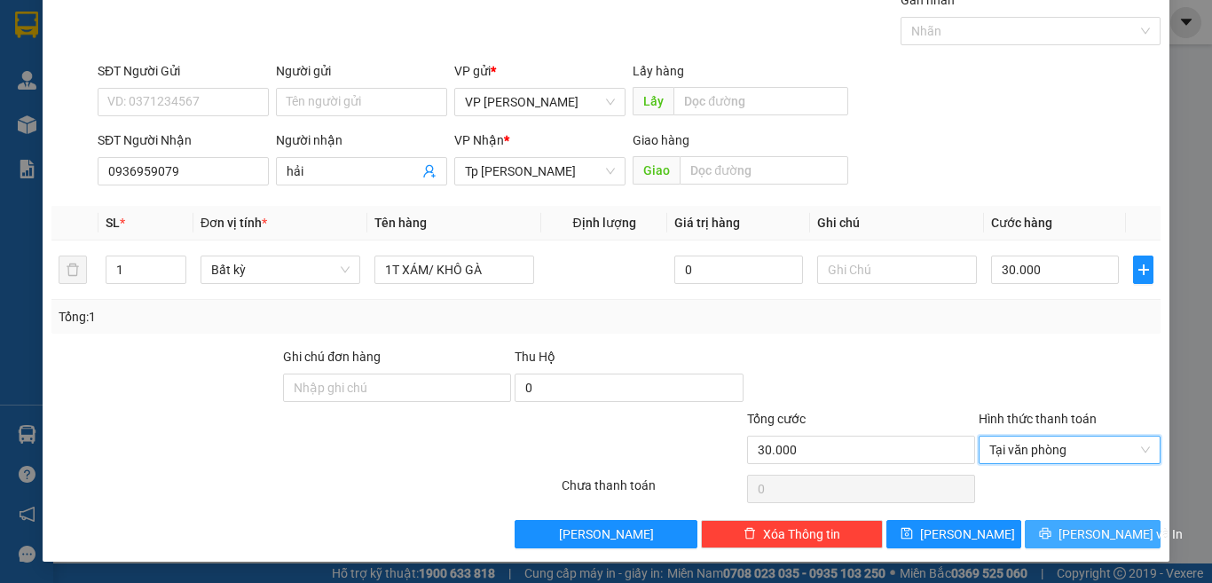
click at [1062, 542] on button "[PERSON_NAME] và In" at bounding box center [1093, 534] width 136 height 28
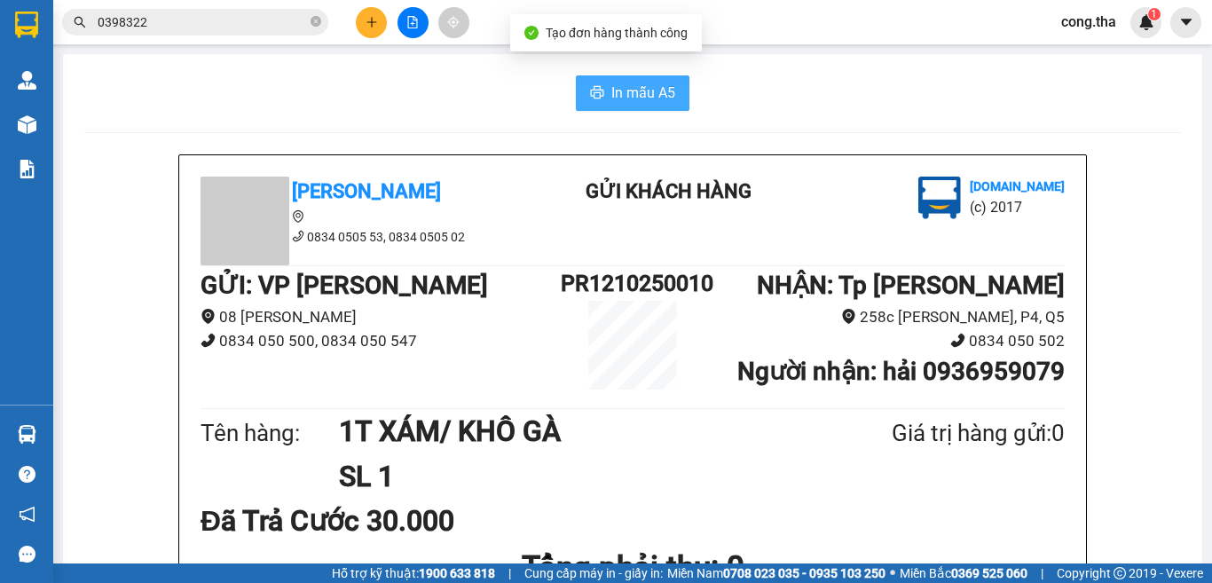
click at [624, 100] on span "In mẫu A5" at bounding box center [643, 93] width 64 height 22
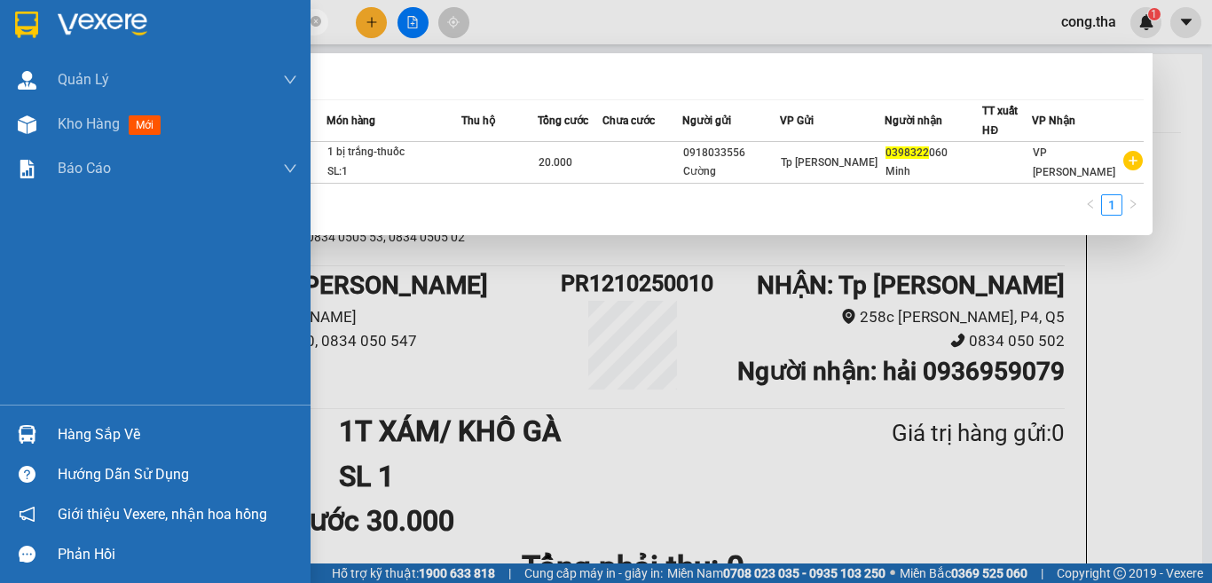
drag, startPoint x: 221, startPoint y: 23, endPoint x: 0, endPoint y: 41, distance: 221.6
click at [0, 41] on section "Kết quả tìm kiếm ( 1 ) Bộ lọc Mã ĐH Trạng thái Món hàng Thu hộ Tổng cước Chưa c…" at bounding box center [606, 291] width 1212 height 583
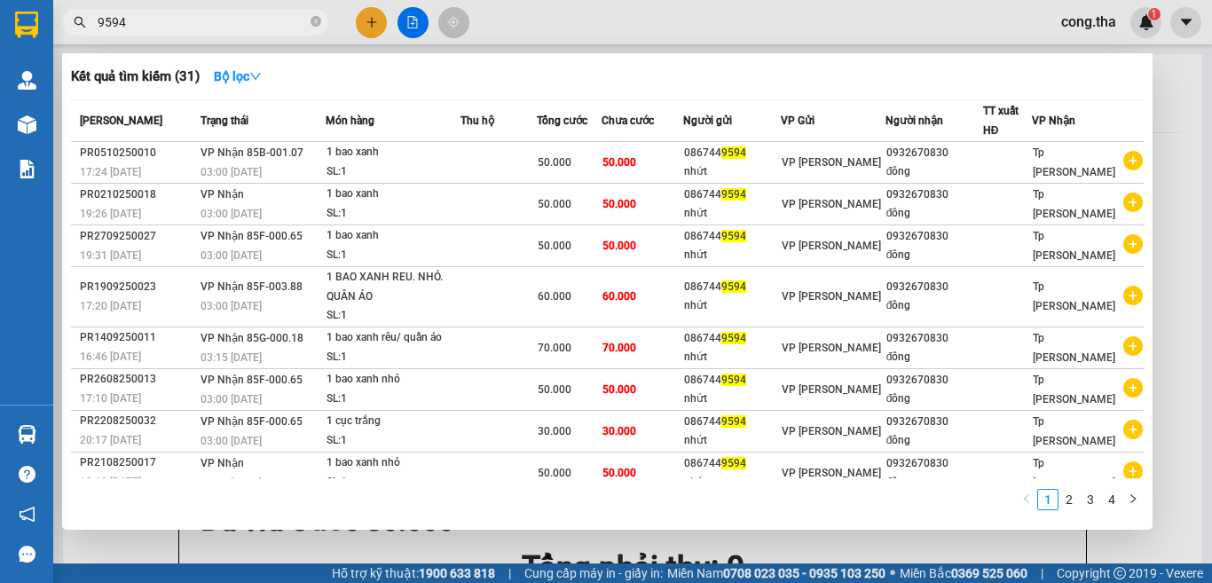
type input "9594"
click at [372, 22] on div at bounding box center [606, 291] width 1212 height 583
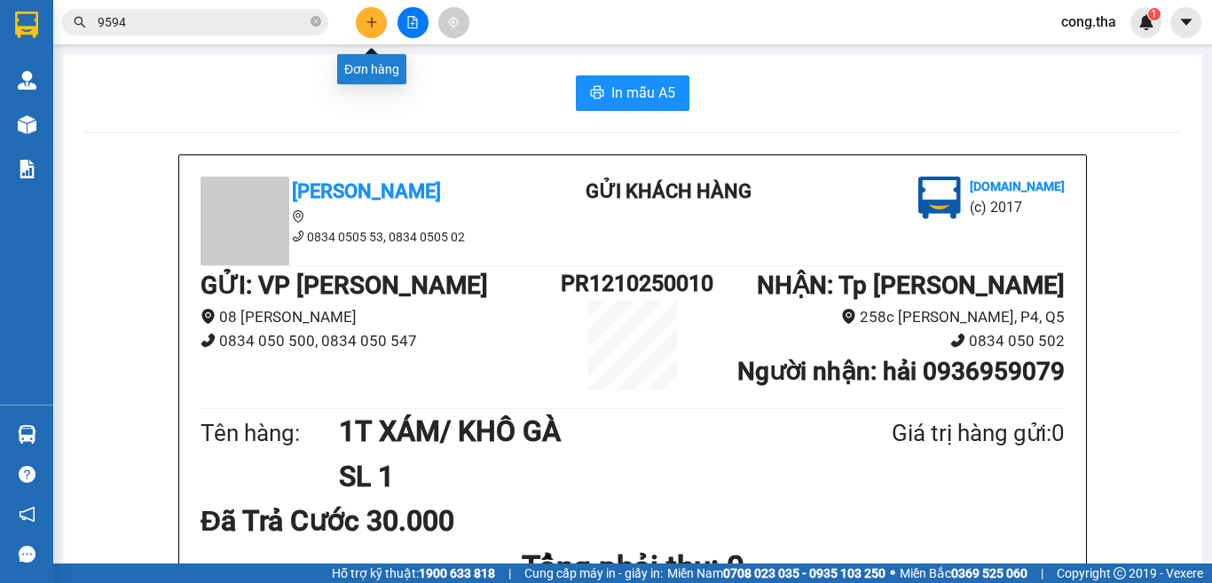
click at [376, 32] on button at bounding box center [371, 22] width 31 height 31
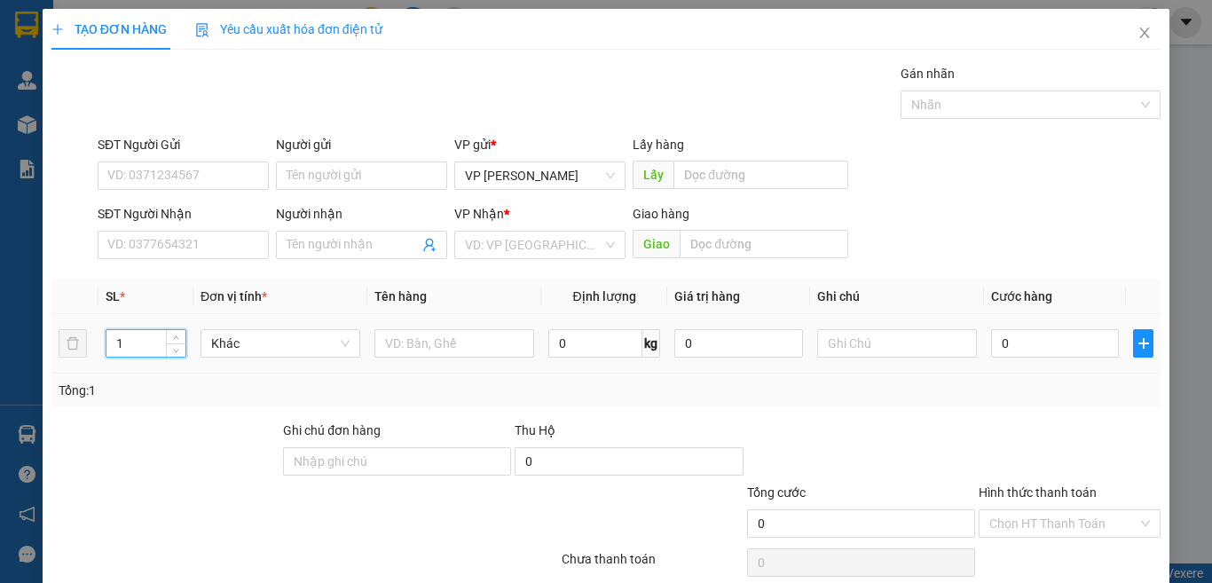
drag, startPoint x: 130, startPoint y: 349, endPoint x: 92, endPoint y: 352, distance: 38.3
click at [92, 352] on tr "1 Khác 0 kg 0 0" at bounding box center [605, 343] width 1109 height 59
type input "2"
click at [445, 347] on input "text" at bounding box center [454, 343] width 160 height 28
paste input "ă"
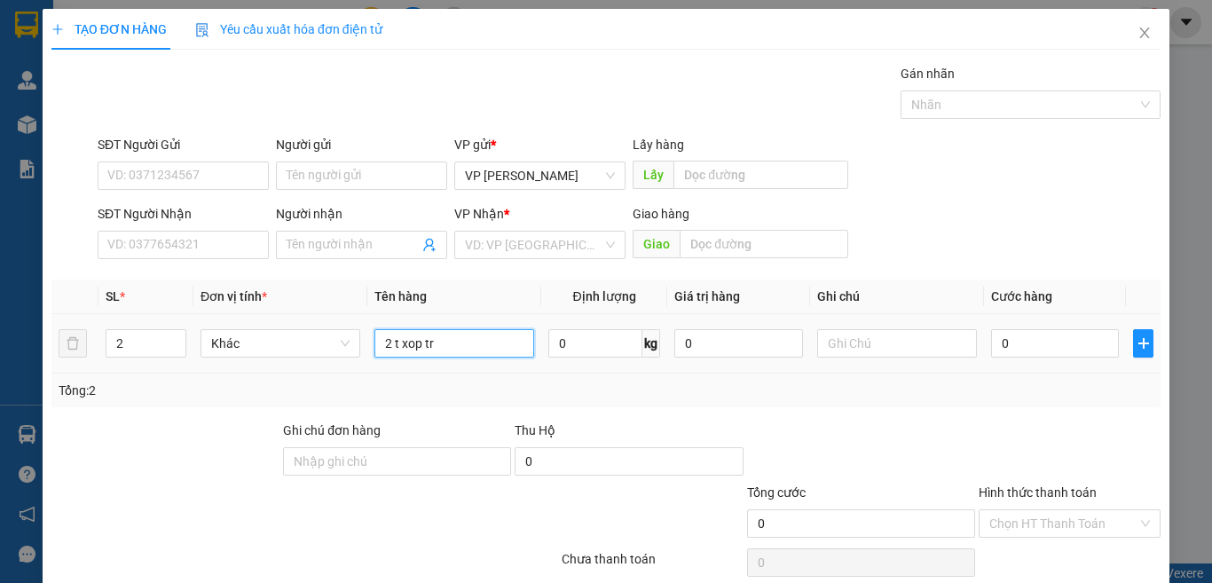
paste input "ắ"
paste input "â"
paste input "ầ"
paste input "á"
type input "2 t xop trắng/ quần áo"
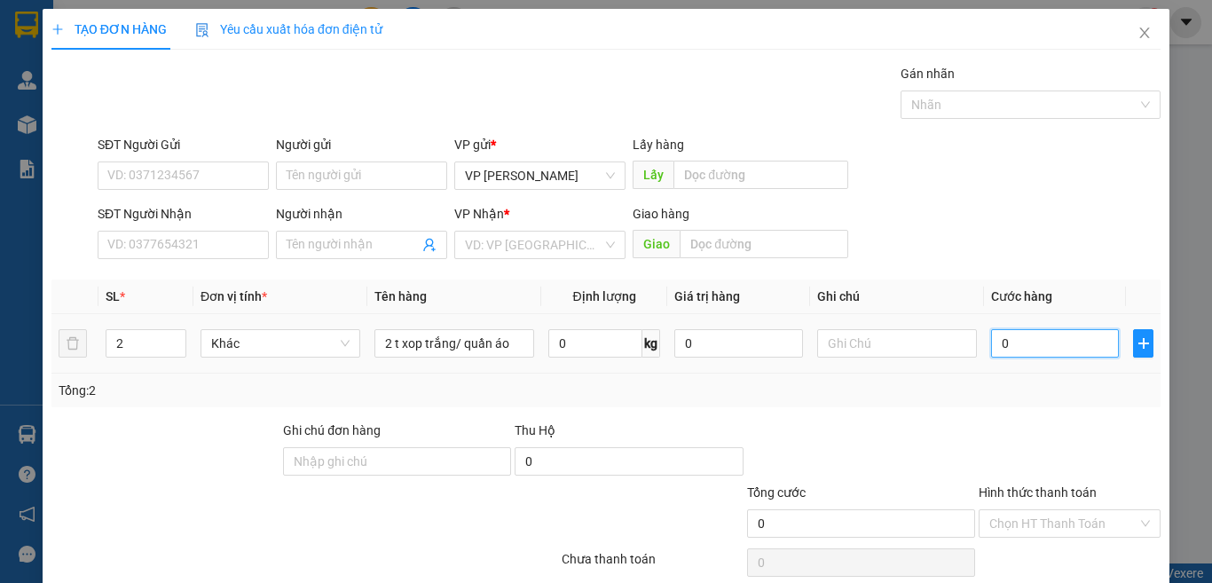
click at [1048, 350] on input "0" at bounding box center [1055, 343] width 128 height 28
type input "6"
type input "60"
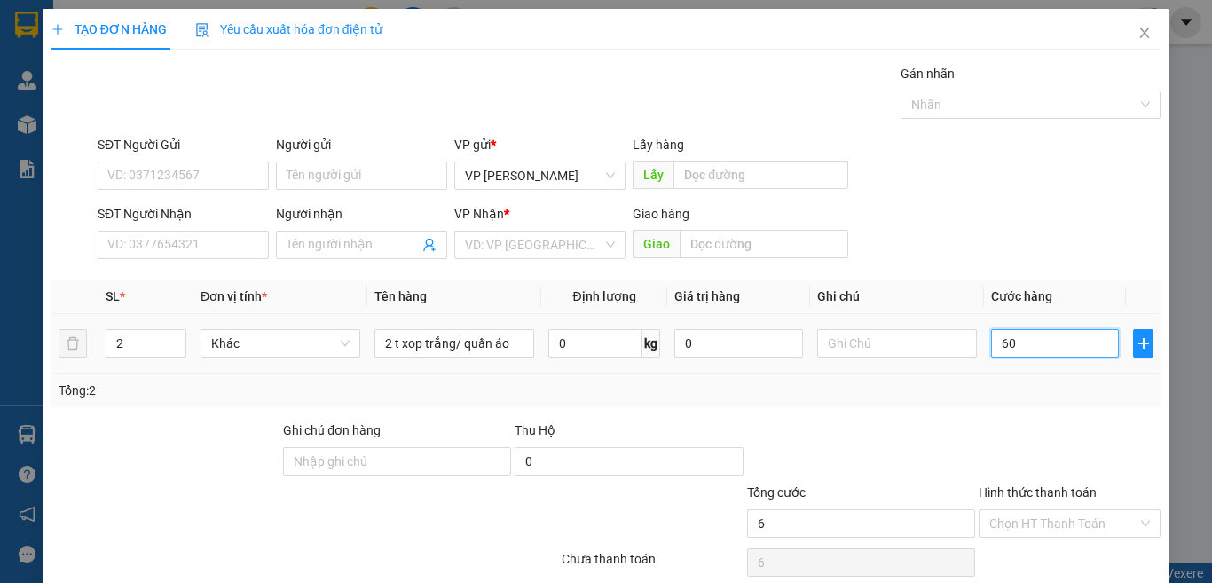
type input "60"
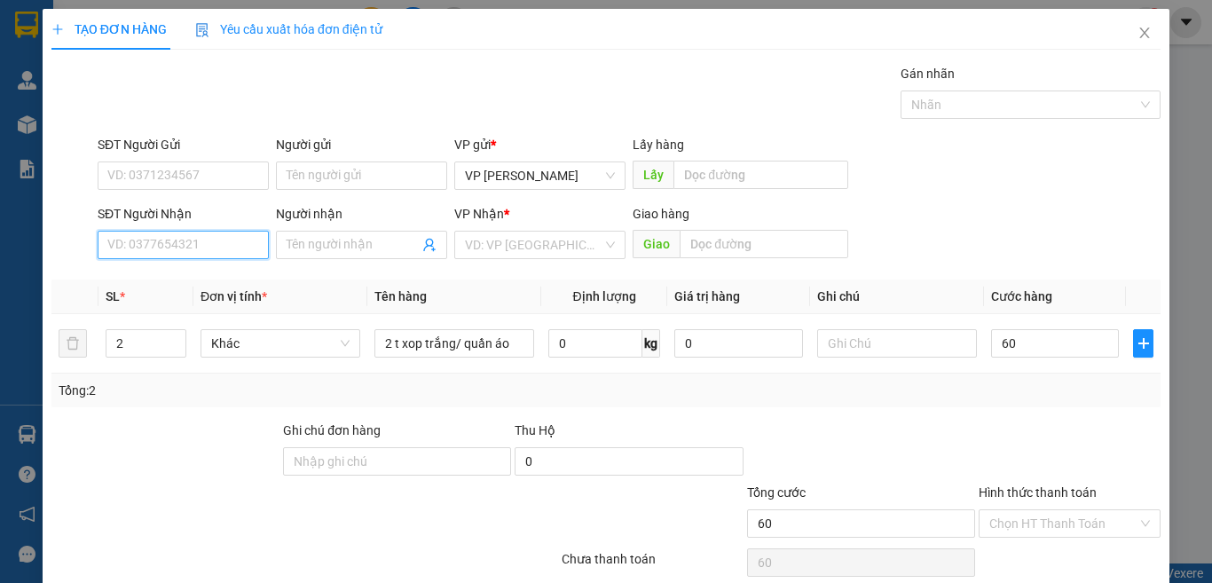
type input "60.000"
click at [200, 249] on input "SĐT Người Nhận" at bounding box center [183, 245] width 171 height 28
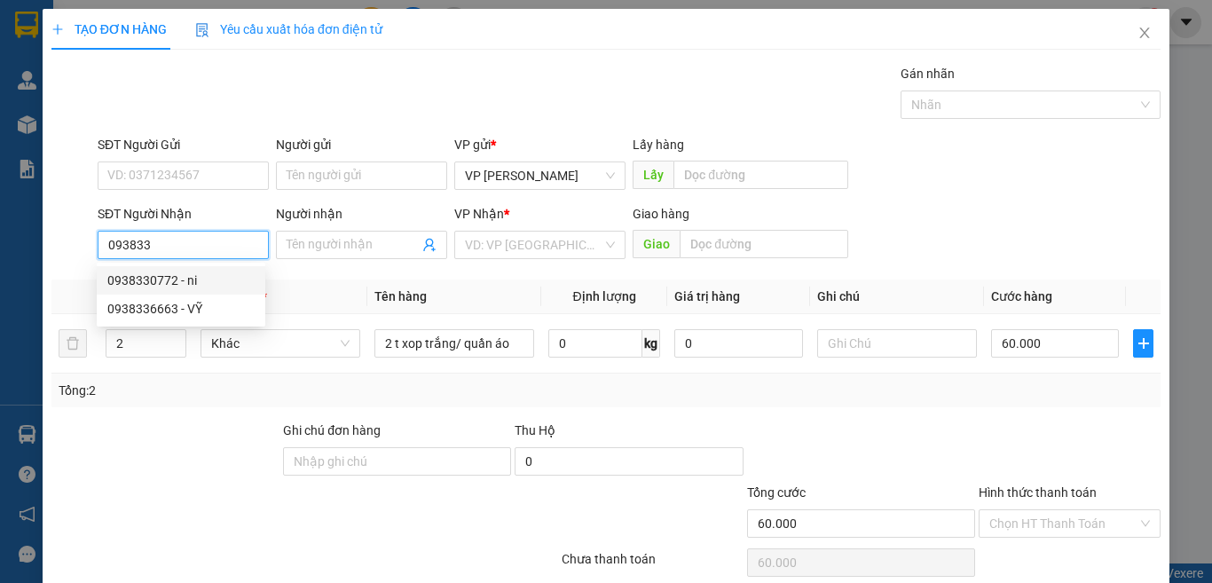
click at [195, 277] on div "0938330772 - ni" at bounding box center [180, 281] width 147 height 20
type input "0938330772"
type input "ni"
type input "VPPT"
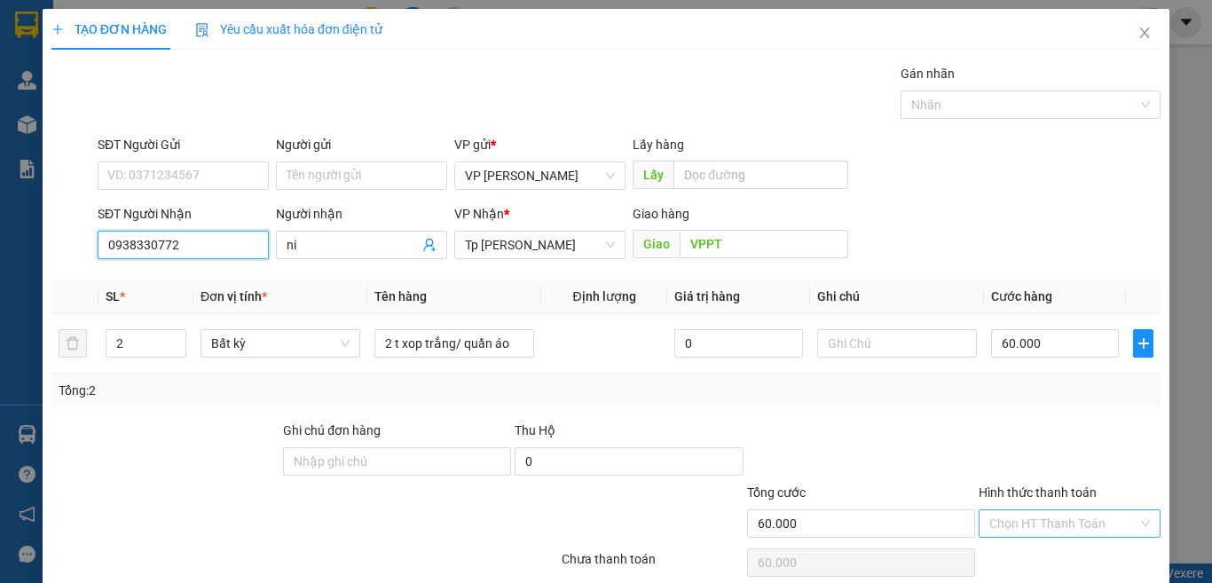
type input "0938330772"
click at [1091, 529] on input "Hình thức thanh toán" at bounding box center [1063, 523] width 148 height 27
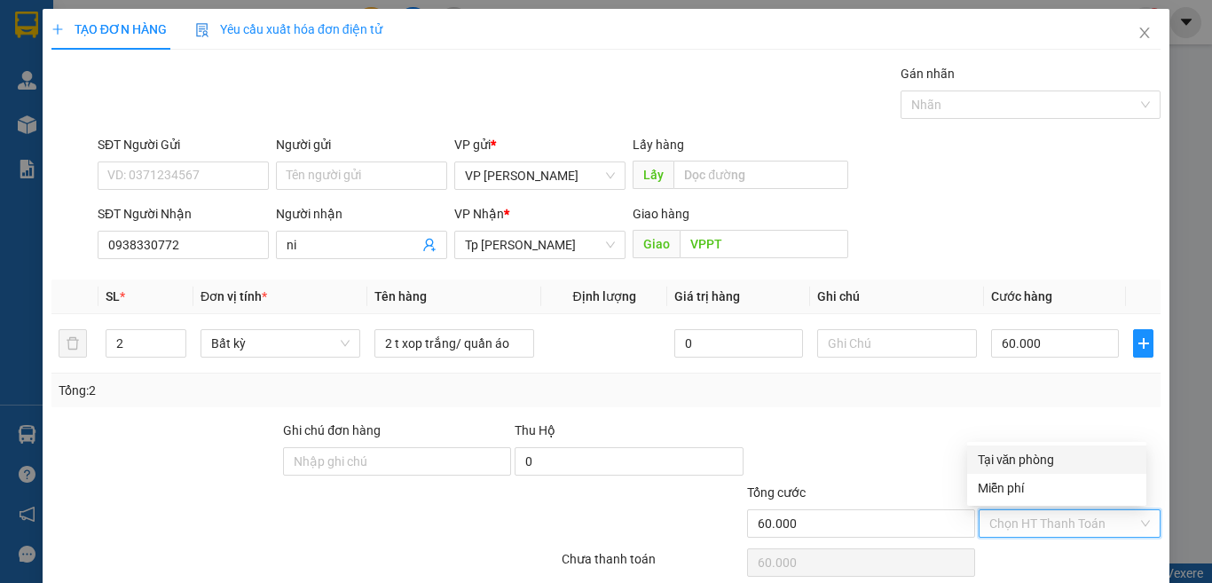
click at [1031, 461] on div "Tại văn phòng" at bounding box center [1057, 460] width 158 height 20
type input "0"
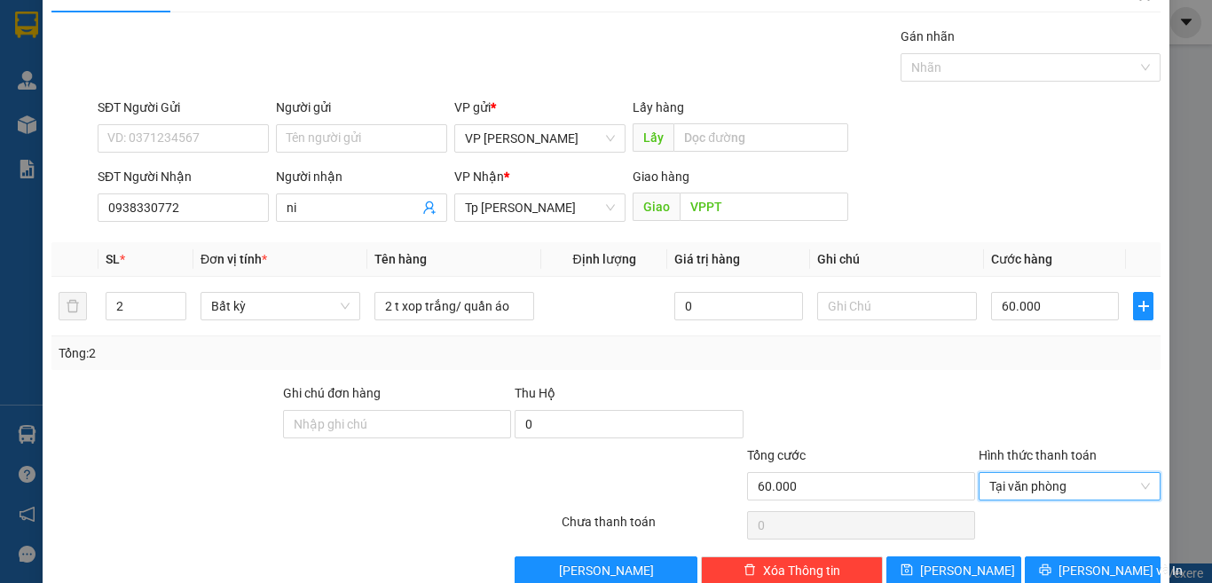
scroll to position [74, 0]
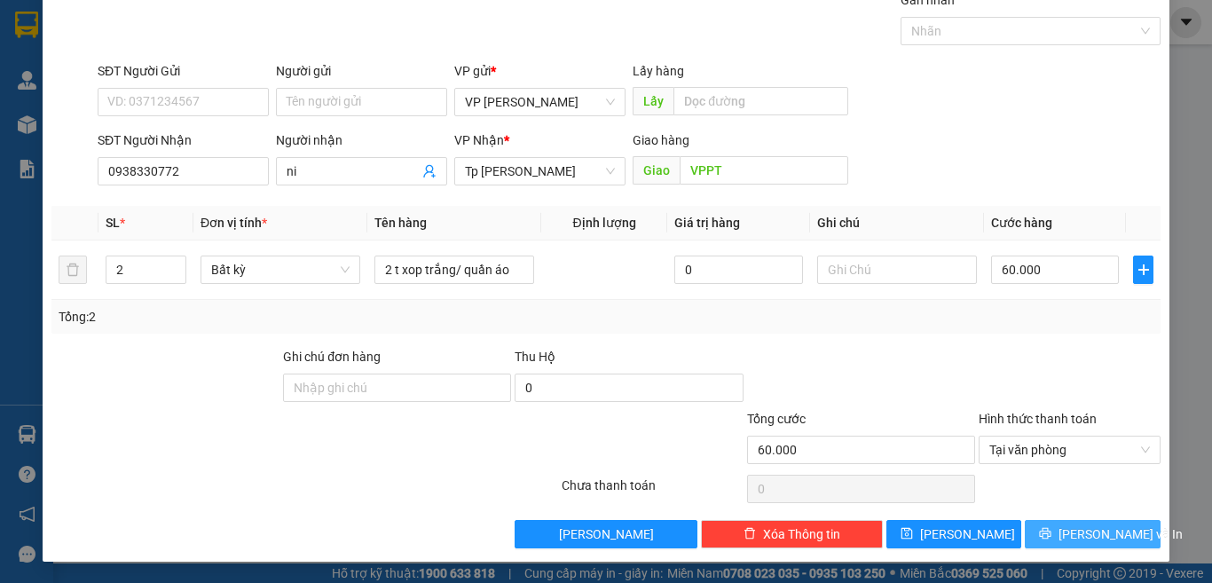
click at [1096, 546] on button "[PERSON_NAME] và In" at bounding box center [1093, 534] width 136 height 28
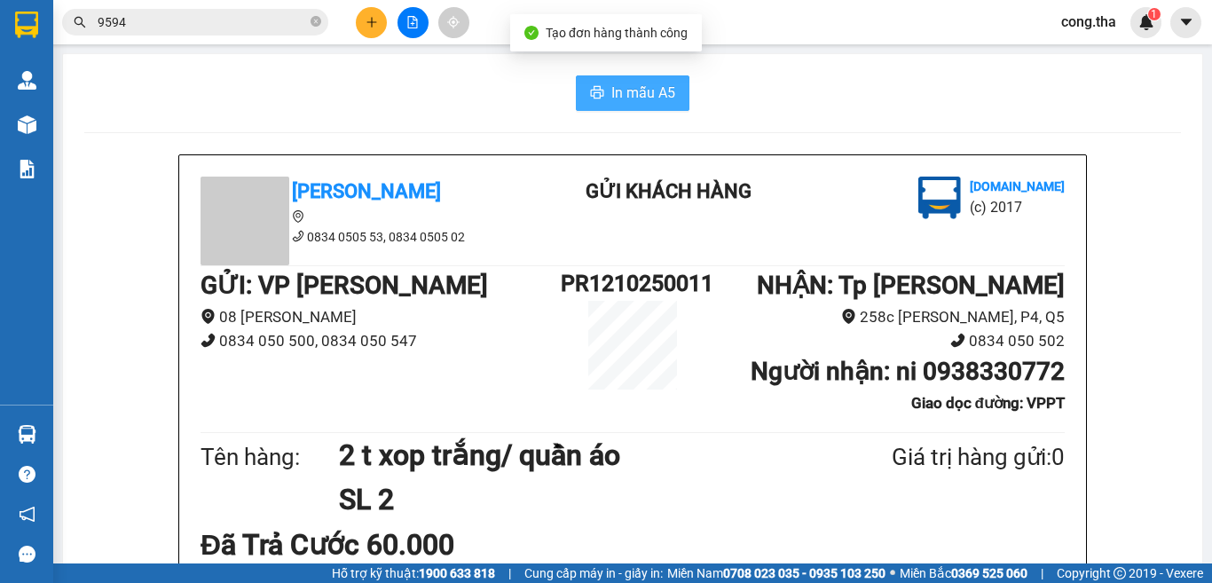
click at [657, 96] on span "In mẫu A5" at bounding box center [643, 93] width 64 height 22
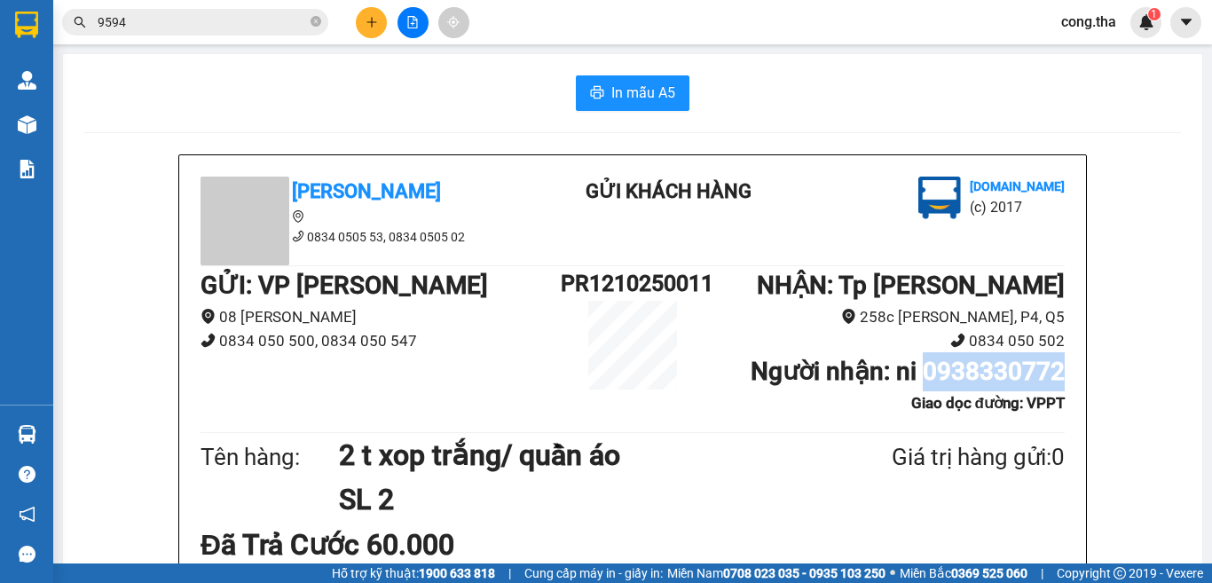
drag, startPoint x: 919, startPoint y: 380, endPoint x: 1078, endPoint y: 377, distance: 158.8
click at [1078, 377] on div "Tân Hoàng Anh 0834 0505 53, 0834 0505 02 Gửi khách hàng Vexere.com (c) 2017 GỬI…" at bounding box center [632, 501] width 907 height 692
copy b "0938330772"
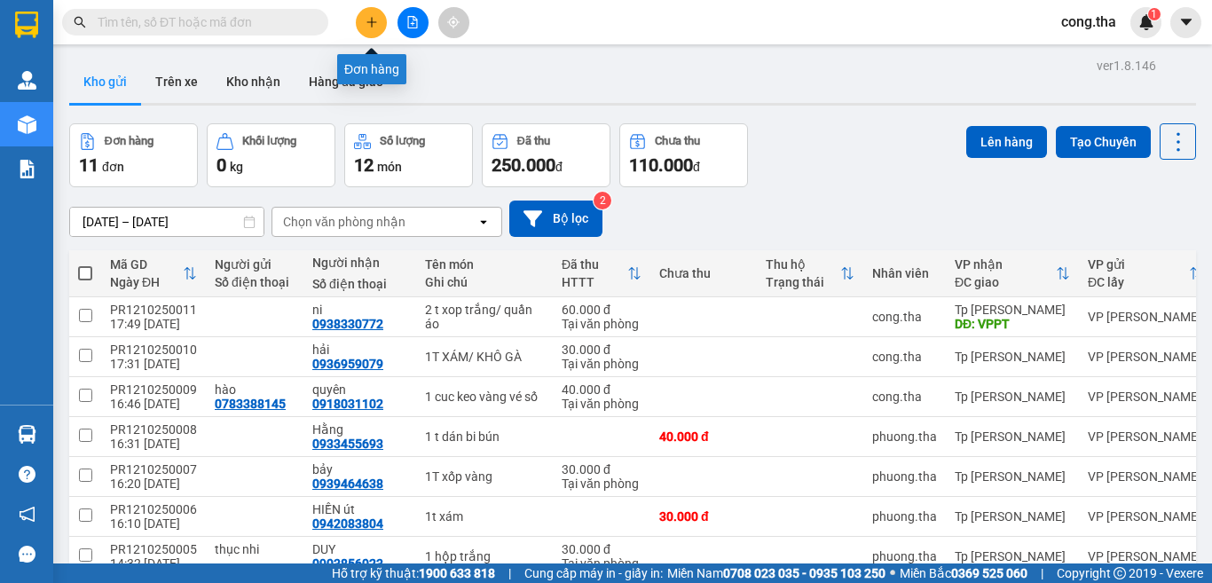
click at [366, 20] on icon "plus" at bounding box center [372, 22] width 12 height 12
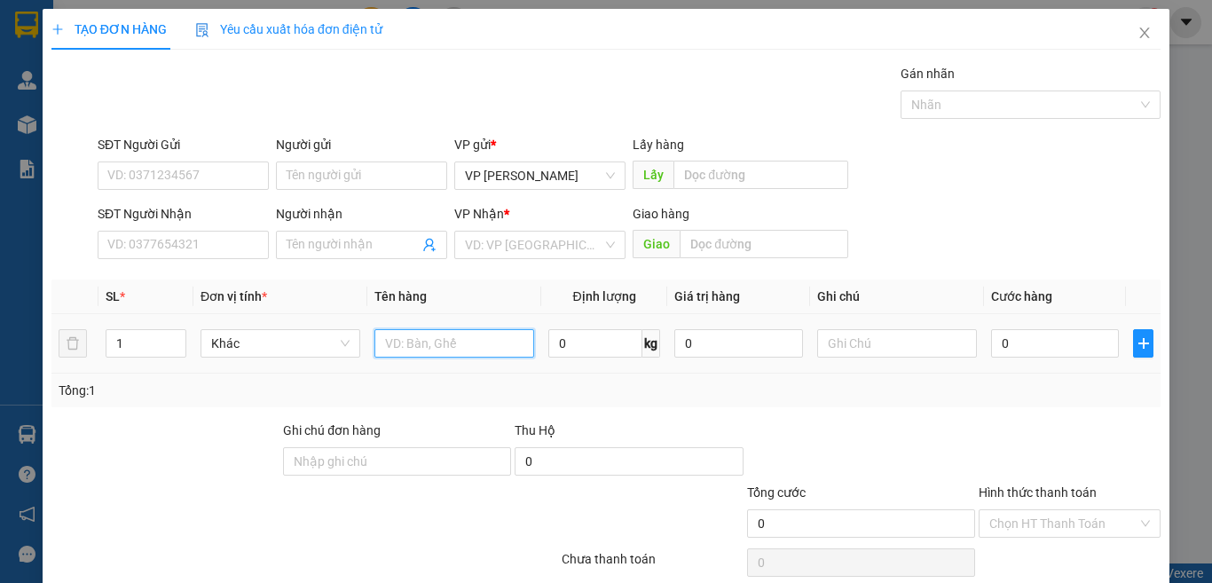
drag, startPoint x: 442, startPoint y: 342, endPoint x: 472, endPoint y: 324, distance: 35.0
click at [461, 333] on input "text" at bounding box center [454, 343] width 160 height 28
paste input "ă"
paste input "ắ"
paste input "â"
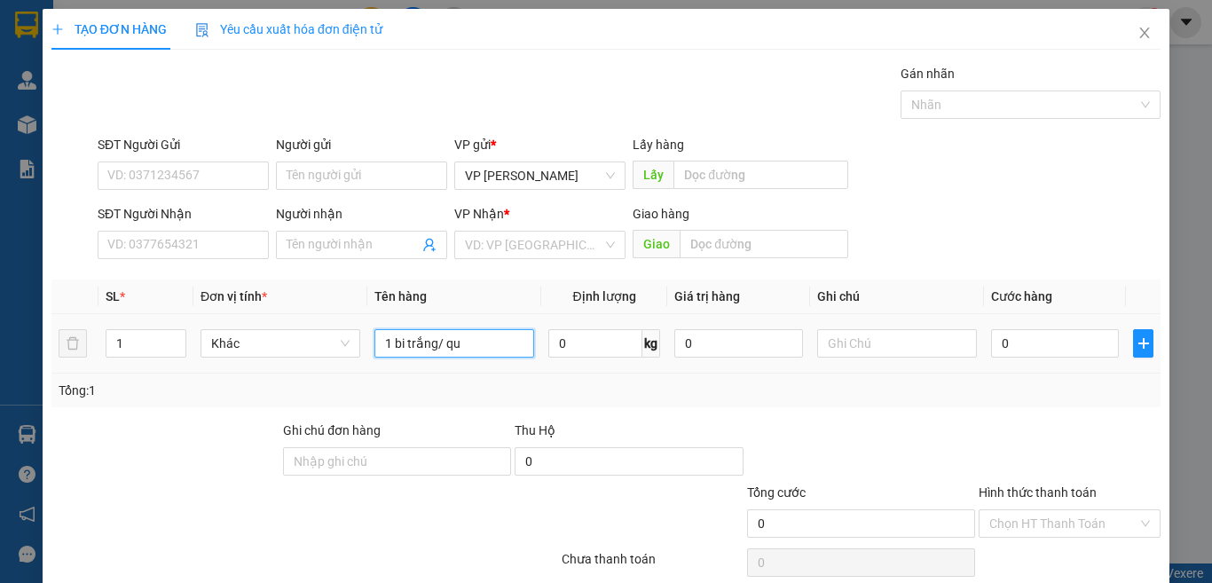
paste input "ầ"
paste input "á"
type input "1 bi trắng/ quần áo"
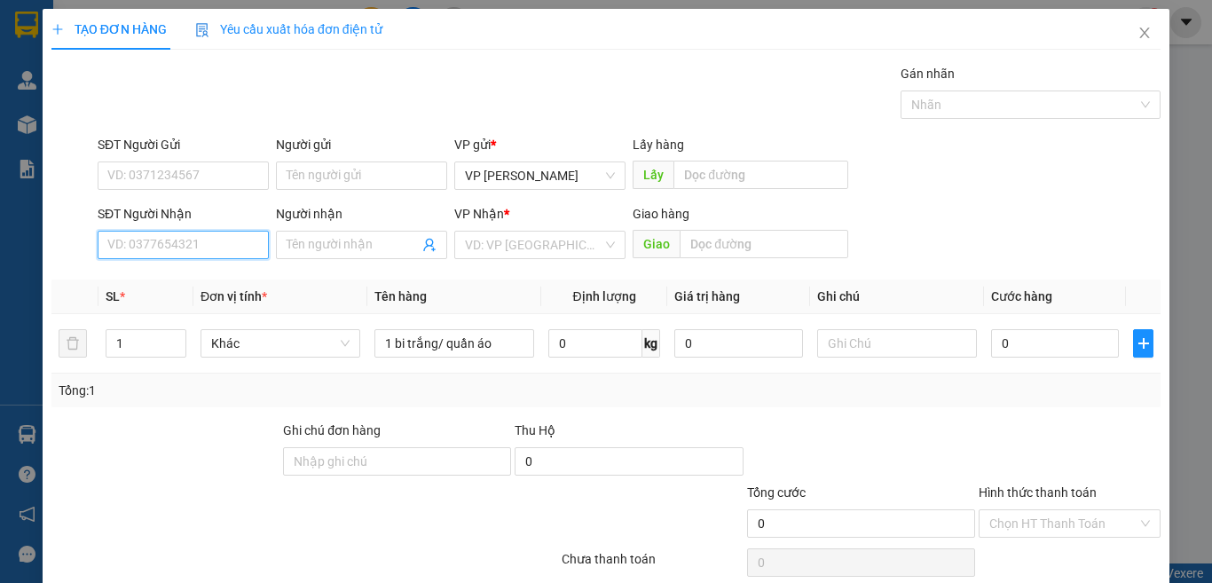
click at [195, 243] on input "SĐT Người Nhận" at bounding box center [183, 245] width 171 height 28
type input "0786464379"
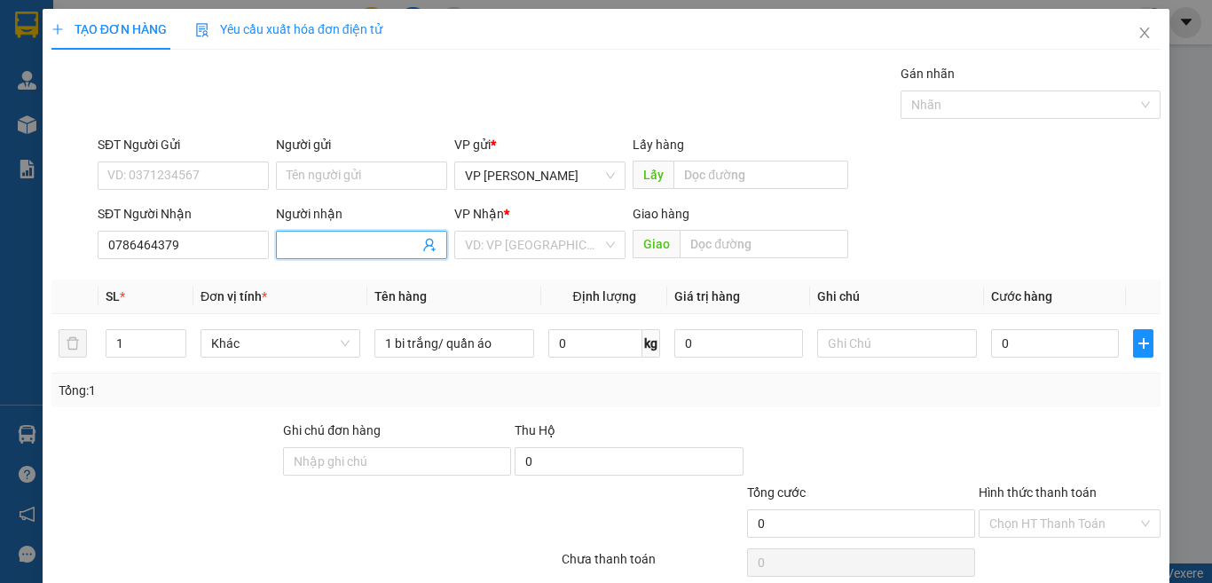
click at [343, 244] on input "Người nhận" at bounding box center [353, 245] width 132 height 20
paste input "ư"
paste input "ơ"
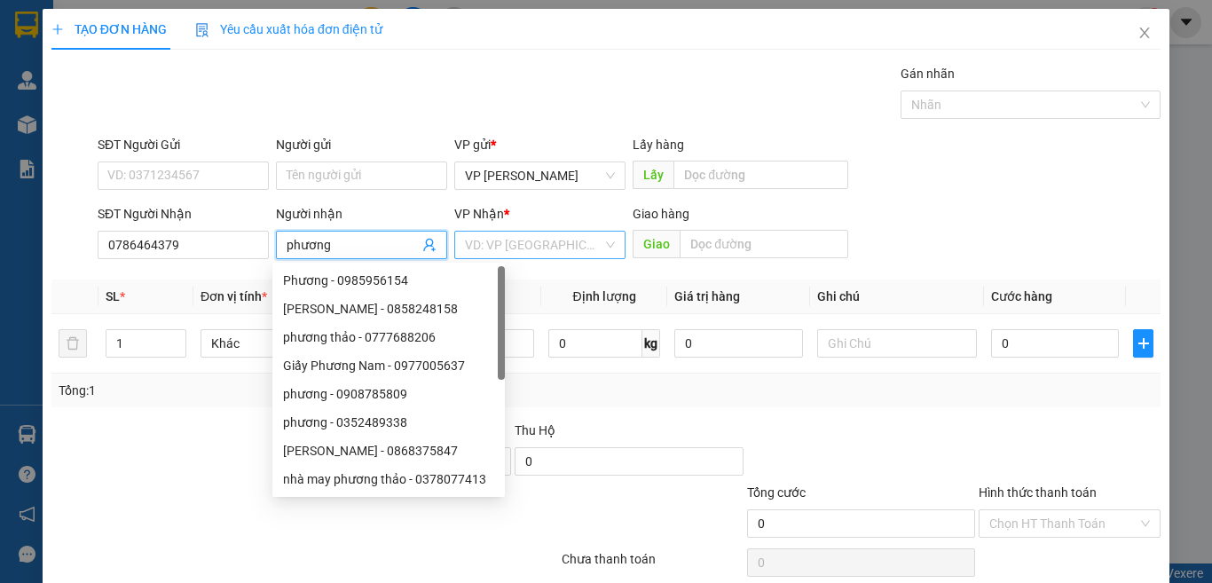
type input "phương"
click at [498, 240] on input "search" at bounding box center [534, 245] width 138 height 27
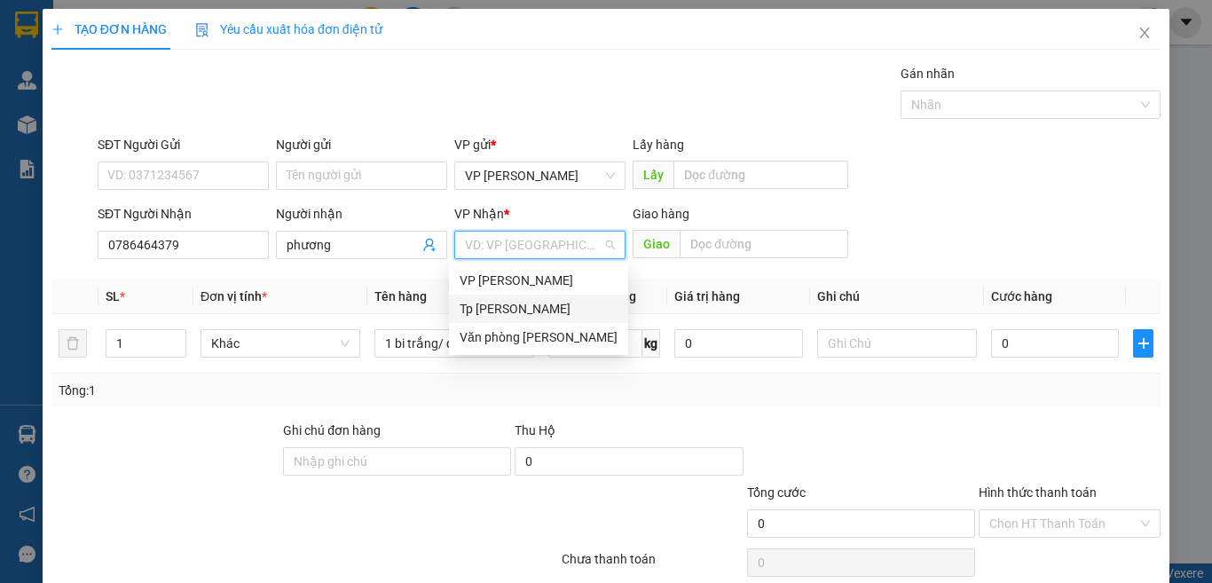
click at [509, 305] on div "Tp [PERSON_NAME]" at bounding box center [539, 309] width 158 height 20
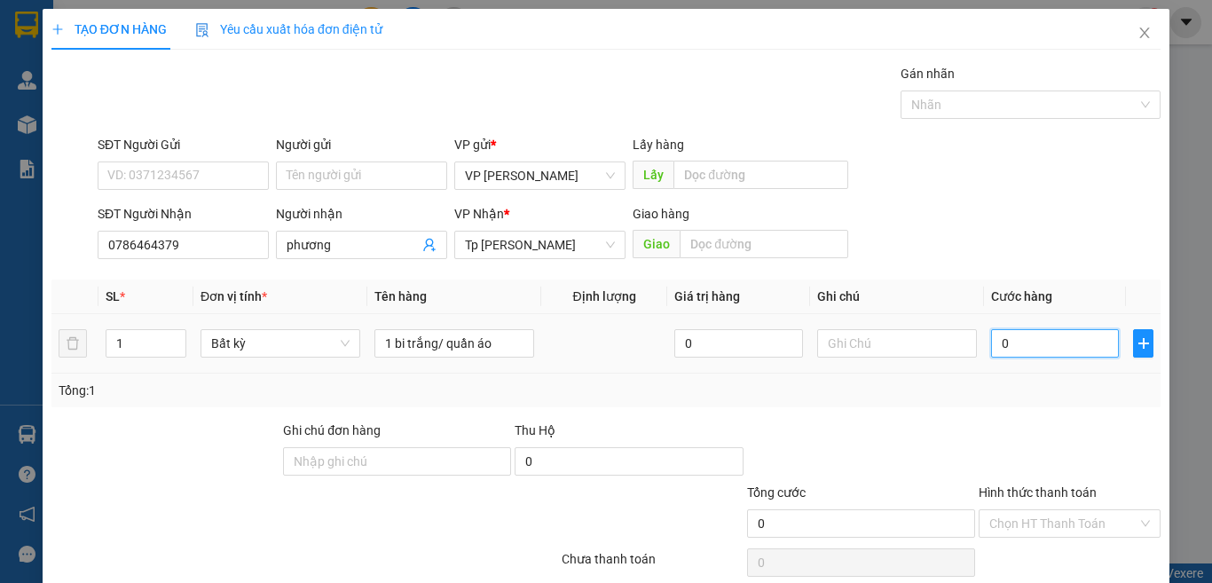
click at [1040, 350] on input "0" at bounding box center [1055, 343] width 128 height 28
type input "3"
type input "30"
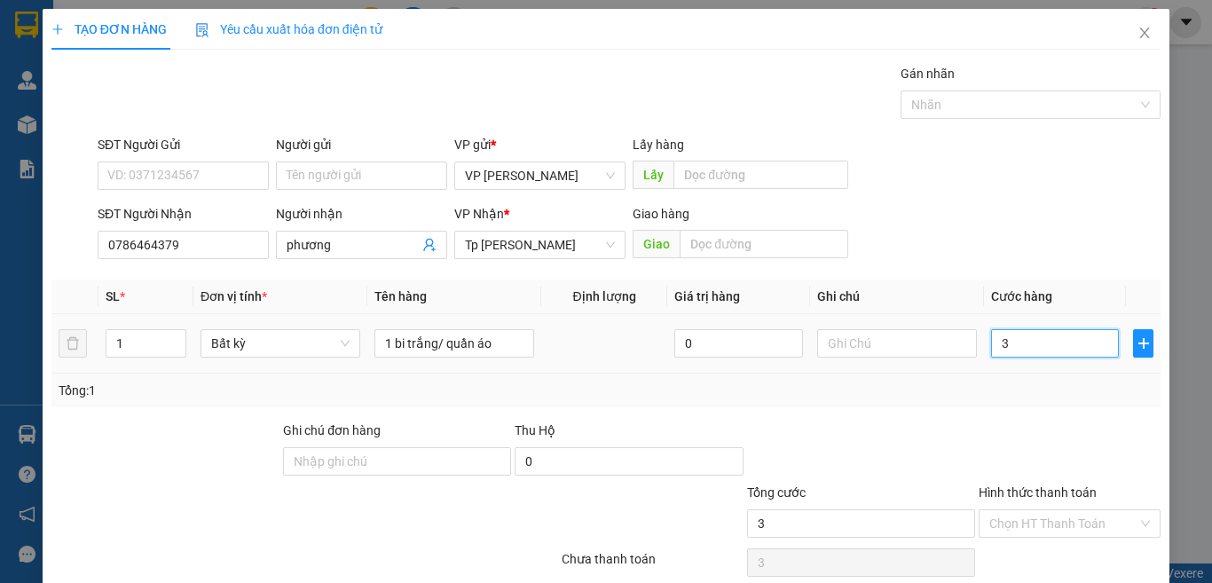
type input "30"
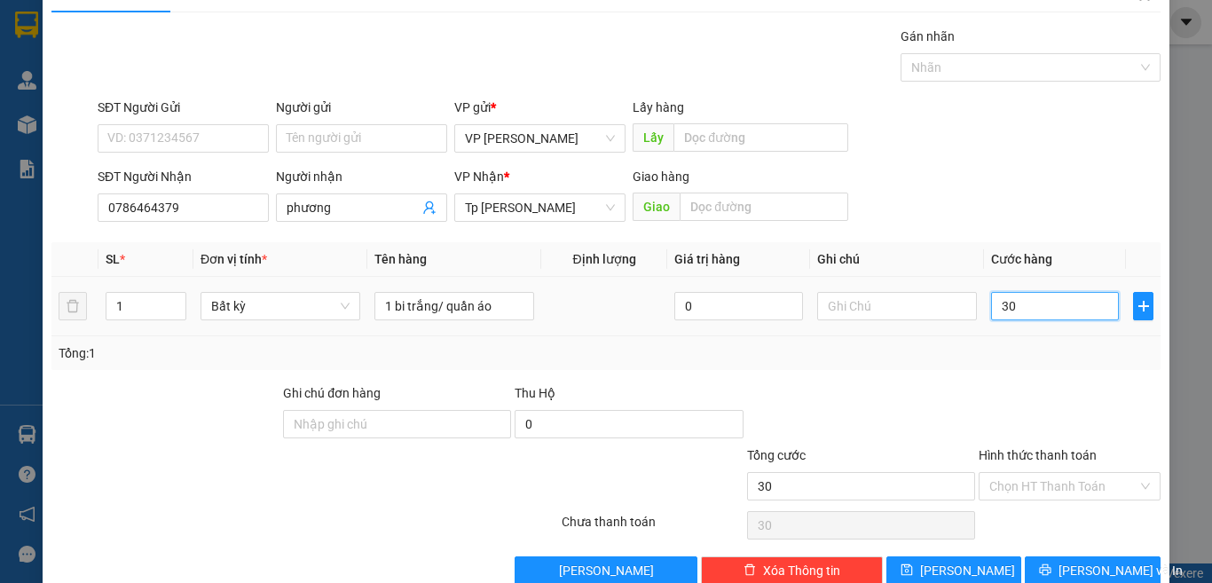
scroll to position [74, 0]
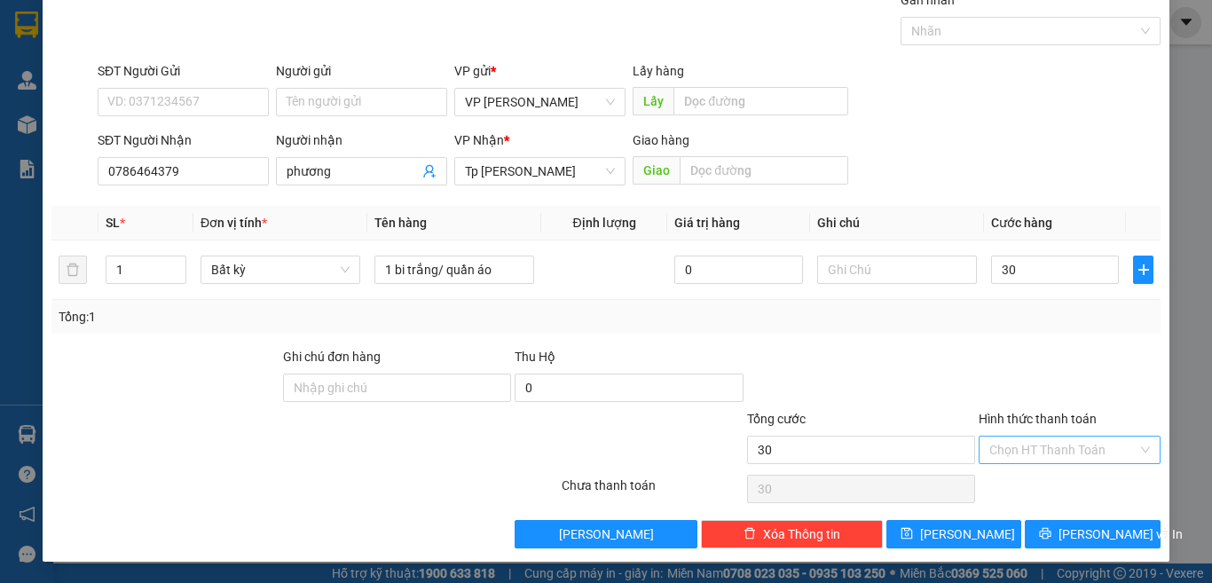
type input "30.000"
click at [1083, 452] on input "Hình thức thanh toán" at bounding box center [1063, 450] width 148 height 27
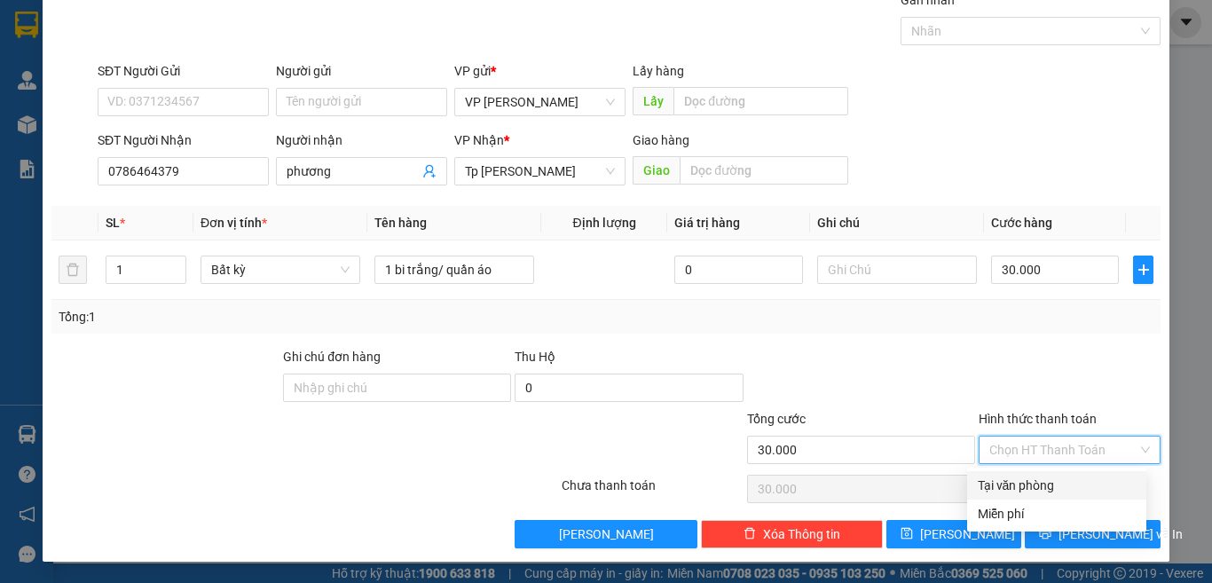
click at [1048, 484] on div "Tại văn phòng" at bounding box center [1057, 486] width 158 height 20
type input "0"
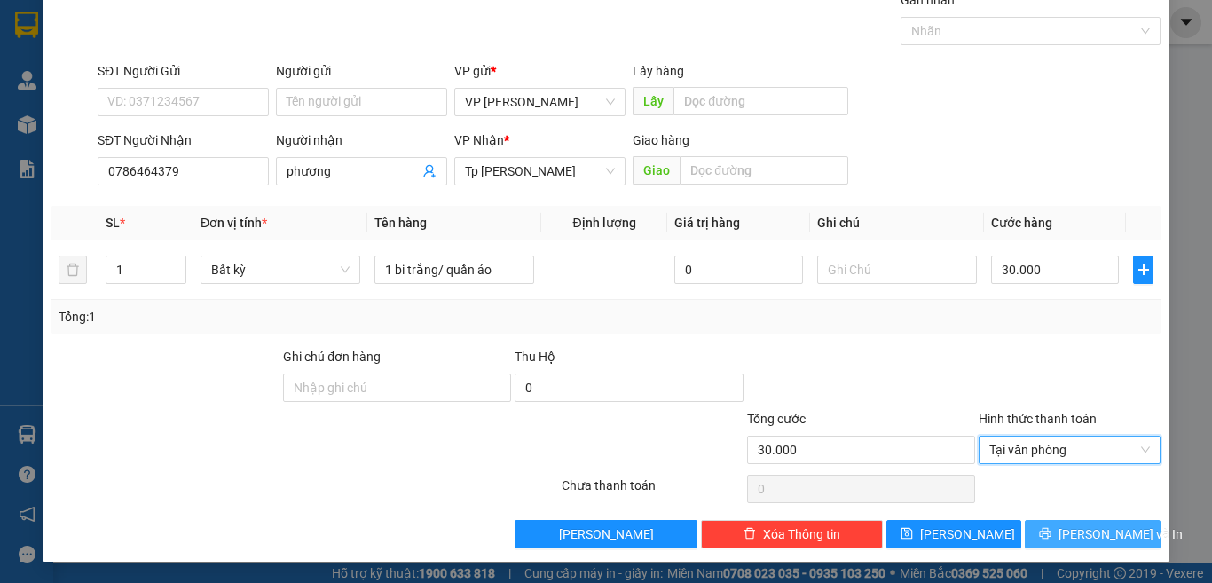
click at [1072, 544] on button "[PERSON_NAME] và In" at bounding box center [1093, 534] width 136 height 28
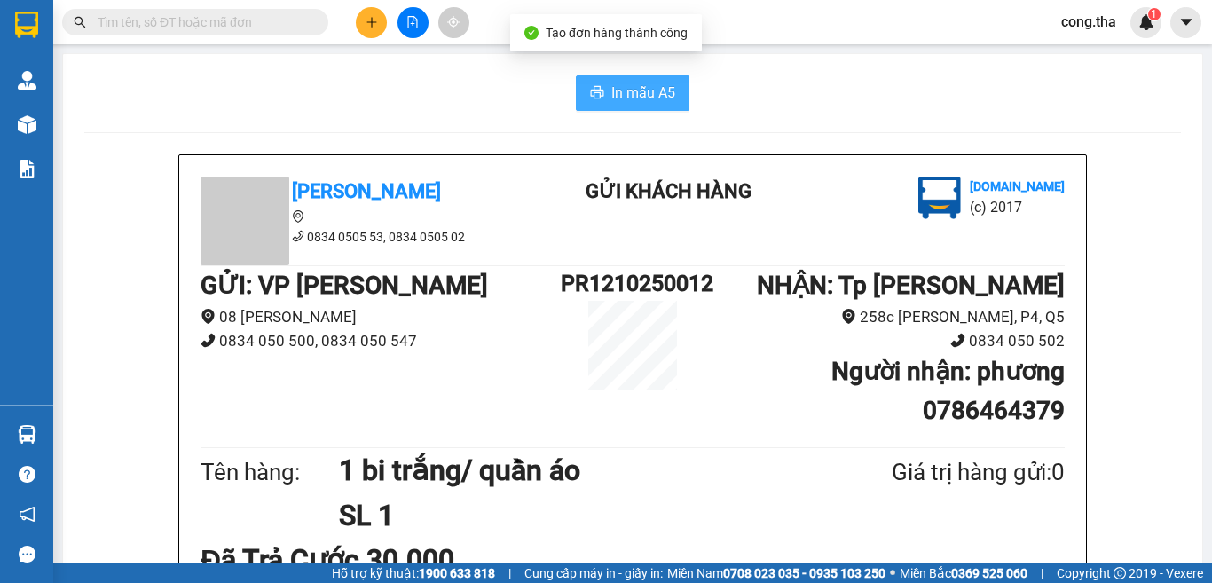
click at [613, 102] on span "In mẫu A5" at bounding box center [643, 93] width 64 height 22
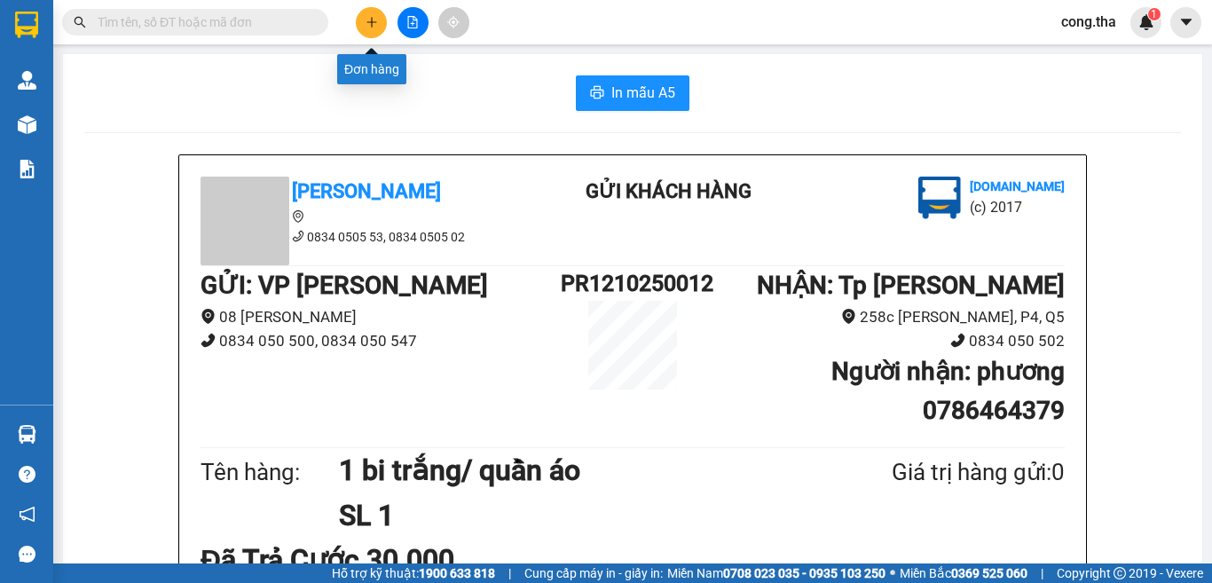
click at [376, 26] on icon "plus" at bounding box center [372, 22] width 12 height 12
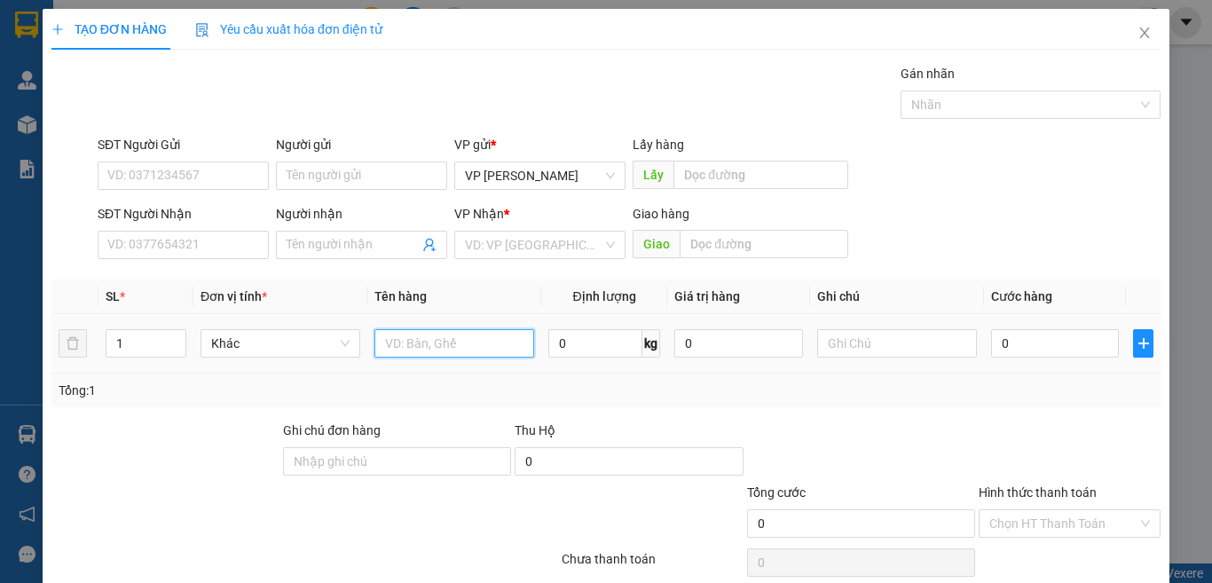
click at [450, 346] on input "text" at bounding box center [454, 343] width 160 height 28
paste input "đ"
paste input "ê"
paste input "ề"
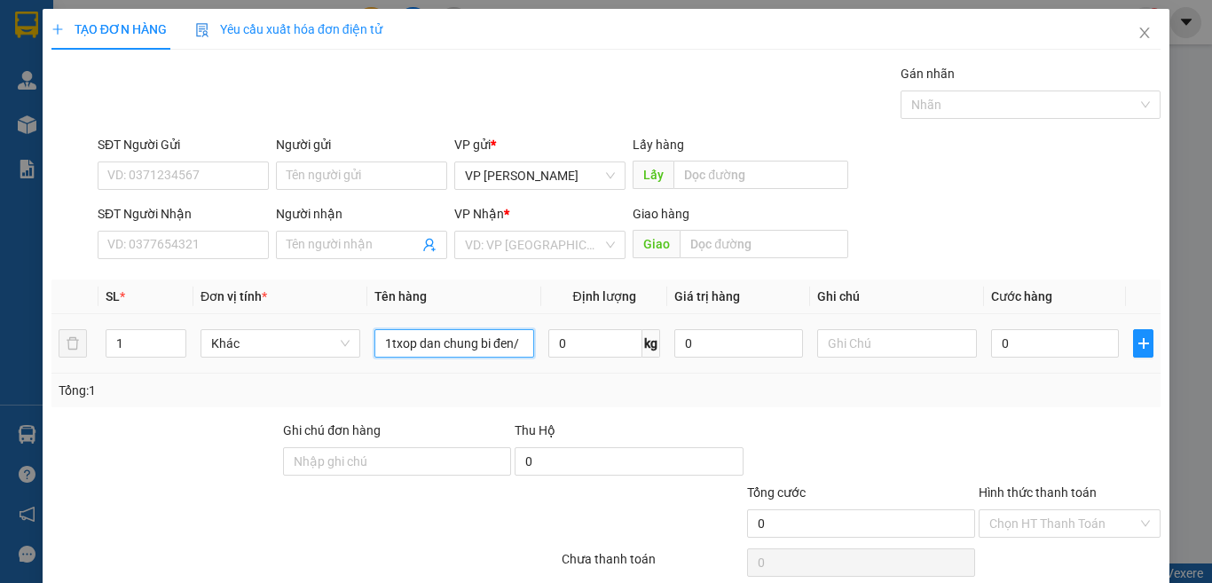
paste input "đ"
paste input "ô"
paste input "ồ"
paste input "ă"
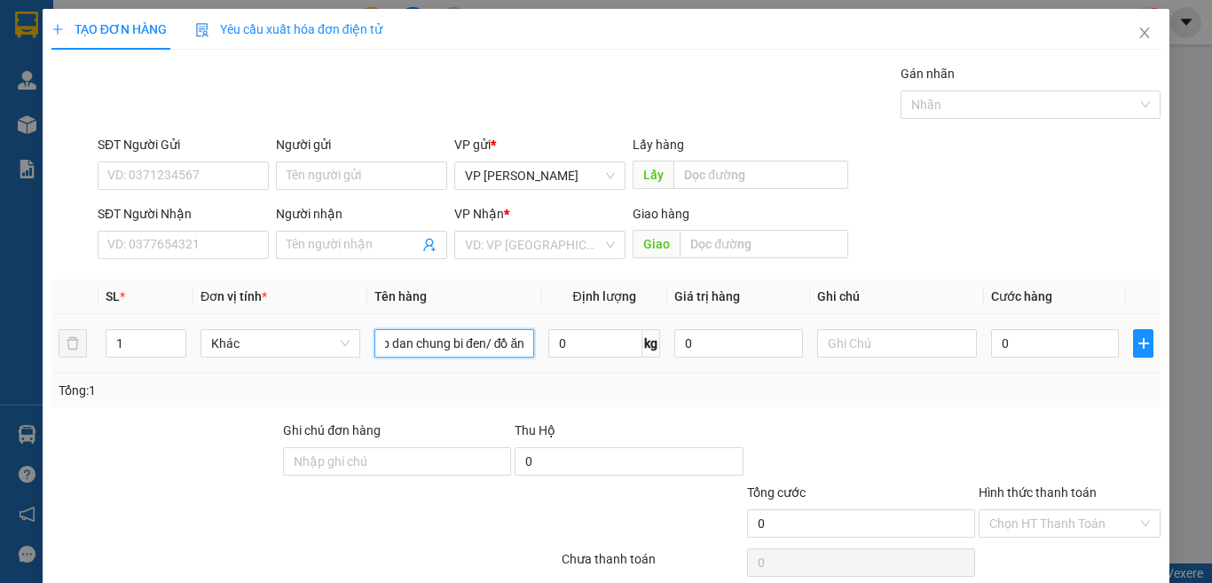
scroll to position [0, 35]
paste input "đ"
paste input "ô"
paste input "ồ"
paste input "ù"
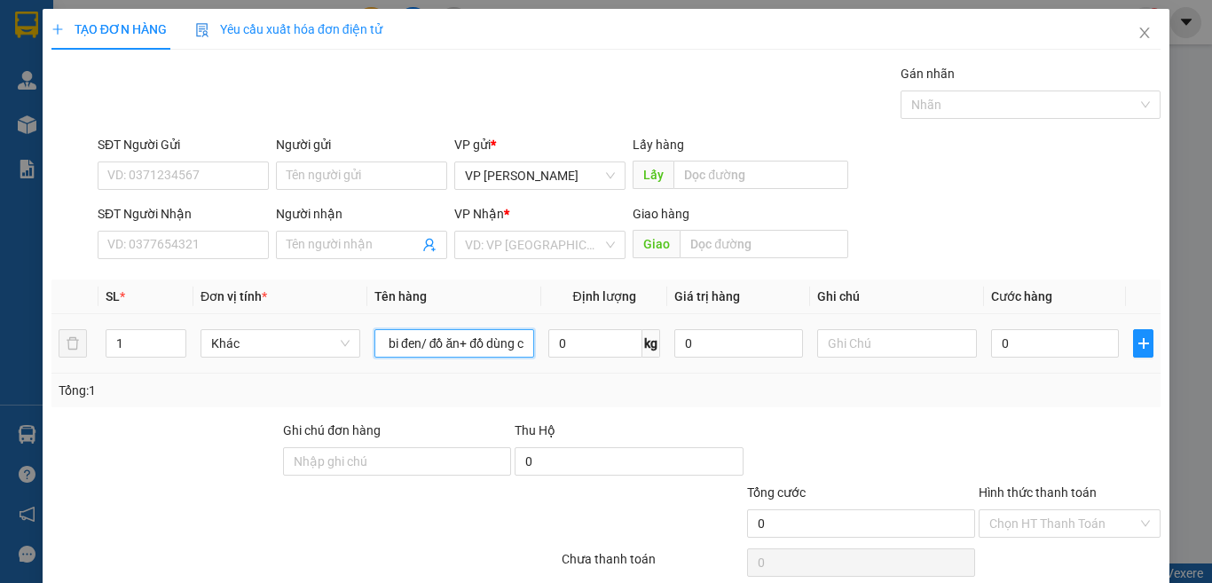
paste input "á"
paste input "â"
type input "1txop dan chung bi đen/ đồ ăn+ đồ dùng cá nhân"
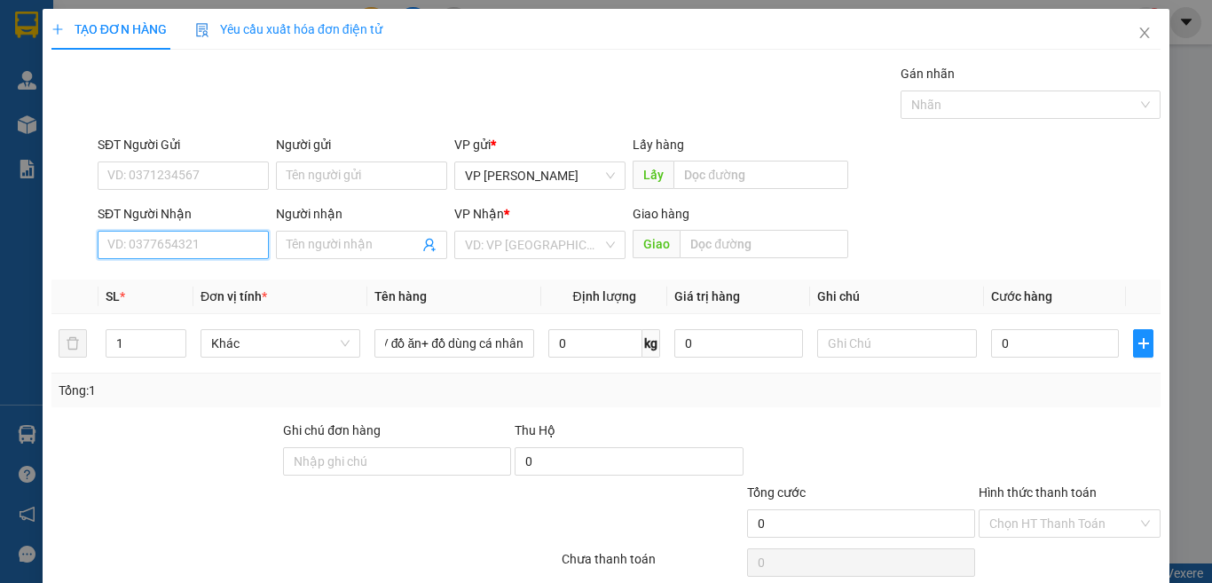
click at [215, 247] on input "SĐT Người Nhận" at bounding box center [183, 245] width 171 height 28
click at [161, 243] on input "0355530039" at bounding box center [183, 245] width 171 height 28
click at [147, 240] on input "0355530039" at bounding box center [183, 245] width 171 height 28
click at [135, 240] on input "0355530039" at bounding box center [183, 245] width 171 height 28
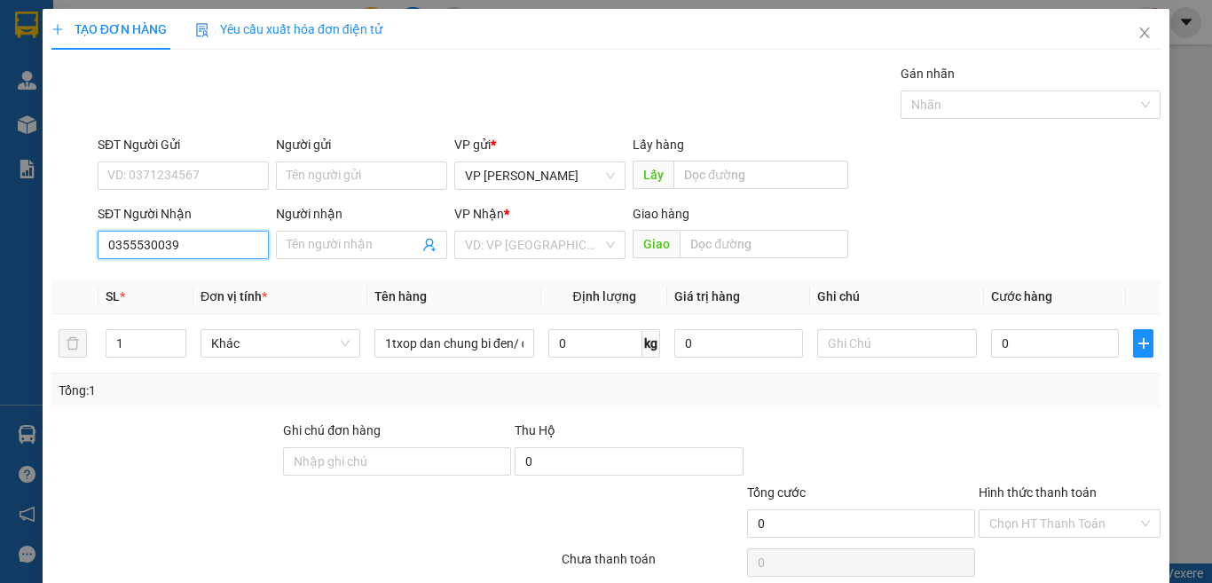
click at [123, 240] on input "0355530039" at bounding box center [183, 245] width 171 height 28
type input "0355530039"
click at [544, 248] on input "search" at bounding box center [534, 245] width 138 height 27
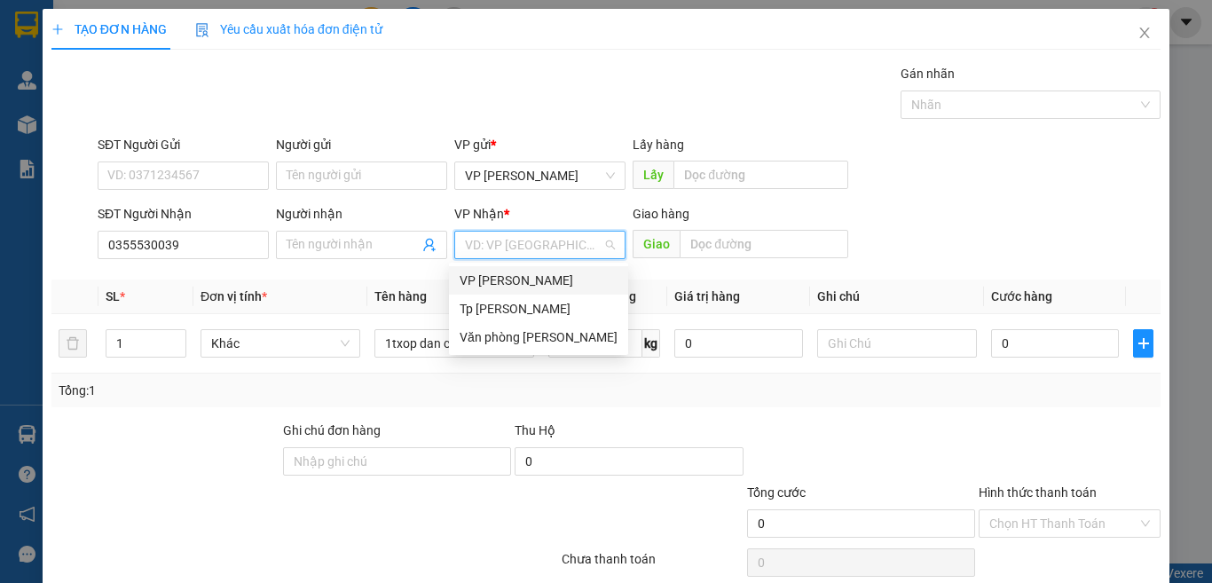
click at [544, 279] on div "VP [PERSON_NAME]" at bounding box center [539, 281] width 158 height 20
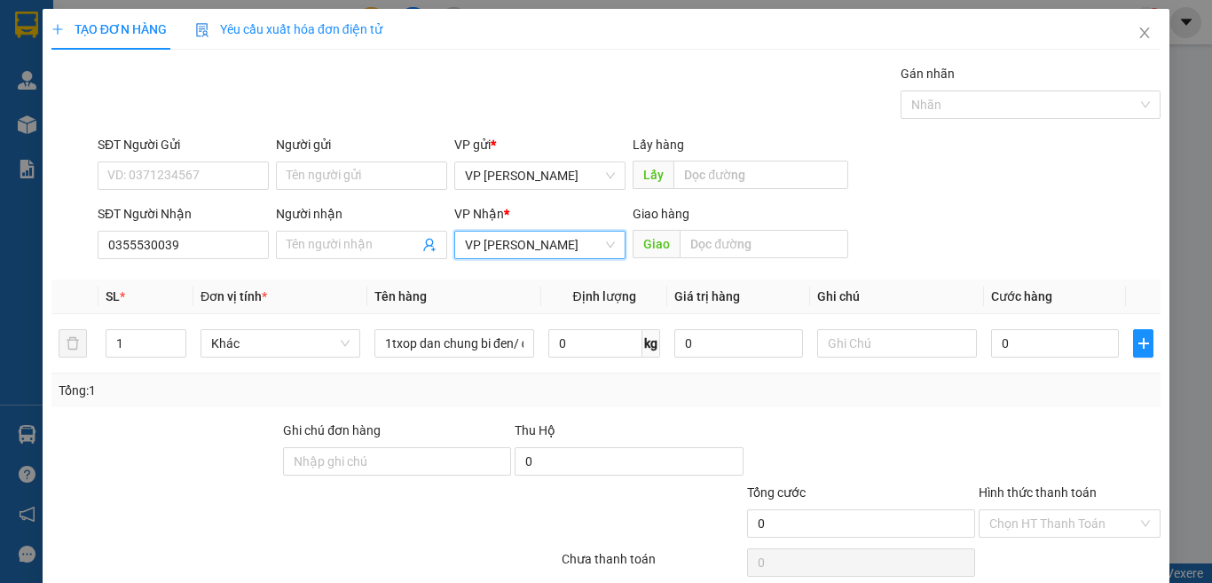
click at [555, 247] on span "VP [PERSON_NAME]" at bounding box center [540, 245] width 150 height 27
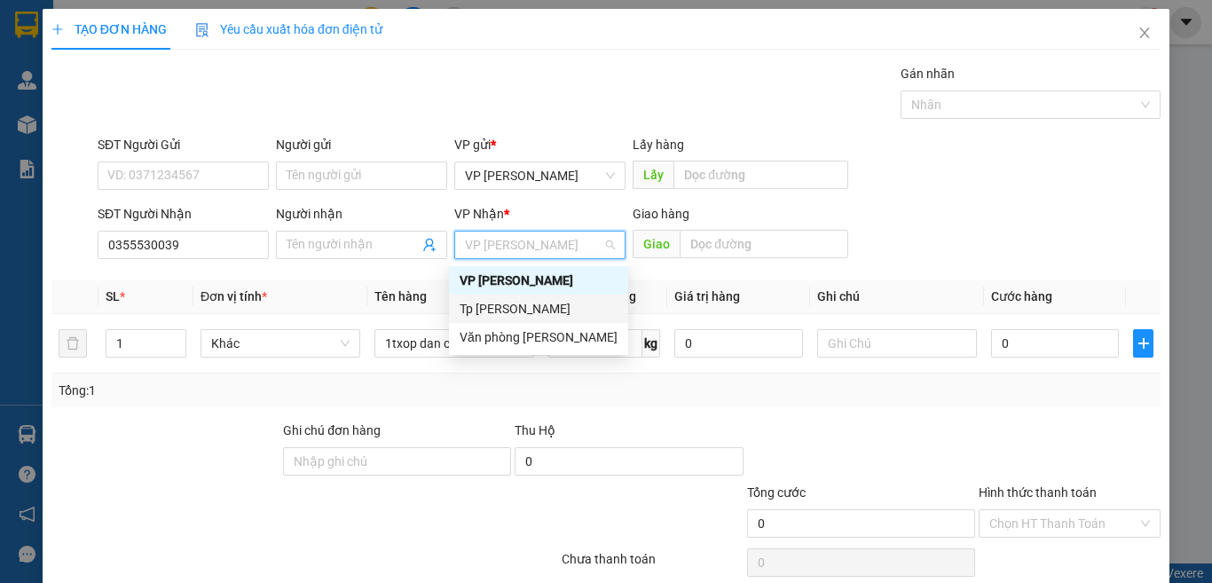
click at [532, 309] on div "Tp [PERSON_NAME]" at bounding box center [539, 309] width 158 height 20
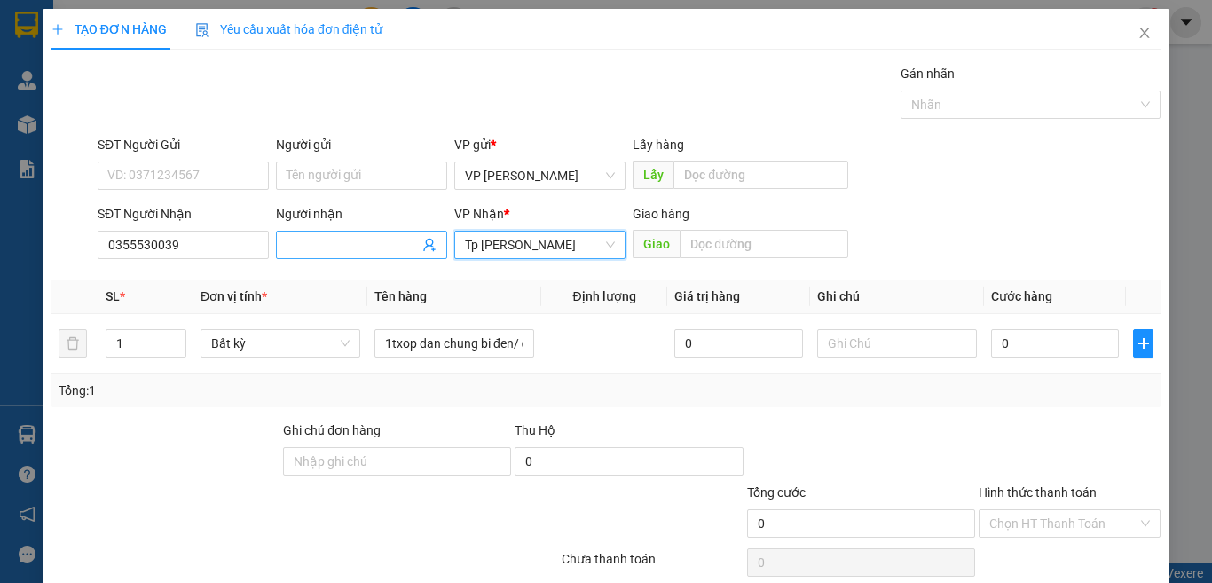
click at [364, 245] on input "Người nhận" at bounding box center [353, 245] width 132 height 20
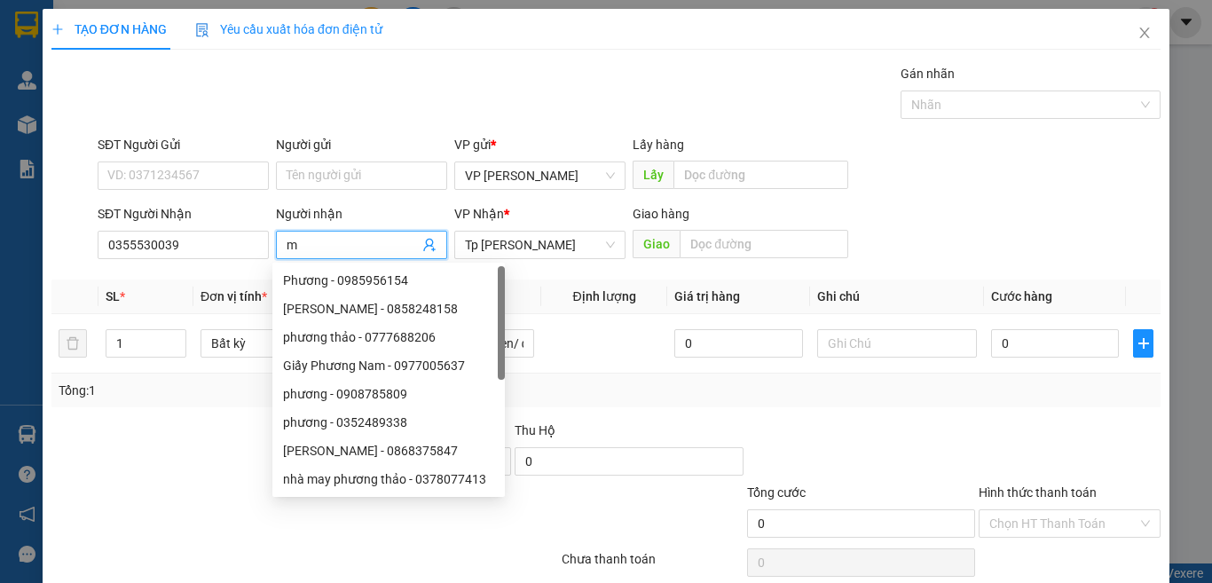
paste input "ỹ"
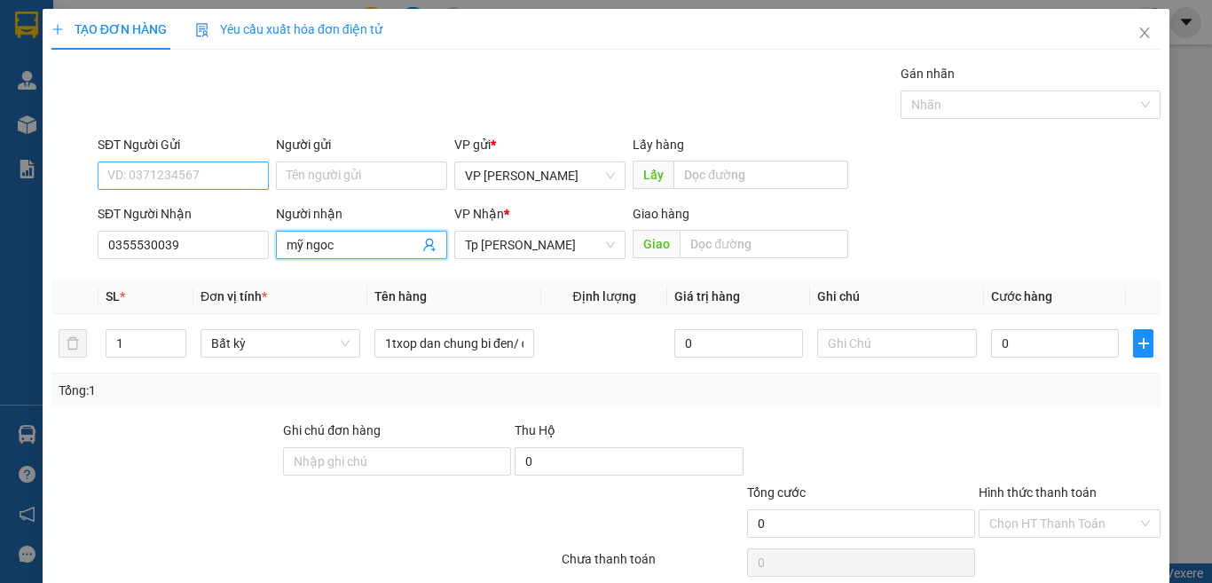
type input "mỹ ngoc"
click at [248, 176] on input "SĐT Người Gửi" at bounding box center [183, 175] width 171 height 28
click at [135, 179] on input "0919944707" at bounding box center [183, 175] width 171 height 28
click at [156, 179] on input "0919944707" at bounding box center [183, 175] width 171 height 28
type input "0919944707"
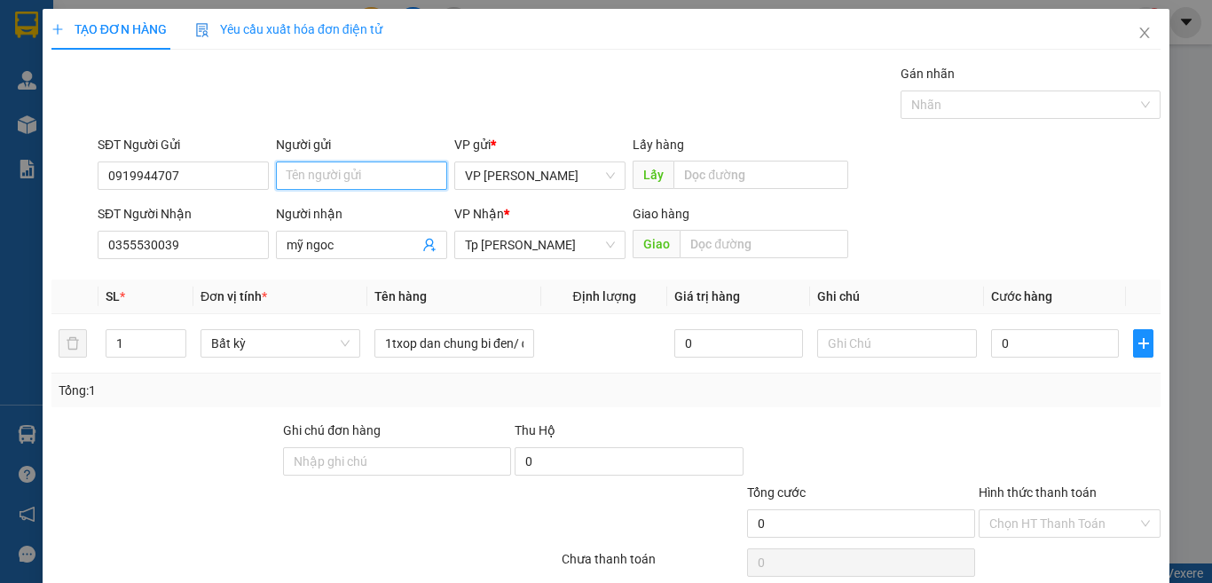
click at [350, 177] on input "Người gửi" at bounding box center [361, 175] width 171 height 28
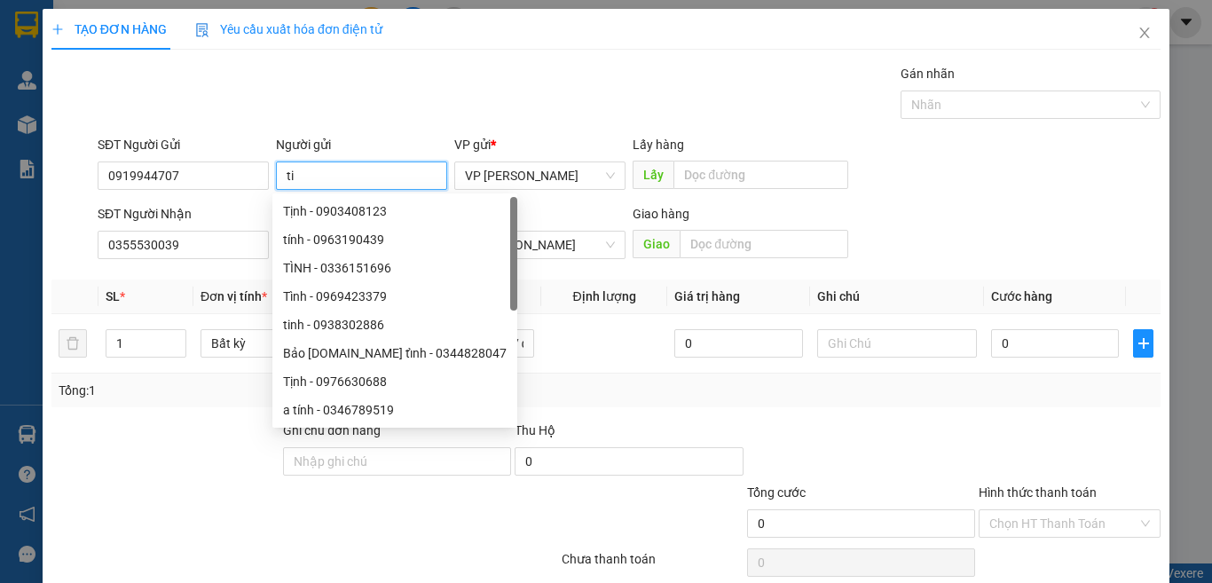
type input "t"
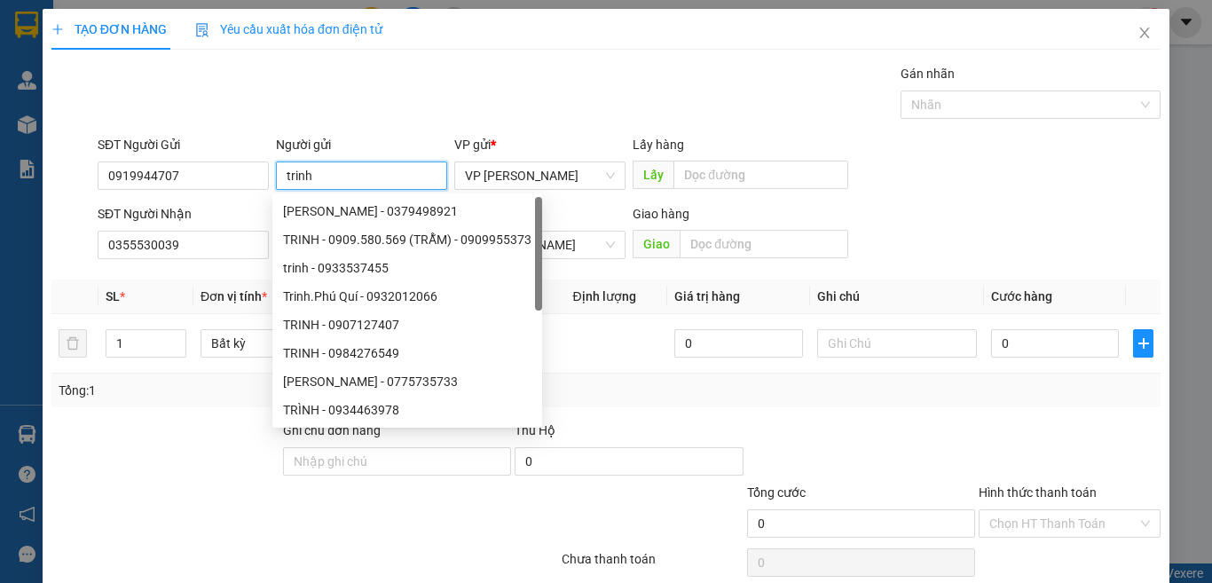
type input "trinh"
click at [452, 71] on div "Gói vận chuyển * Tiêu chuẩn Gán nhãn Nhãn" at bounding box center [629, 95] width 1070 height 62
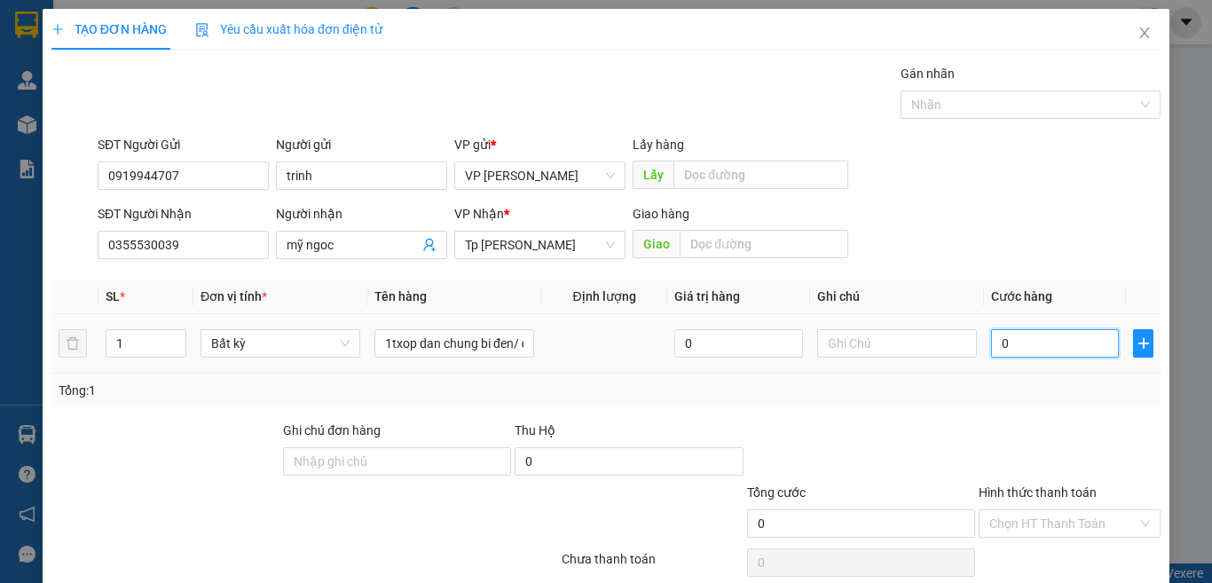
click at [1082, 348] on input "0" at bounding box center [1055, 343] width 128 height 28
type input "4"
type input "40"
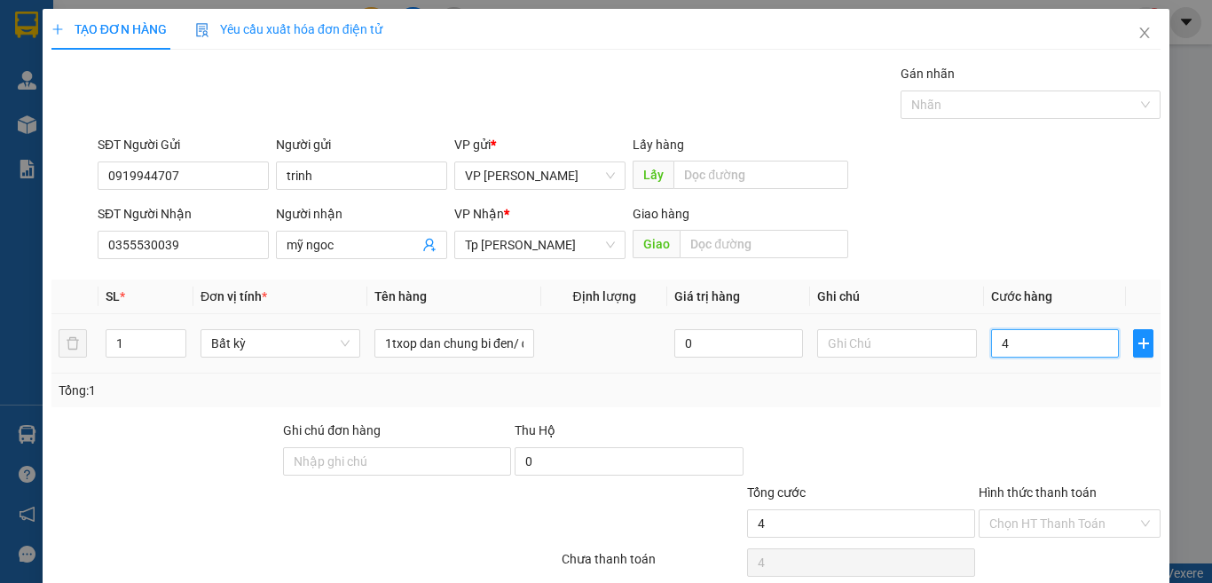
type input "40"
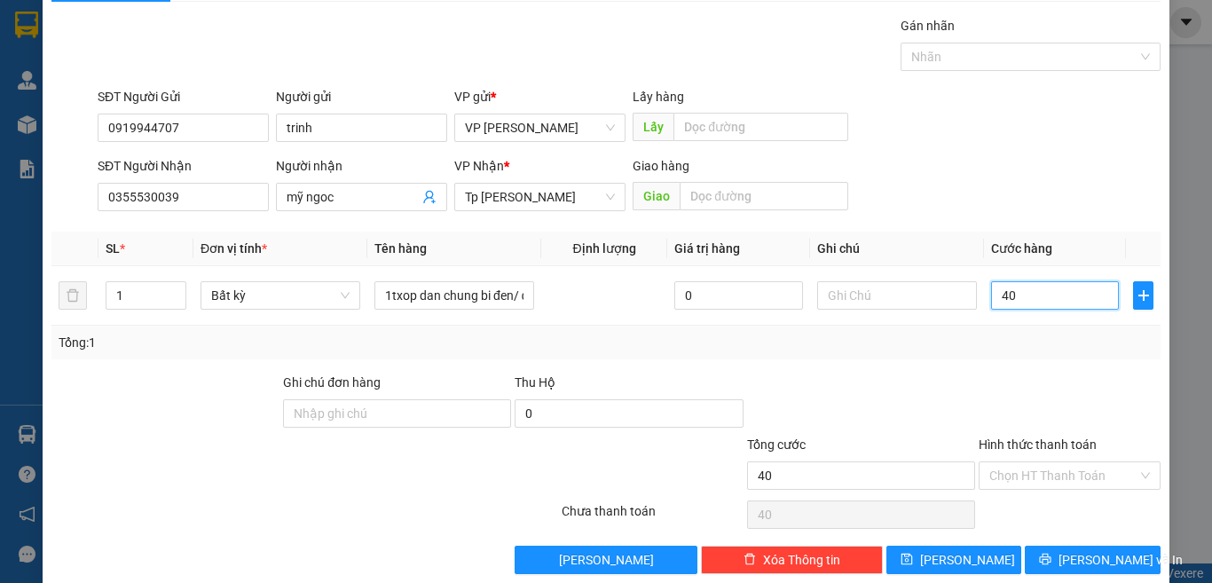
scroll to position [74, 0]
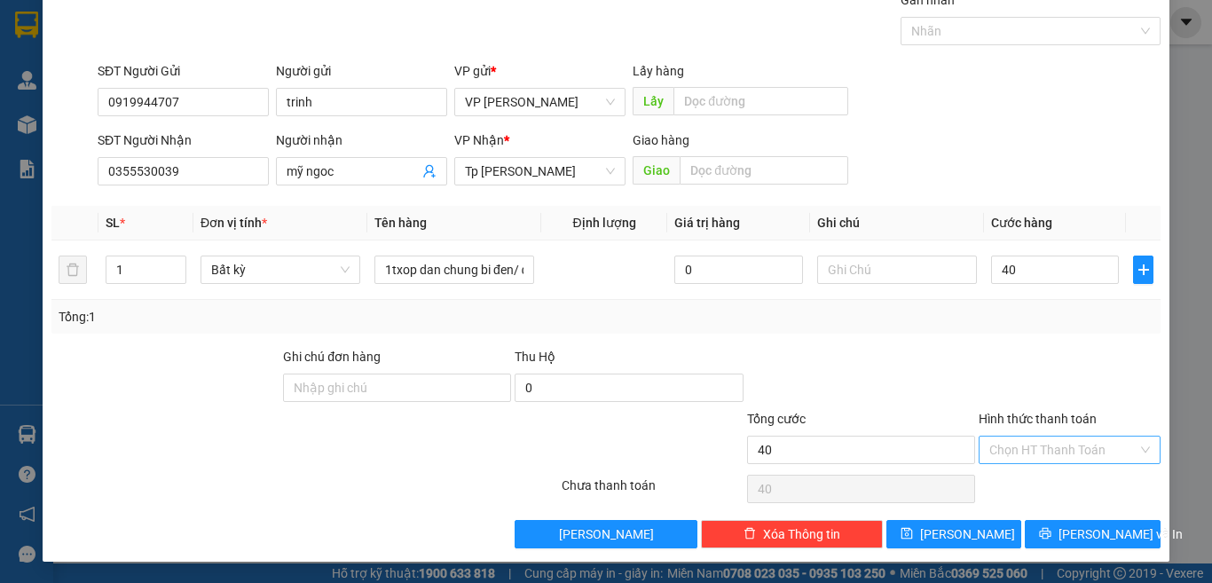
type input "40.000"
click at [1016, 450] on input "Hình thức thanh toán" at bounding box center [1063, 450] width 148 height 27
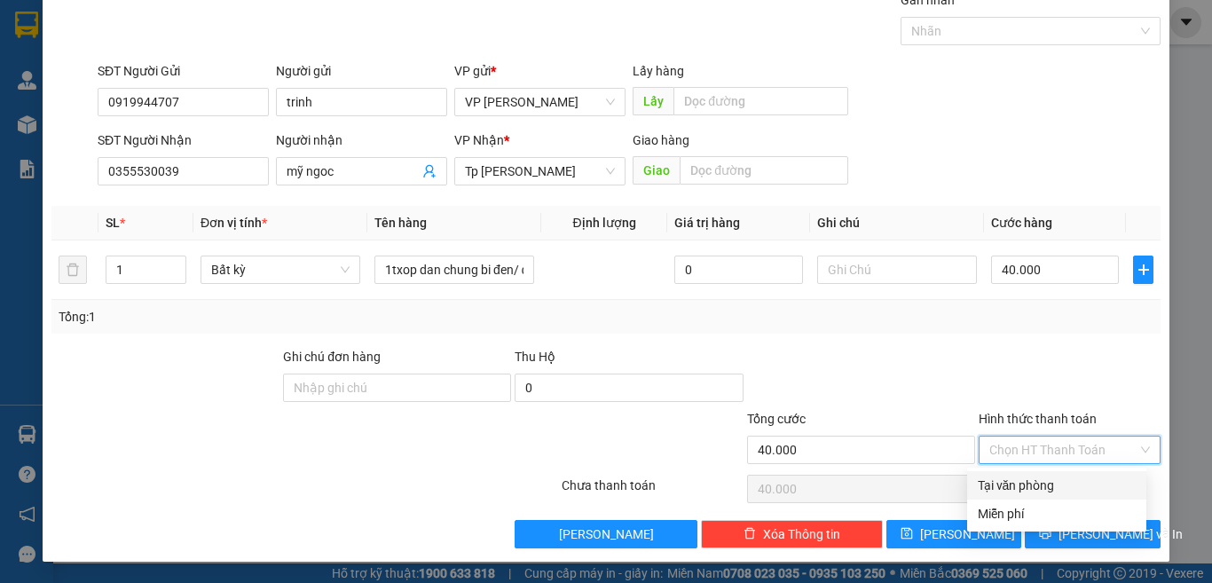
click at [1002, 488] on div "Tại văn phòng" at bounding box center [1057, 486] width 158 height 20
type input "0"
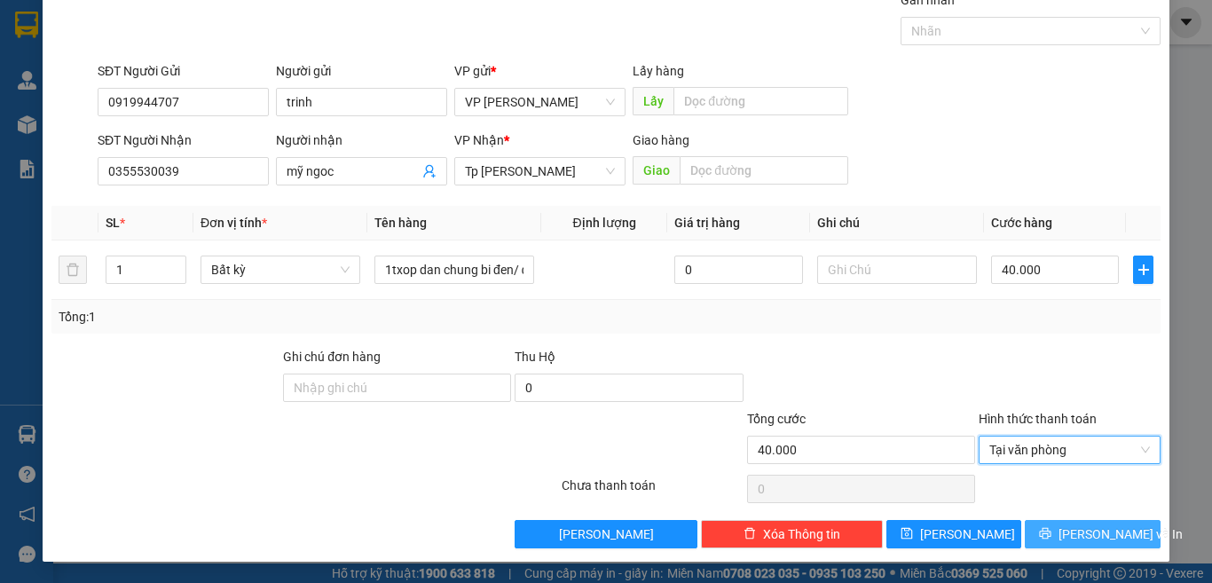
click at [1121, 535] on button "[PERSON_NAME] và In" at bounding box center [1093, 534] width 136 height 28
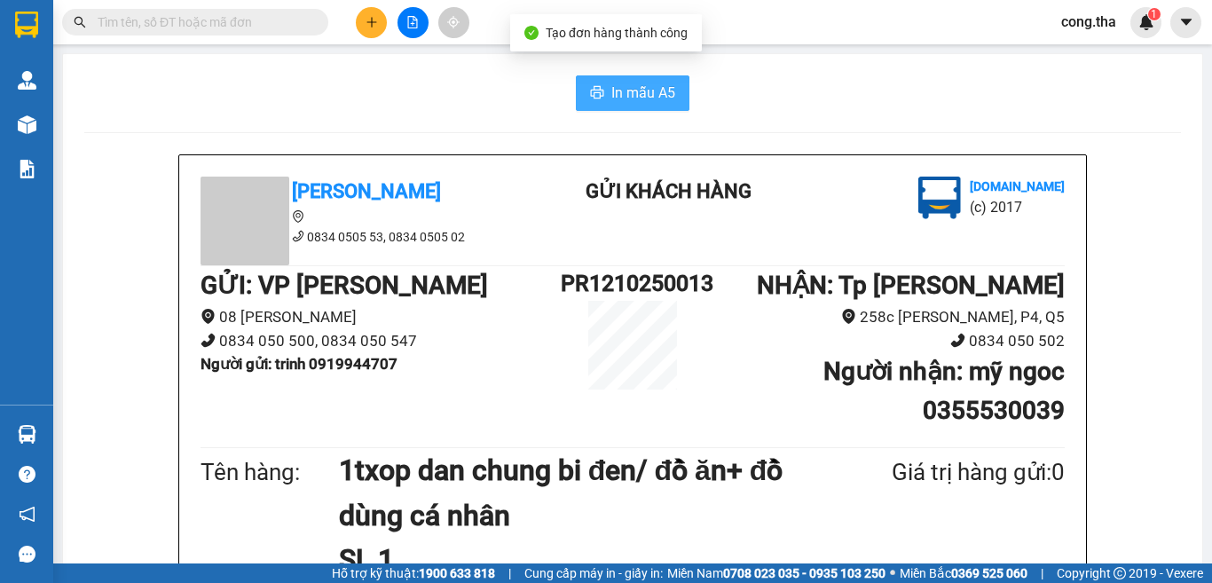
click at [655, 93] on span "In mẫu A5" at bounding box center [643, 93] width 64 height 22
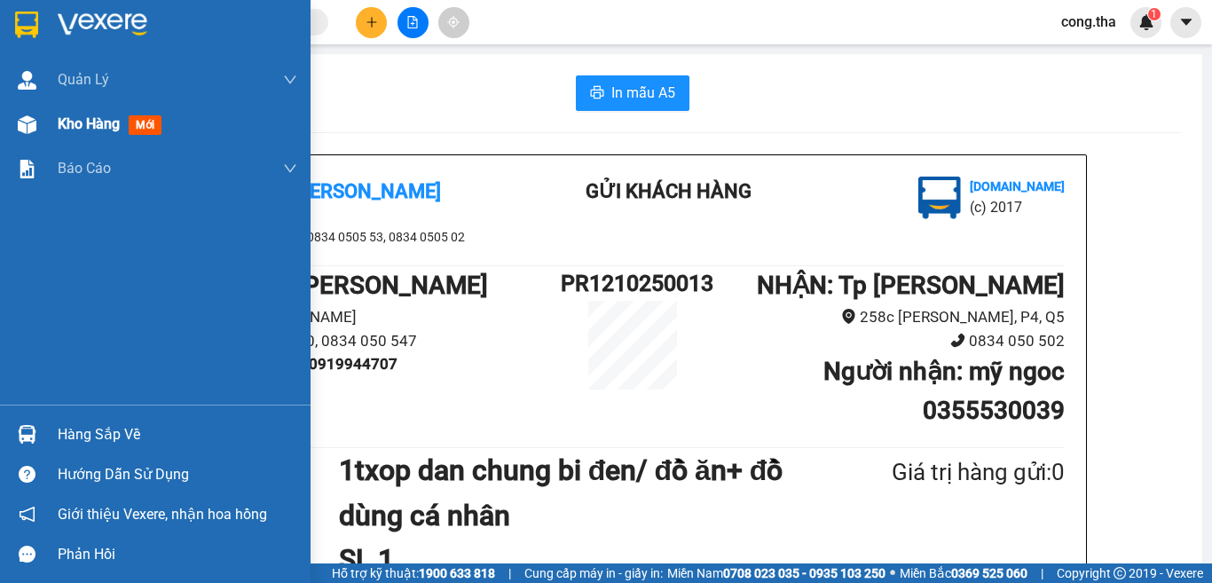
click at [149, 128] on span "mới" at bounding box center [145, 125] width 33 height 20
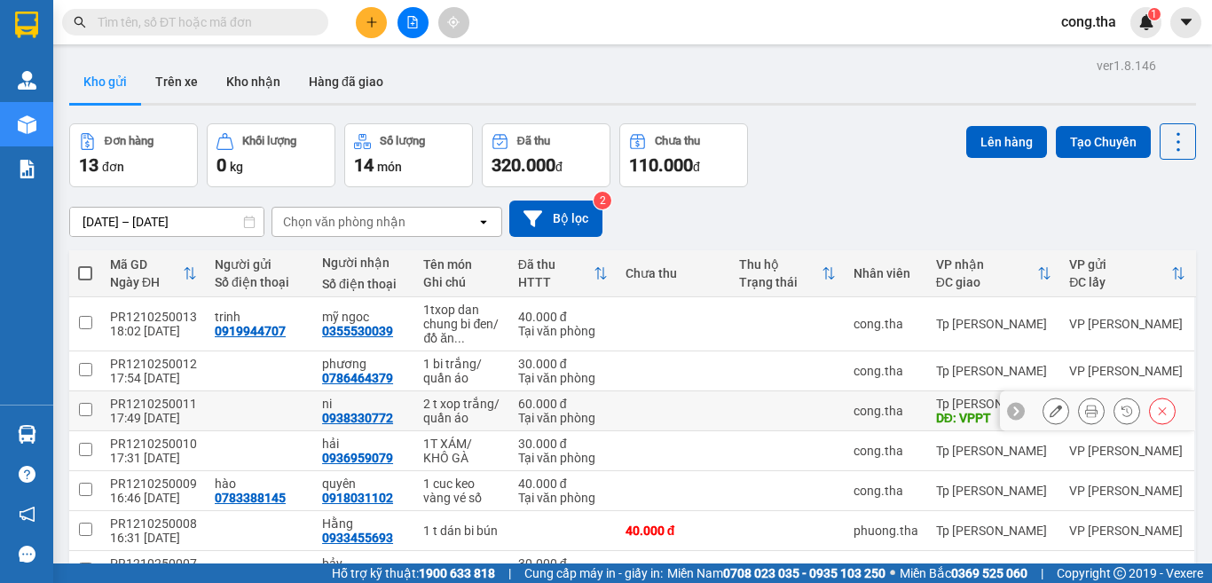
click at [1085, 416] on icon at bounding box center [1091, 411] width 12 height 12
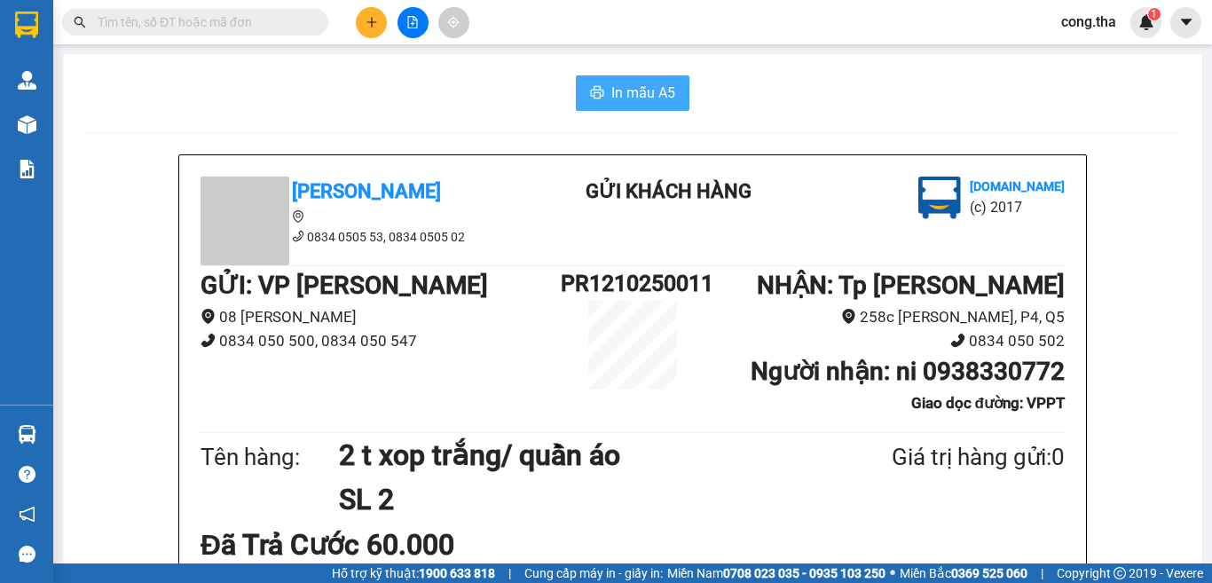
click at [635, 93] on span "In mẫu A5" at bounding box center [643, 93] width 64 height 22
